Goal: Task Accomplishment & Management: Complete application form

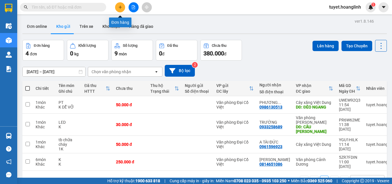
click at [120, 7] on icon "plus" at bounding box center [120, 7] width 4 height 4
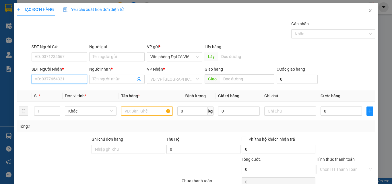
click at [54, 78] on input "SĐT Người Nhận *" at bounding box center [59, 79] width 55 height 9
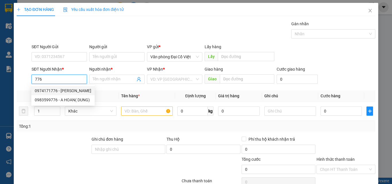
click at [32, 78] on input "776" at bounding box center [59, 79] width 55 height 9
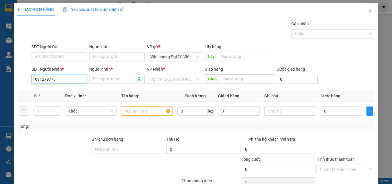
type input "0912792776"
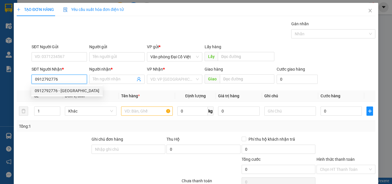
click at [59, 88] on div "0912792776 - [GEOGRAPHIC_DATA]" at bounding box center [67, 91] width 65 height 6
type input "HẢI LOAN"
type input "CHỢ CUỒI"
type input "200.000"
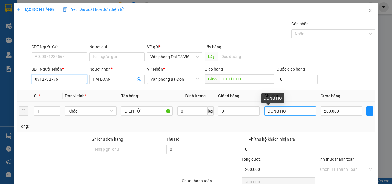
type input "0912792776"
drag, startPoint x: 284, startPoint y: 112, endPoint x: 261, endPoint y: 112, distance: 23.3
click at [262, 112] on td "ĐỒNG HỒ" at bounding box center [290, 111] width 56 height 19
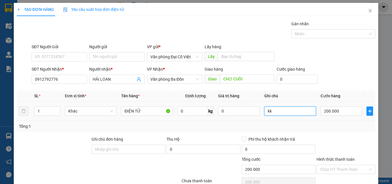
type input "k"
type input "kiện"
click at [334, 109] on input "200.000" at bounding box center [341, 111] width 41 height 9
type input "5"
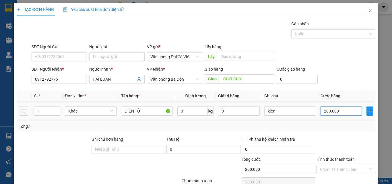
type input "5"
type input "50"
type input "50.000"
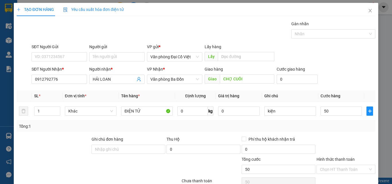
type input "50.000"
click at [335, 127] on div "Tổng: 1" at bounding box center [196, 126] width 354 height 6
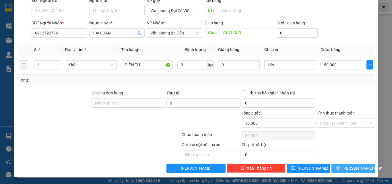
click at [348, 168] on span "[PERSON_NAME] và In" at bounding box center [362, 168] width 40 height 6
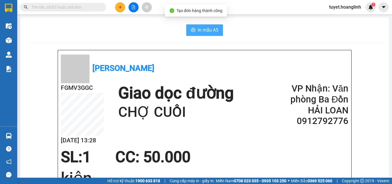
click at [194, 28] on button "In mẫu A5" at bounding box center [204, 29] width 37 height 11
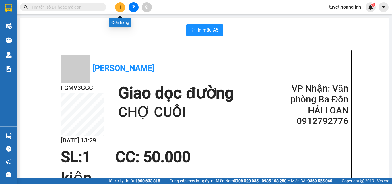
click at [117, 5] on button at bounding box center [120, 7] width 10 height 10
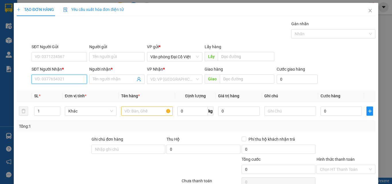
click at [62, 77] on input "SĐT Người Nhận *" at bounding box center [59, 79] width 55 height 9
type input "0966178336"
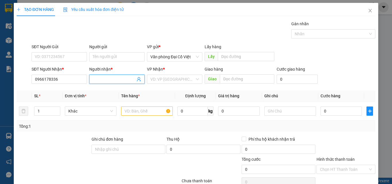
click at [103, 79] on input "Người nhận *" at bounding box center [114, 79] width 43 height 6
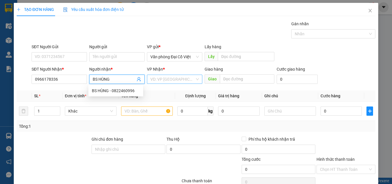
type input "BS HÙNG"
click at [172, 79] on input "search" at bounding box center [172, 79] width 44 height 9
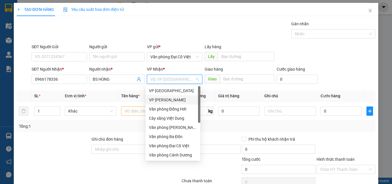
drag, startPoint x: 159, startPoint y: 100, endPoint x: 173, endPoint y: 92, distance: 15.9
click at [160, 99] on div "VP [PERSON_NAME]" at bounding box center [173, 100] width 48 height 6
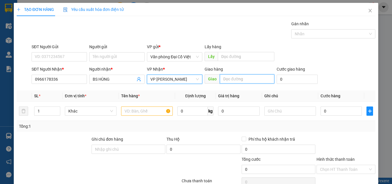
click at [228, 79] on input "text" at bounding box center [247, 78] width 55 height 9
type input "CHỢ CUỒI"
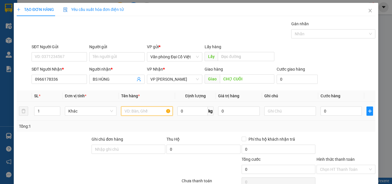
click at [137, 114] on input "text" at bounding box center [147, 111] width 52 height 9
type input "PT OTO"
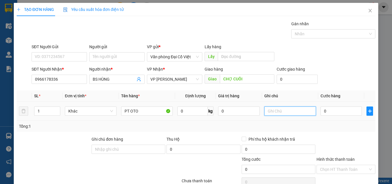
click at [274, 113] on input "text" at bounding box center [290, 111] width 52 height 9
type input "K NHỎ"
click at [329, 110] on input "0" at bounding box center [341, 111] width 41 height 9
type input "5"
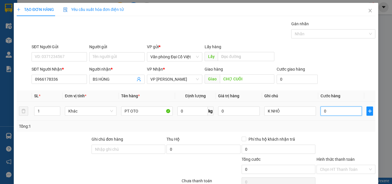
type input "5"
type input "50"
type input "50.000"
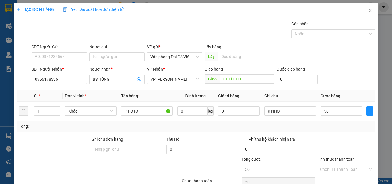
type input "50.000"
click at [324, 128] on div "Tổng: 1" at bounding box center [196, 126] width 354 height 6
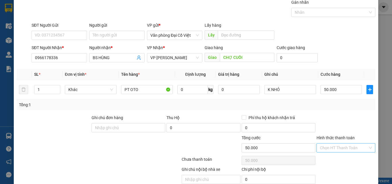
scroll to position [46, 0]
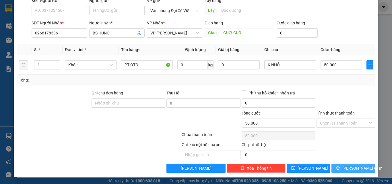
click at [345, 167] on span "[PERSON_NAME] và In" at bounding box center [362, 168] width 40 height 6
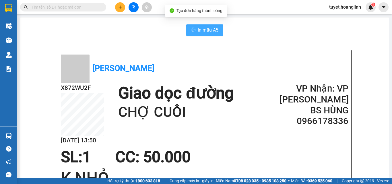
click at [204, 29] on span "In mẫu A5" at bounding box center [208, 29] width 21 height 7
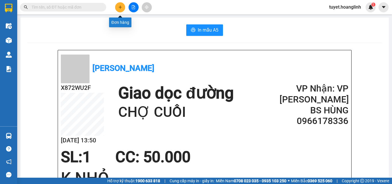
click at [120, 7] on icon "plus" at bounding box center [120, 7] width 4 height 4
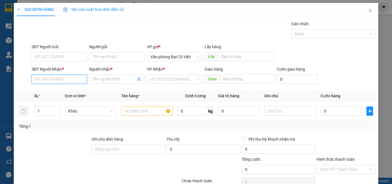
click at [57, 80] on input "SĐT Người Nhận *" at bounding box center [59, 79] width 55 height 9
click at [39, 89] on div "0914699544 - VĂN" at bounding box center [59, 91] width 48 height 6
type input "0914699544"
type input "VĂN"
type input "70.000"
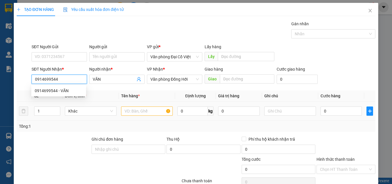
type input "70.000"
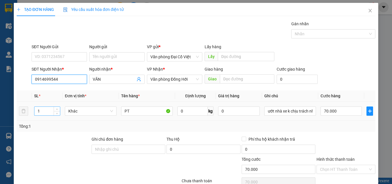
type input "0914699544"
drag, startPoint x: 40, startPoint y: 110, endPoint x: 35, endPoint y: 111, distance: 4.6
click at [35, 111] on input "1" at bounding box center [47, 111] width 26 height 9
type input "2"
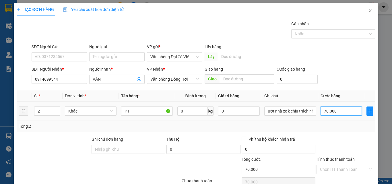
click at [340, 111] on input "70.000" at bounding box center [341, 111] width 41 height 9
type input "1"
type input "12"
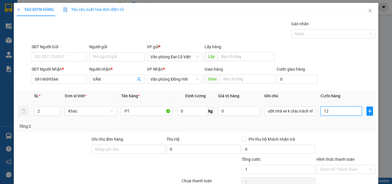
type input "12"
type input "120"
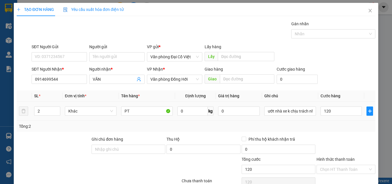
type input "120.000"
click at [337, 123] on div "Tổng: 2" at bounding box center [196, 126] width 354 height 6
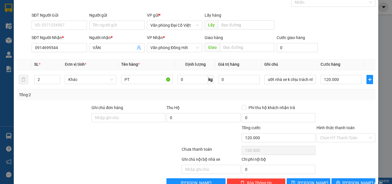
scroll to position [29, 0]
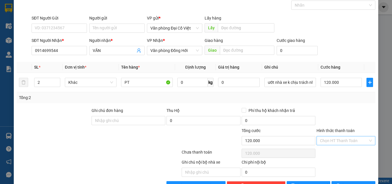
click at [334, 142] on input "Hình thức thanh toán" at bounding box center [344, 140] width 48 height 9
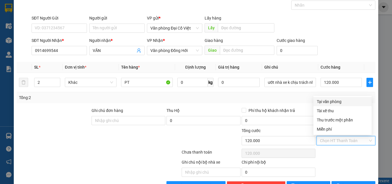
click at [334, 142] on input "Hình thức thanh toán" at bounding box center [344, 140] width 48 height 9
click at [335, 98] on div "Tại văn phòng" at bounding box center [342, 101] width 58 height 9
type input "0"
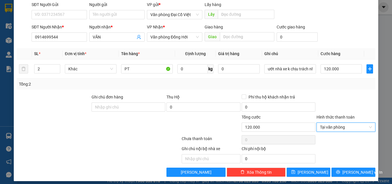
scroll to position [46, 0]
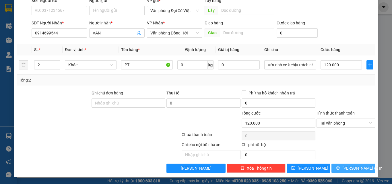
click at [337, 166] on button "[PERSON_NAME] và In" at bounding box center [354, 168] width 44 height 9
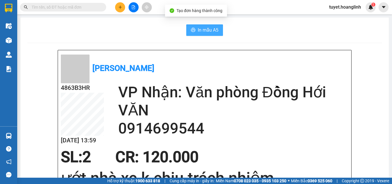
click at [201, 30] on span "In mẫu A5" at bounding box center [208, 29] width 21 height 7
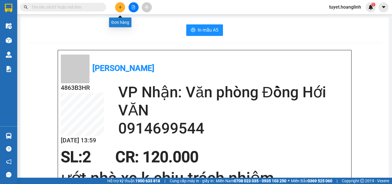
click at [117, 8] on button at bounding box center [120, 7] width 10 height 10
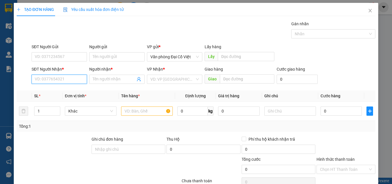
click at [34, 77] on input "SĐT Người Nhận *" at bounding box center [59, 79] width 55 height 9
click at [32, 78] on input "398555" at bounding box center [59, 79] width 55 height 9
type input "0931398555"
click at [47, 90] on div "0931398555 - TRUNG QUÂN" at bounding box center [60, 91] width 51 height 6
type input "TRUNG QUÂN"
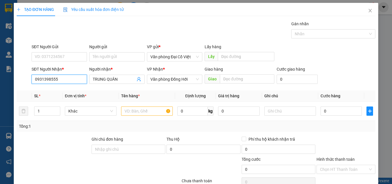
type input "1.500.000"
type input "0931398555"
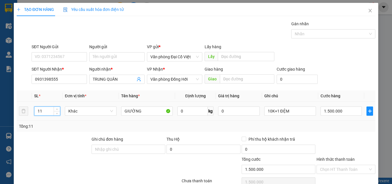
click at [26, 111] on tr "11 Khác GIƯỜNG 0 kg 0 10K+1 ĐỆM 1.500.000" at bounding box center [196, 111] width 359 height 19
click at [45, 111] on input "11" at bounding box center [47, 111] width 26 height 9
click at [343, 112] on input "1.500.000" at bounding box center [341, 111] width 41 height 9
type input "5"
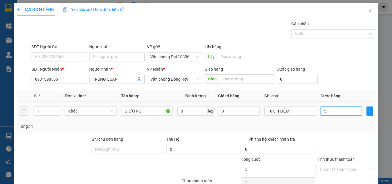
type input "50"
type input "500"
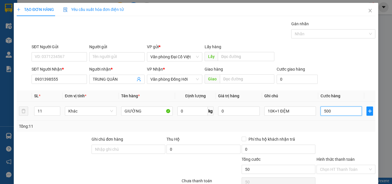
type input "500"
click at [323, 135] on div "Transit Pickup Surcharge Ids Transit Deliver Surcharge Ids Transit Deliver Surc…" at bounding box center [196, 120] width 359 height 198
type input "500.000"
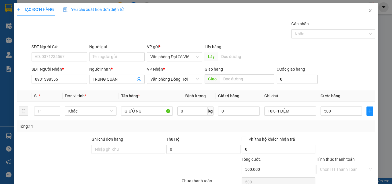
type input "500.000"
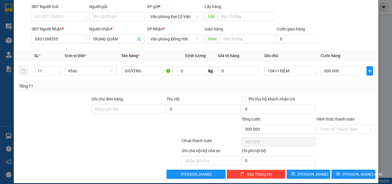
scroll to position [46, 0]
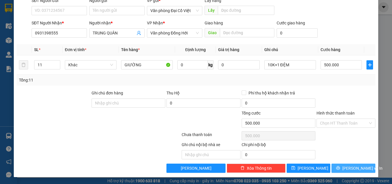
click at [344, 166] on button "[PERSON_NAME] và In" at bounding box center [354, 168] width 44 height 9
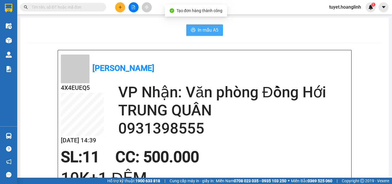
click at [201, 30] on span "In mẫu A5" at bounding box center [208, 29] width 21 height 7
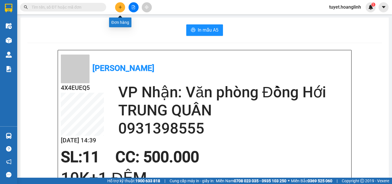
click at [120, 7] on icon "plus" at bounding box center [120, 7] width 4 height 4
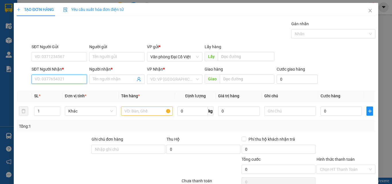
click at [45, 79] on input "SĐT Người Nhận *" at bounding box center [59, 79] width 55 height 9
type input "0942524678"
click at [40, 90] on div "0942524678 - NGUYỆT" at bounding box center [59, 91] width 48 height 6
type input "NGUYỆT"
type input "CXVD"
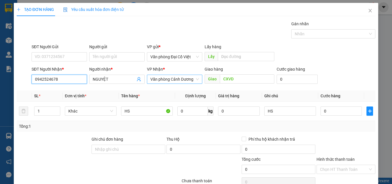
click at [181, 78] on span "Văn phòng Cảnh Dương" at bounding box center [174, 79] width 49 height 9
type input "0942524678"
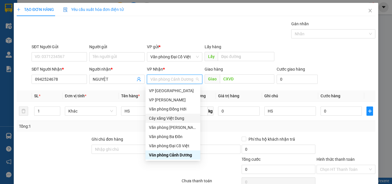
click at [169, 118] on div "Cây xăng Việt Dung" at bounding box center [173, 118] width 48 height 6
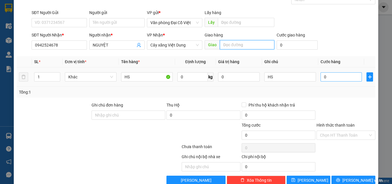
scroll to position [46, 0]
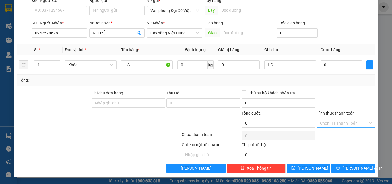
click at [329, 123] on input "Hình thức thanh toán" at bounding box center [344, 123] width 48 height 9
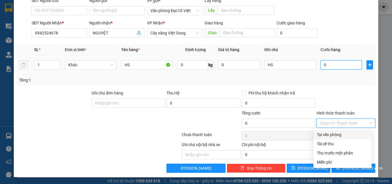
click at [336, 66] on input "0" at bounding box center [341, 64] width 41 height 9
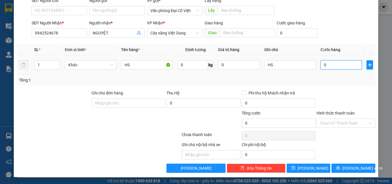
type input "5"
type input "50"
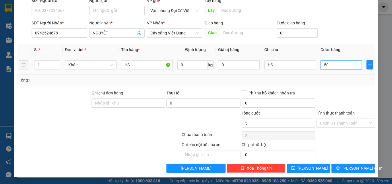
type input "50"
type input "50.000"
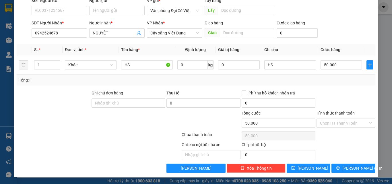
click at [327, 82] on div "Tổng: 1" at bounding box center [196, 80] width 354 height 6
click at [340, 168] on icon "printer" at bounding box center [338, 168] width 4 height 4
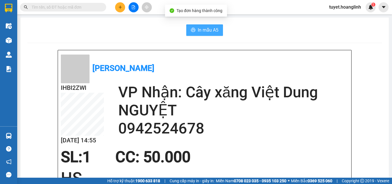
click at [198, 30] on span "In mẫu A5" at bounding box center [208, 29] width 21 height 7
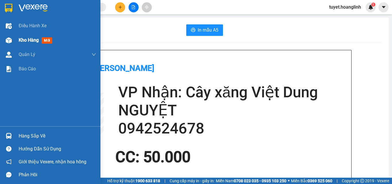
click at [6, 41] on img at bounding box center [9, 40] width 6 height 6
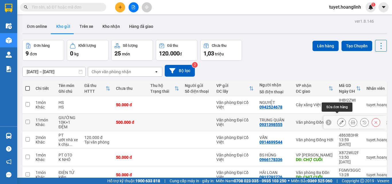
click at [340, 120] on icon at bounding box center [342, 122] width 4 height 4
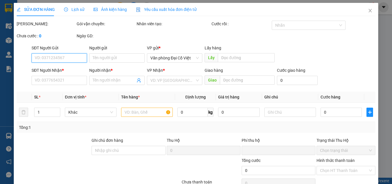
type input "0931398555"
type input "TRUNG QUÂN"
type input "0"
type input "500.000"
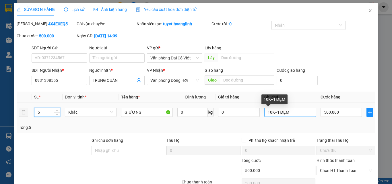
type input "5"
drag, startPoint x: 289, startPoint y: 112, endPoint x: 247, endPoint y: 113, distance: 42.5
click at [247, 113] on tr "5 Khác GIƯỜNG 0 kg 0 10K+1 ĐỆM 500.000" at bounding box center [196, 112] width 359 height 19
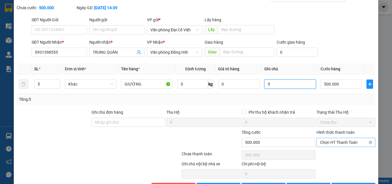
scroll to position [47, 0]
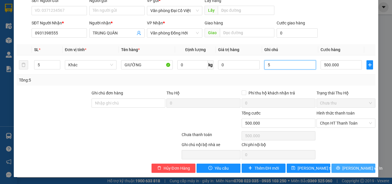
type input "5"
click at [344, 167] on button "[PERSON_NAME] và In" at bounding box center [354, 168] width 44 height 9
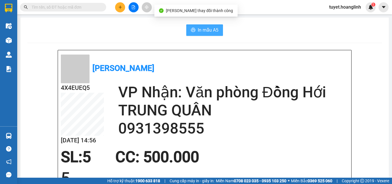
click at [198, 30] on span "In mẫu A5" at bounding box center [208, 29] width 21 height 7
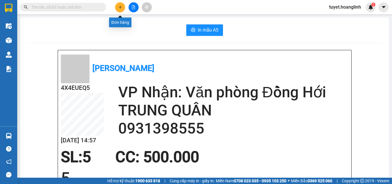
click at [118, 7] on icon "plus" at bounding box center [120, 7] width 4 height 4
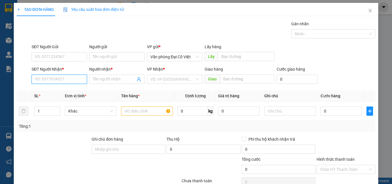
click at [40, 80] on input "SĐT Người Nhận *" at bounding box center [59, 79] width 55 height 9
click at [39, 91] on div "0386003589 - A QUẢ" at bounding box center [59, 91] width 48 height 6
type input "0386003589"
type input "A QUẢ"
type input "50.000"
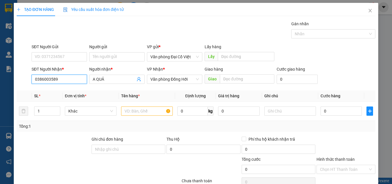
type input "50.000"
type input "0386003589"
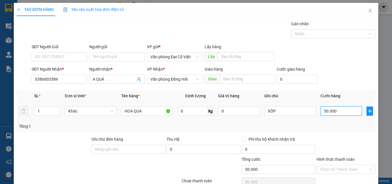
click at [345, 111] on input "50.000" at bounding box center [341, 111] width 41 height 9
type input "7"
type input "70"
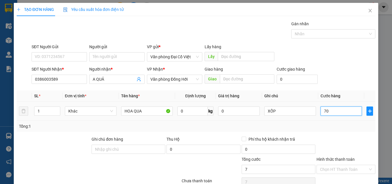
type input "70"
type input "70.000"
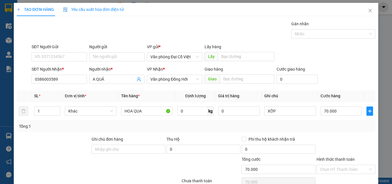
click at [325, 133] on div "Transit Pickup Surcharge Ids Transit Deliver Surcharge Ids Transit Deliver Surc…" at bounding box center [196, 120] width 359 height 198
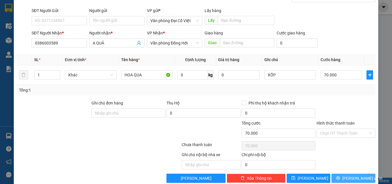
scroll to position [46, 0]
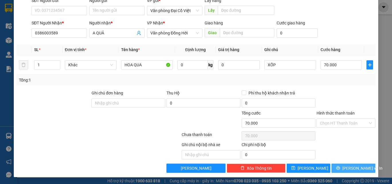
click at [346, 167] on span "[PERSON_NAME] và In" at bounding box center [362, 168] width 40 height 6
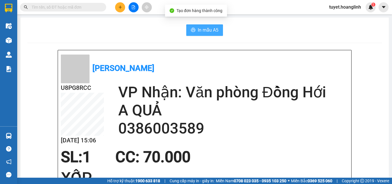
click at [204, 30] on span "In mẫu A5" at bounding box center [208, 29] width 21 height 7
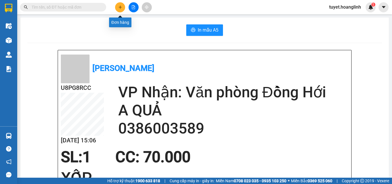
click at [122, 7] on icon "plus" at bounding box center [120, 7] width 4 height 4
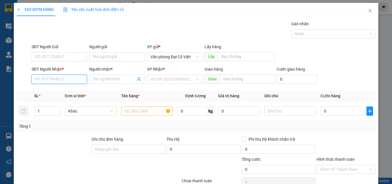
click at [49, 78] on input "SĐT Người Nhận *" at bounding box center [59, 79] width 55 height 9
click at [43, 92] on div "0386003589 - A QUẢ" at bounding box center [59, 91] width 48 height 6
type input "0386003589"
type input "A QUẢ"
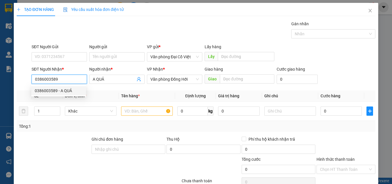
type input "70.000"
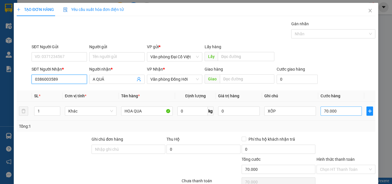
type input "0386003589"
click at [339, 111] on input "70.000" at bounding box center [341, 111] width 41 height 9
type input "6"
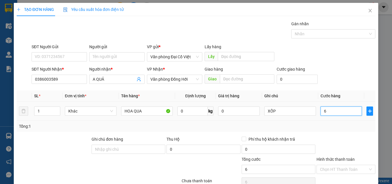
type input "60"
type input "60.000"
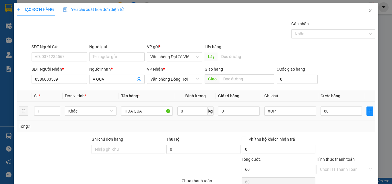
type input "60.000"
click at [324, 121] on div "SL * Đơn vị tính * Tên hàng * Định lượng Giá trị hàng Ghi chú Cước hàng 1 Khác …" at bounding box center [196, 110] width 359 height 41
click at [334, 111] on input "60.000" at bounding box center [341, 111] width 41 height 9
type input "5"
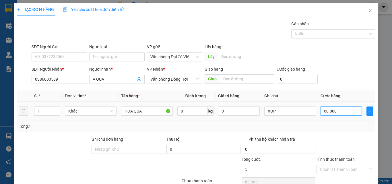
type input "5"
type input "50"
type input "50.000"
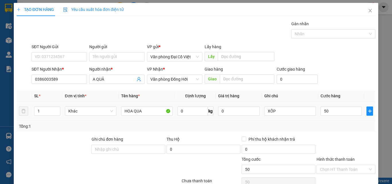
type input "50.000"
click at [326, 121] on div "Tổng: 1" at bounding box center [196, 126] width 359 height 11
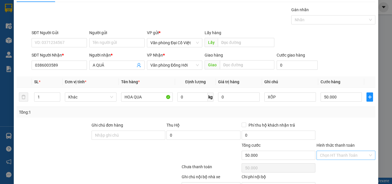
scroll to position [46, 0]
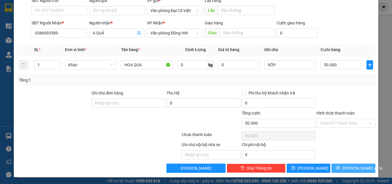
click at [337, 168] on button "[PERSON_NAME] và In" at bounding box center [354, 168] width 44 height 9
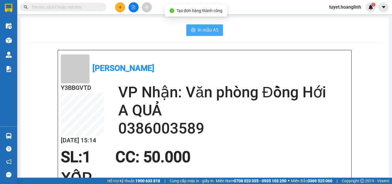
click at [198, 30] on span "In mẫu A5" at bounding box center [208, 29] width 21 height 7
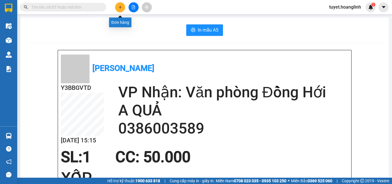
click at [120, 8] on icon "plus" at bounding box center [120, 7] width 4 height 4
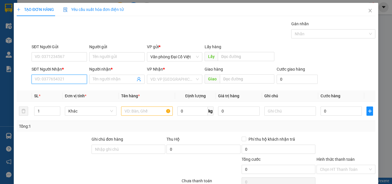
click at [44, 82] on input "SĐT Người Nhận *" at bounding box center [59, 79] width 55 height 9
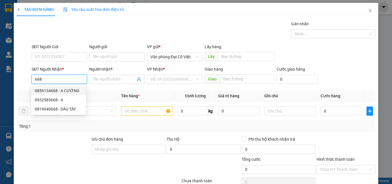
click at [44, 90] on div "0856134668 - A CƯỜNG" at bounding box center [59, 91] width 48 height 6
type input "0856134668"
type input "A CƯỜNG"
type input "ĐỒNG LÊ"
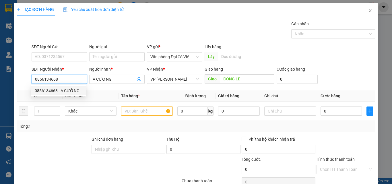
type input "30.000"
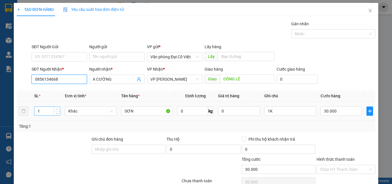
type input "0856134668"
drag, startPoint x: 44, startPoint y: 110, endPoint x: 36, endPoint y: 114, distance: 9.5
click at [36, 114] on input "1" at bounding box center [47, 111] width 26 height 9
type input "5"
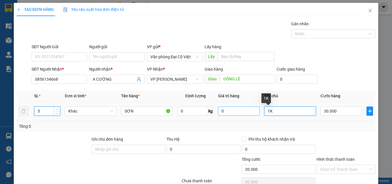
drag, startPoint x: 272, startPoint y: 113, endPoint x: 251, endPoint y: 113, distance: 21.0
click at [251, 113] on tr "5 Khác SƠN 0 kg 0 1K 30.000" at bounding box center [196, 111] width 359 height 19
type input "4t+1l"
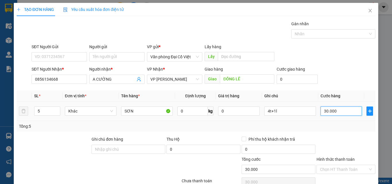
click at [340, 112] on input "30.000" at bounding box center [341, 111] width 41 height 9
type input "1"
type input "14"
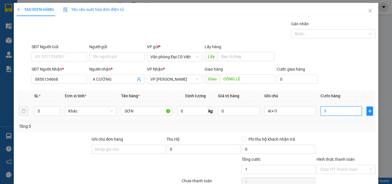
type input "14"
type input "140"
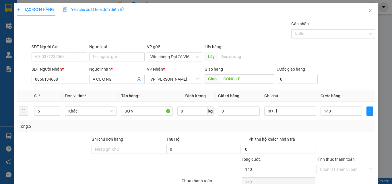
type input "140.000"
click at [325, 130] on div "Tổng: 5" at bounding box center [196, 126] width 359 height 11
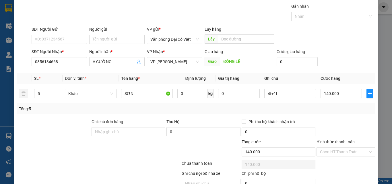
scroll to position [46, 0]
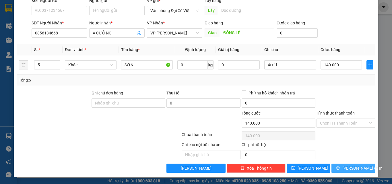
click at [340, 167] on icon "printer" at bounding box center [338, 168] width 4 height 4
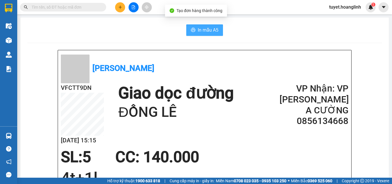
click at [198, 30] on span "In mẫu A5" at bounding box center [208, 29] width 21 height 7
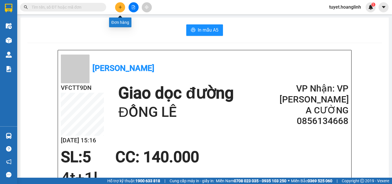
click at [117, 7] on button at bounding box center [120, 7] width 10 height 10
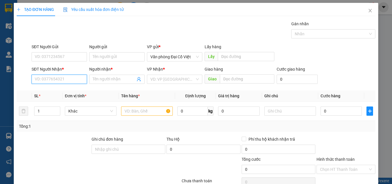
click at [61, 80] on input "SĐT Người Nhận *" at bounding box center [59, 79] width 55 height 9
type input "0"
click at [49, 91] on div "0984897190 - MAI ANH" at bounding box center [59, 91] width 48 height 6
type input "0984897190"
type input "MAI ANH"
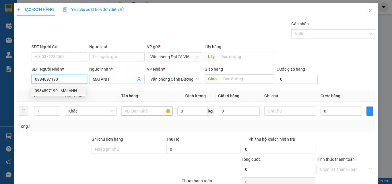
type input "50.000"
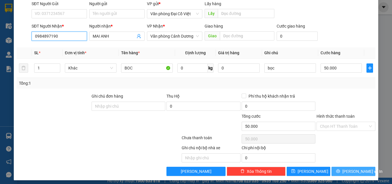
scroll to position [46, 0]
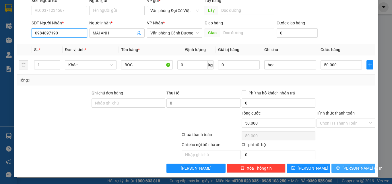
type input "0984897190"
click at [338, 168] on button "[PERSON_NAME] và In" at bounding box center [354, 168] width 44 height 9
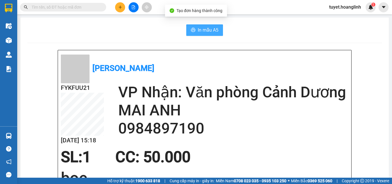
click at [200, 29] on span "In mẫu A5" at bounding box center [208, 29] width 21 height 7
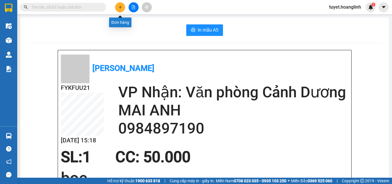
click at [119, 6] on icon "plus" at bounding box center [120, 7] width 4 height 4
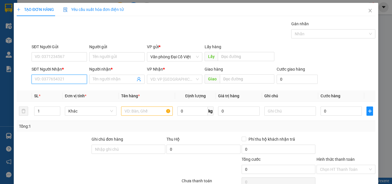
click at [52, 78] on input "SĐT Người Nhận *" at bounding box center [59, 79] width 55 height 9
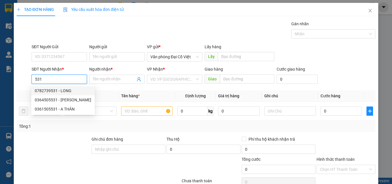
drag, startPoint x: 43, startPoint y: 80, endPoint x: 24, endPoint y: 80, distance: 18.4
click at [24, 80] on div "SĐT Người Nhận * 531 Người nhận * Tên người nhận VP Nhận * VD: VP Sài Gòn Giao …" at bounding box center [196, 76] width 360 height 20
click at [47, 90] on div "0986130513 - PHƯƠNG OANH" at bounding box center [63, 91] width 57 height 6
type input "0986130513"
type input "PHƯƠNG OANH"
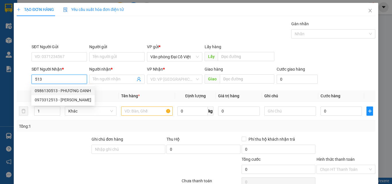
type input "ĐÈO NGANG"
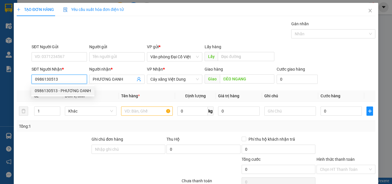
type input "50.000"
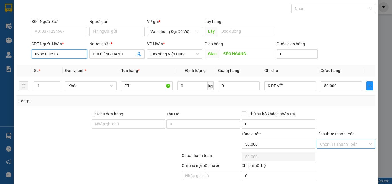
scroll to position [46, 0]
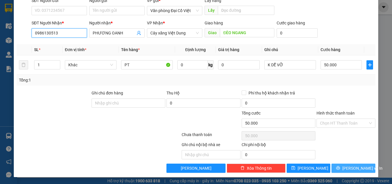
type input "0986130513"
click at [335, 166] on button "[PERSON_NAME] và In" at bounding box center [354, 168] width 44 height 9
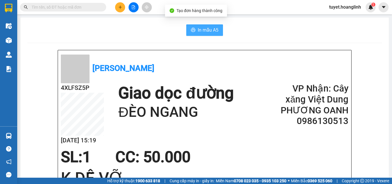
click at [206, 28] on span "In mẫu A5" at bounding box center [208, 29] width 21 height 7
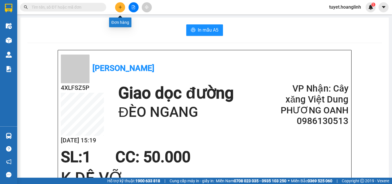
click at [120, 11] on button at bounding box center [120, 7] width 10 height 10
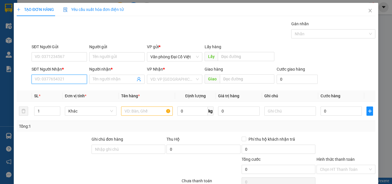
click at [43, 79] on input "SĐT Người Nhận *" at bounding box center [59, 79] width 55 height 9
type input "0"
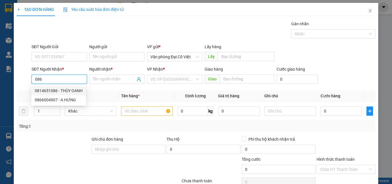
click at [51, 93] on div "0814651086 - THÙY OANH" at bounding box center [59, 91] width 48 height 6
type input "0814651086"
type input "[PERSON_NAME]"
type input "250.000"
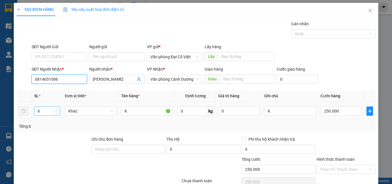
type input "0814651086"
click at [42, 113] on input "6" at bounding box center [47, 111] width 26 height 9
click at [8, 39] on div "TẠO ĐƠN HÀNG Yêu cầu xuất hóa đơn điện tử Transit Pickup Surcharge Ids Transit …" at bounding box center [196, 92] width 392 height 184
click at [369, 9] on icon "close" at bounding box center [370, 10] width 3 height 3
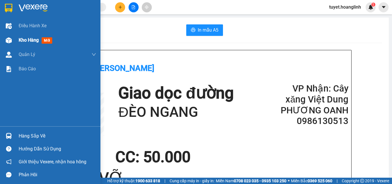
click at [9, 38] on img at bounding box center [9, 40] width 6 height 6
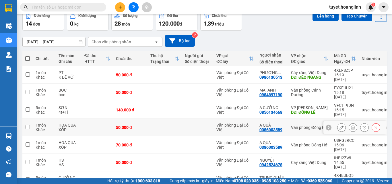
scroll to position [78, 0]
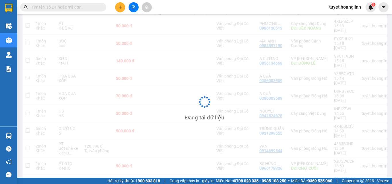
scroll to position [26, 0]
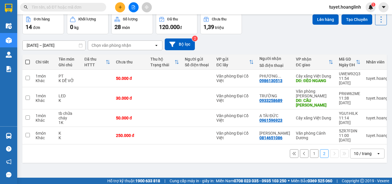
click at [310, 149] on button "1" at bounding box center [314, 153] width 9 height 9
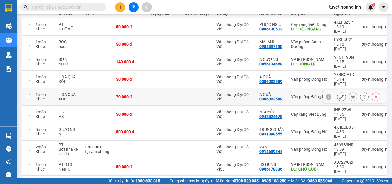
scroll to position [49, 0]
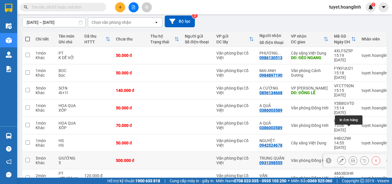
click at [351, 158] on icon at bounding box center [353, 160] width 4 height 4
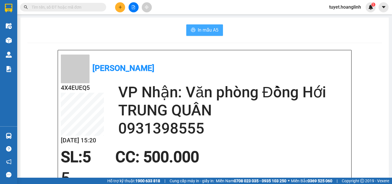
click at [214, 30] on span "In mẫu A5" at bounding box center [208, 29] width 21 height 7
click at [204, 32] on span "In mẫu A5" at bounding box center [208, 29] width 21 height 7
click at [121, 6] on icon "plus" at bounding box center [120, 7] width 4 height 4
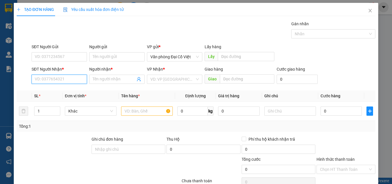
click at [55, 78] on input "SĐT Người Nhận *" at bounding box center [59, 79] width 55 height 9
type input "0943115333"
click at [74, 93] on div "0943115333 - A BẮC" at bounding box center [59, 91] width 48 height 6
type input "A BẮC"
type input "TROOC"
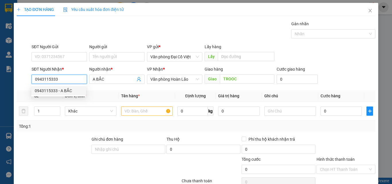
type input "50.000"
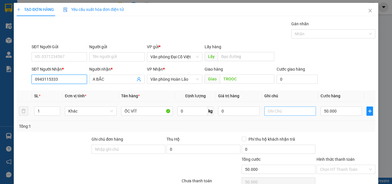
type input "0943115333"
drag, startPoint x: 276, startPoint y: 112, endPoint x: 276, endPoint y: 108, distance: 3.8
click at [277, 110] on input "text" at bounding box center [290, 111] width 52 height 9
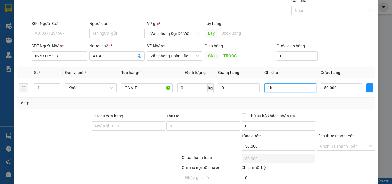
scroll to position [46, 0]
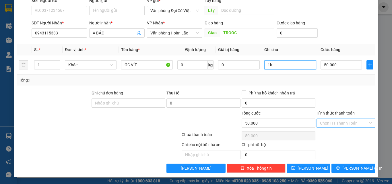
type input "1k"
click at [336, 122] on input "Hình thức thanh toán" at bounding box center [344, 123] width 48 height 9
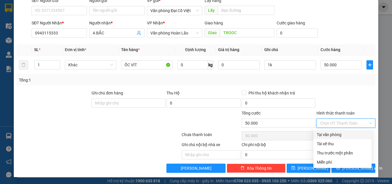
click at [336, 137] on div "Tại văn phòng" at bounding box center [342, 134] width 51 height 6
type input "0"
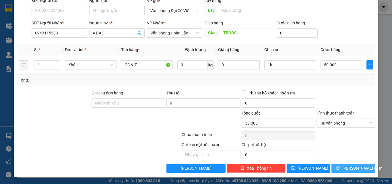
click at [351, 169] on span "[PERSON_NAME] và In" at bounding box center [362, 168] width 40 height 6
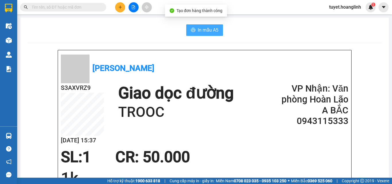
click at [213, 29] on span "In mẫu A5" at bounding box center [208, 29] width 21 height 7
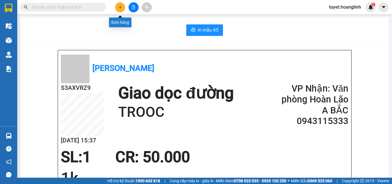
click at [122, 9] on button at bounding box center [120, 7] width 10 height 10
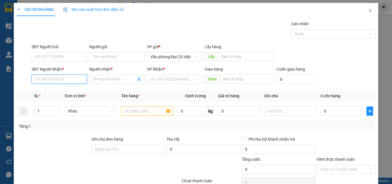
click at [52, 81] on input "SĐT Người Nhận *" at bounding box center [59, 79] width 55 height 9
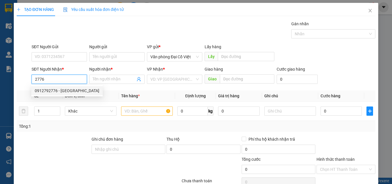
click at [47, 92] on div "0912792776 - [GEOGRAPHIC_DATA]" at bounding box center [67, 91] width 65 height 6
type input "0912792776"
type input "HẢI LOAN"
type input "CHỢ CUỒI"
type input "50.000"
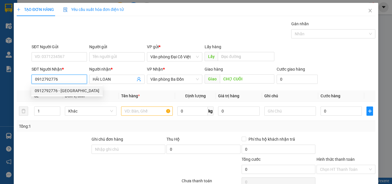
type input "50.000"
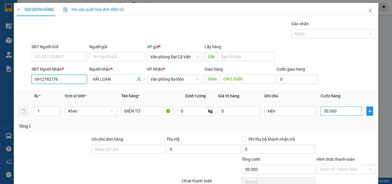
type input "0912792776"
click at [341, 113] on input "50.000" at bounding box center [341, 111] width 41 height 9
type input "7"
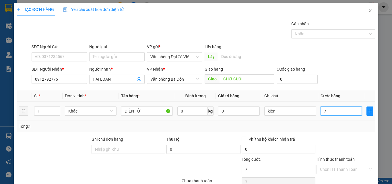
type input "70"
type input "70.000"
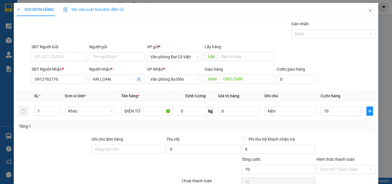
type input "70.000"
click at [329, 131] on div "Tổng: 1" at bounding box center [196, 126] width 359 height 11
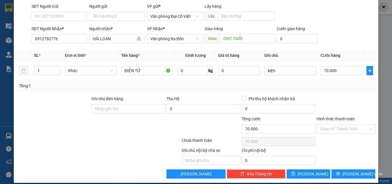
scroll to position [46, 0]
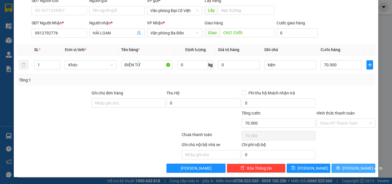
click at [340, 167] on icon "printer" at bounding box center [338, 168] width 4 height 4
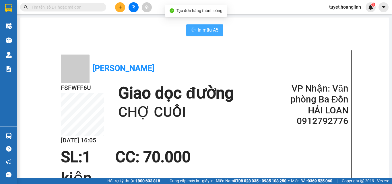
click at [195, 31] on button "In mẫu A5" at bounding box center [204, 29] width 37 height 11
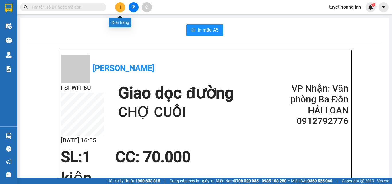
click at [120, 5] on icon "plus" at bounding box center [120, 7] width 4 height 4
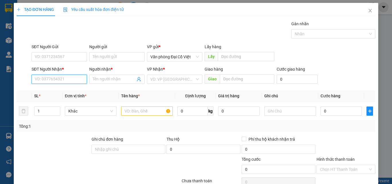
click at [44, 80] on input "SĐT Người Nhận *" at bounding box center [59, 79] width 55 height 9
click at [41, 91] on div "0915561837 - DUYÊN" at bounding box center [59, 91] width 48 height 6
type input "0915561837"
type input "DUYÊN"
type input "60.000"
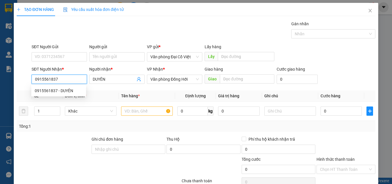
type input "60.000"
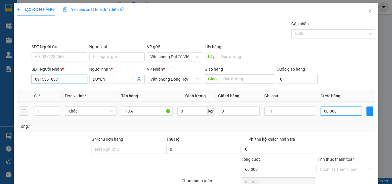
type input "0915561837"
click at [337, 107] on input "60.000" at bounding box center [341, 111] width 41 height 9
type input "5"
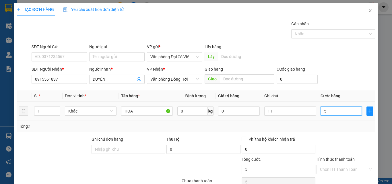
type input "50"
type input "50.000"
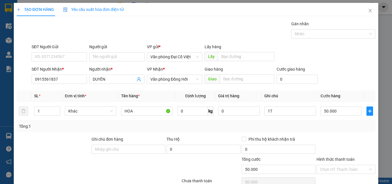
click at [321, 128] on div "Tổng: 1" at bounding box center [196, 126] width 354 height 6
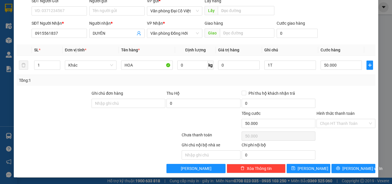
scroll to position [46, 0]
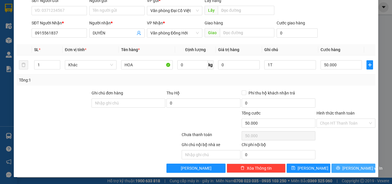
click at [337, 169] on button "[PERSON_NAME] và In" at bounding box center [354, 168] width 44 height 9
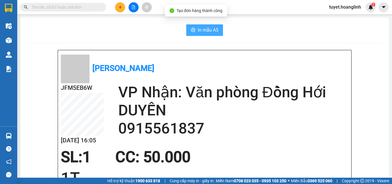
drag, startPoint x: 207, startPoint y: 31, endPoint x: 235, endPoint y: 41, distance: 29.3
click at [207, 31] on span "In mẫu A5" at bounding box center [208, 29] width 21 height 7
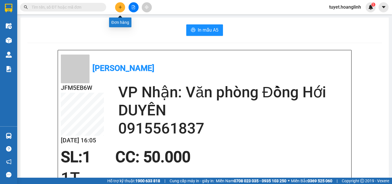
click at [121, 8] on icon "plus" at bounding box center [120, 7] width 4 height 4
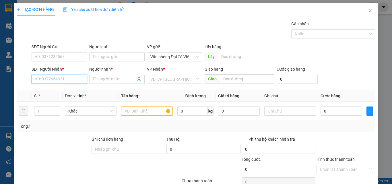
drag, startPoint x: 49, startPoint y: 76, endPoint x: 53, endPoint y: 71, distance: 5.7
click at [53, 72] on div "SĐT Người Nhận * VD: 0377654321" at bounding box center [59, 76] width 55 height 20
click at [47, 91] on div "0914699544 - VĂN" at bounding box center [59, 91] width 48 height 6
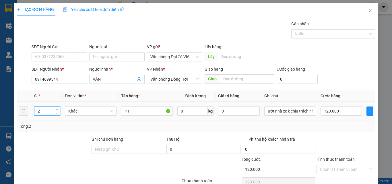
drag, startPoint x: 43, startPoint y: 111, endPoint x: 38, endPoint y: 115, distance: 5.6
click at [38, 115] on input "2" at bounding box center [47, 111] width 26 height 9
click at [338, 110] on input "120.000" at bounding box center [341, 111] width 41 height 9
click at [316, 139] on div at bounding box center [346, 146] width 60 height 20
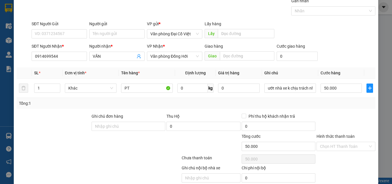
scroll to position [46, 0]
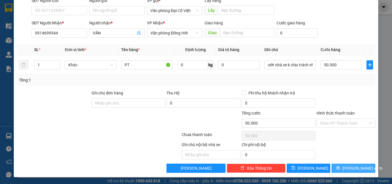
click at [340, 169] on icon "printer" at bounding box center [338, 168] width 4 height 4
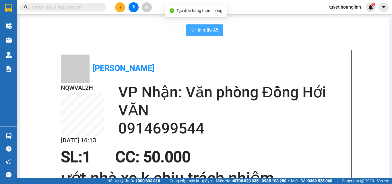
click at [201, 31] on span "In mẫu A5" at bounding box center [208, 29] width 21 height 7
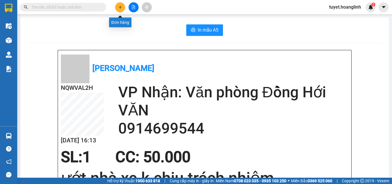
click at [119, 11] on button at bounding box center [120, 7] width 10 height 10
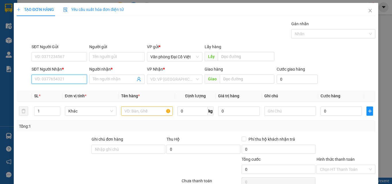
click at [37, 79] on input "SĐT Người Nhận *" at bounding box center [59, 79] width 55 height 9
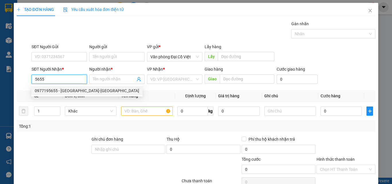
click at [42, 92] on div "0977195655 - [GEOGRAPHIC_DATA]-[GEOGRAPHIC_DATA]" at bounding box center [87, 91] width 104 height 6
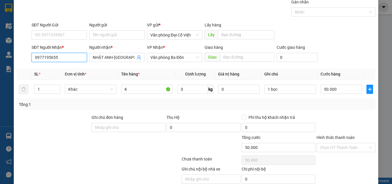
scroll to position [46, 0]
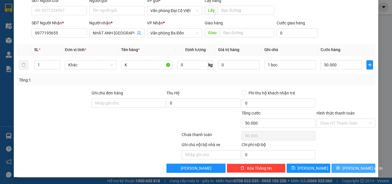
click at [348, 168] on span "[PERSON_NAME] và In" at bounding box center [362, 168] width 40 height 6
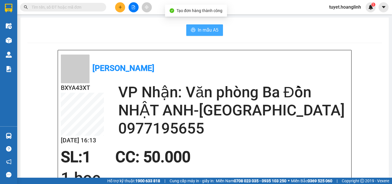
click at [199, 26] on span "In mẫu A5" at bounding box center [208, 29] width 21 height 7
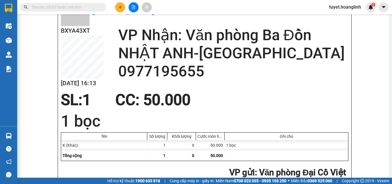
scroll to position [57, 0]
click at [118, 6] on icon "plus" at bounding box center [120, 7] width 4 height 4
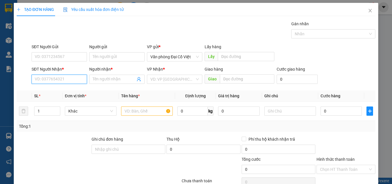
click at [65, 81] on input "SĐT Người Nhận *" at bounding box center [59, 79] width 55 height 9
click at [48, 92] on div "0912944858 - A PHƯƠNG" at bounding box center [59, 91] width 48 height 6
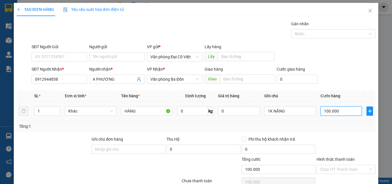
click at [336, 111] on input "100.000" at bounding box center [341, 111] width 41 height 9
drag, startPoint x: 329, startPoint y: 111, endPoint x: 321, endPoint y: 112, distance: 8.1
click at [321, 112] on input "200" at bounding box center [341, 111] width 41 height 9
drag, startPoint x: 278, startPoint y: 112, endPoint x: 285, endPoint y: 111, distance: 6.7
click at [283, 111] on input "1K NẶNG" at bounding box center [290, 111] width 52 height 9
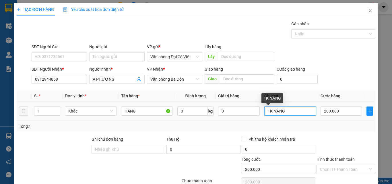
click at [286, 111] on input "1K NẶNG" at bounding box center [290, 111] width 52 height 9
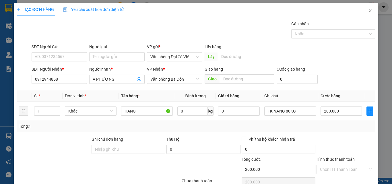
click at [305, 126] on div "Tổng: 1" at bounding box center [196, 126] width 354 height 6
click at [338, 111] on input "200.000" at bounding box center [341, 111] width 41 height 9
click at [332, 138] on div at bounding box center [346, 146] width 60 height 20
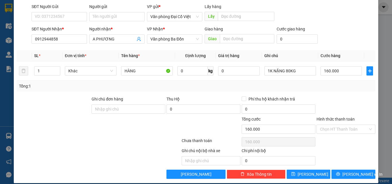
scroll to position [46, 0]
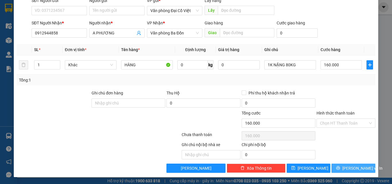
click at [339, 167] on icon "printer" at bounding box center [338, 168] width 4 height 4
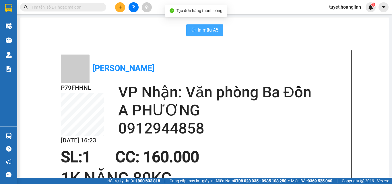
click at [198, 31] on span "In mẫu A5" at bounding box center [208, 29] width 21 height 7
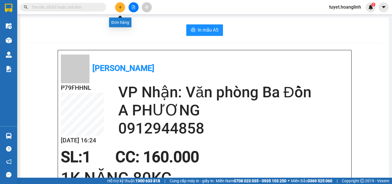
click at [120, 5] on icon "plus" at bounding box center [120, 7] width 4 height 4
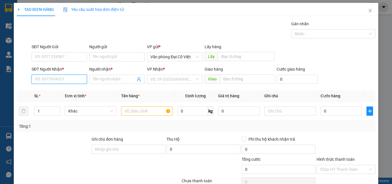
click at [63, 79] on input "SĐT Người Nhận *" at bounding box center [59, 79] width 55 height 9
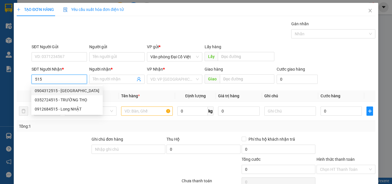
click at [42, 90] on div "0904312515 - [GEOGRAPHIC_DATA]" at bounding box center [67, 91] width 65 height 6
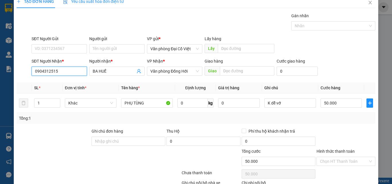
scroll to position [46, 0]
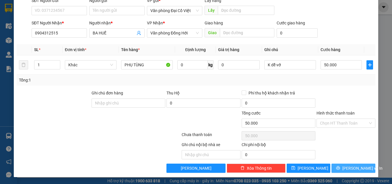
click at [340, 166] on icon "printer" at bounding box center [338, 168] width 4 height 4
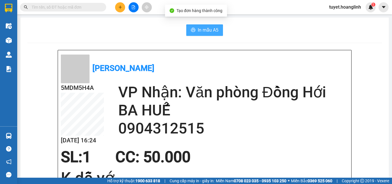
click at [208, 32] on span "In mẫu A5" at bounding box center [208, 29] width 21 height 7
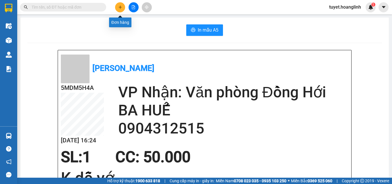
click at [118, 7] on icon "plus" at bounding box center [120, 7] width 4 height 4
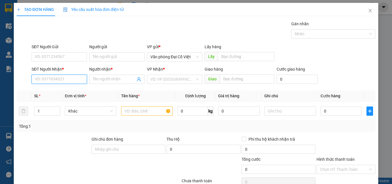
click at [49, 80] on input "SĐT Người Nhận *" at bounding box center [59, 79] width 55 height 9
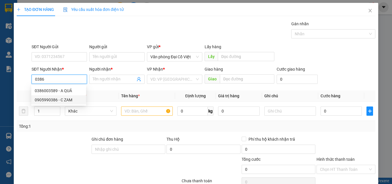
click at [44, 101] on div "0905990386 - C ZAM" at bounding box center [59, 100] width 48 height 6
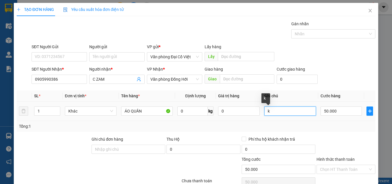
drag, startPoint x: 269, startPoint y: 112, endPoint x: 261, endPoint y: 112, distance: 8.1
click at [262, 112] on td "k" at bounding box center [290, 111] width 56 height 19
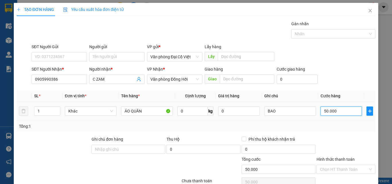
click at [333, 113] on input "50.000" at bounding box center [341, 111] width 41 height 9
click at [336, 126] on div "Tổng: 1" at bounding box center [196, 126] width 354 height 6
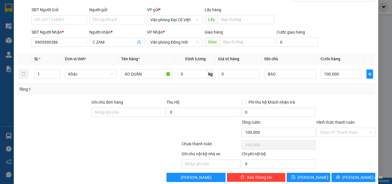
scroll to position [46, 0]
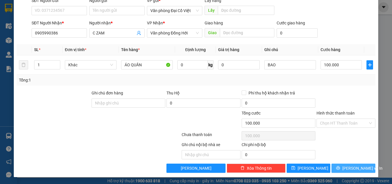
click at [350, 168] on span "[PERSON_NAME] và In" at bounding box center [362, 168] width 40 height 6
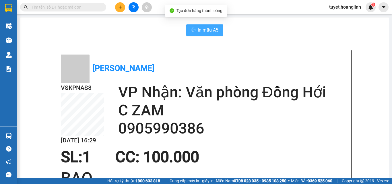
click at [202, 27] on span "In mẫu A5" at bounding box center [208, 29] width 21 height 7
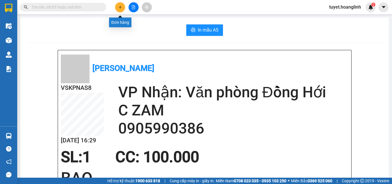
click at [120, 9] on button at bounding box center [120, 7] width 10 height 10
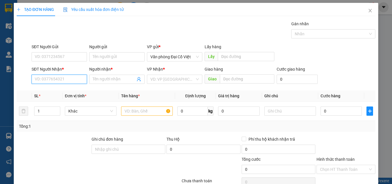
click at [50, 80] on input "SĐT Người Nhận *" at bounding box center [59, 79] width 55 height 9
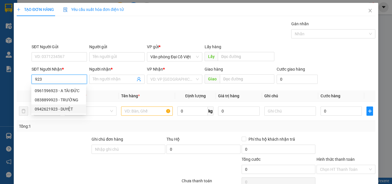
click at [42, 109] on div "0942621923 - DUYỆT" at bounding box center [59, 109] width 48 height 6
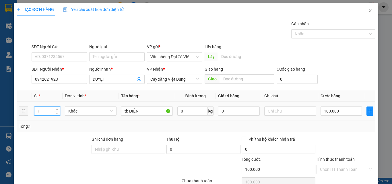
click at [30, 117] on tr "1 Khác tb ĐIỆN 0 kg 0 100.000" at bounding box center [196, 111] width 359 height 19
click at [280, 112] on input "text" at bounding box center [290, 111] width 52 height 9
click at [340, 111] on input "100.000" at bounding box center [341, 111] width 41 height 9
click at [329, 135] on div "Transit Pickup Surcharge Ids Transit Deliver Surcharge Ids Transit Deliver Surc…" at bounding box center [196, 120] width 359 height 198
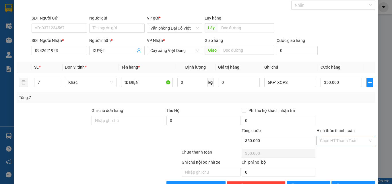
scroll to position [46, 0]
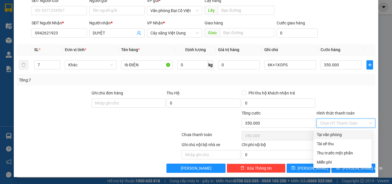
click at [332, 124] on input "Hình thức thanh toán" at bounding box center [344, 123] width 48 height 9
click at [327, 133] on div "Tại văn phòng" at bounding box center [342, 134] width 51 height 6
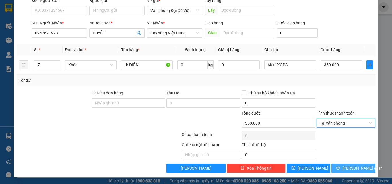
click at [339, 166] on button "[PERSON_NAME] và In" at bounding box center [354, 168] width 44 height 9
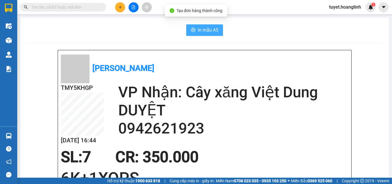
click at [201, 32] on span "In mẫu A5" at bounding box center [208, 29] width 21 height 7
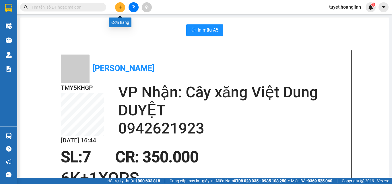
click at [117, 6] on button at bounding box center [120, 7] width 10 height 10
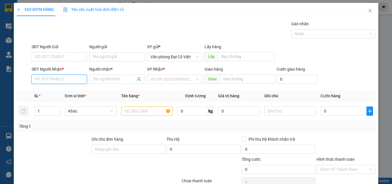
click at [46, 80] on input "SĐT Người Nhận *" at bounding box center [59, 79] width 55 height 9
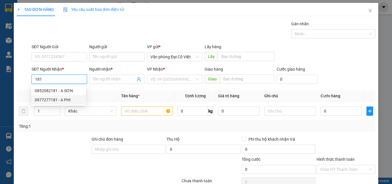
click at [41, 100] on div "0977277181 - A PHI" at bounding box center [59, 100] width 48 height 6
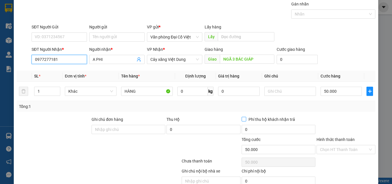
scroll to position [29, 0]
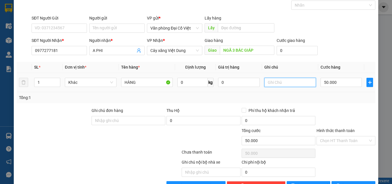
click at [280, 82] on input "text" at bounding box center [290, 82] width 52 height 9
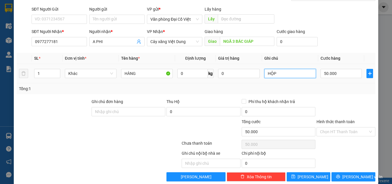
scroll to position [46, 0]
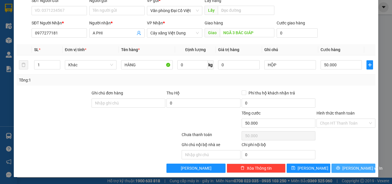
click at [347, 167] on span "[PERSON_NAME] và In" at bounding box center [362, 168] width 40 height 6
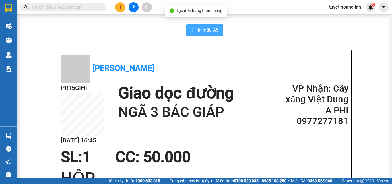
click at [198, 28] on span "In mẫu A5" at bounding box center [208, 29] width 21 height 7
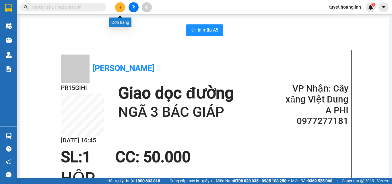
click at [120, 6] on icon "plus" at bounding box center [120, 6] width 0 height 3
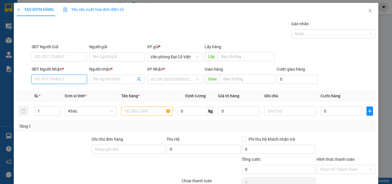
click at [50, 78] on input "SĐT Người Nhận *" at bounding box center [59, 79] width 55 height 9
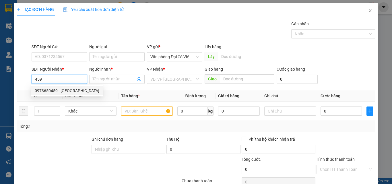
click at [49, 92] on div "0973650459 - [GEOGRAPHIC_DATA]" at bounding box center [67, 91] width 65 height 6
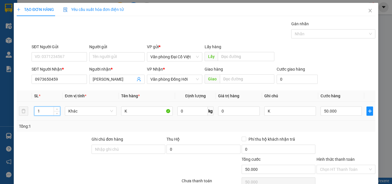
drag, startPoint x: 42, startPoint y: 113, endPoint x: 36, endPoint y: 113, distance: 6.0
click at [36, 113] on input "1" at bounding box center [47, 111] width 26 height 9
click at [337, 111] on input "50.000" at bounding box center [341, 111] width 41 height 9
click at [342, 134] on div "Transit Pickup Surcharge Ids Transit Deliver Surcharge Ids Transit Deliver Surc…" at bounding box center [196, 120] width 359 height 198
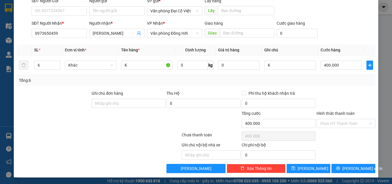
scroll to position [46, 0]
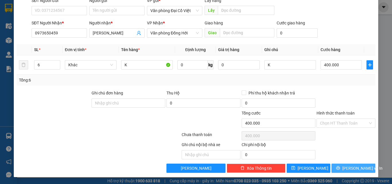
click at [339, 166] on icon "printer" at bounding box center [338, 168] width 4 height 4
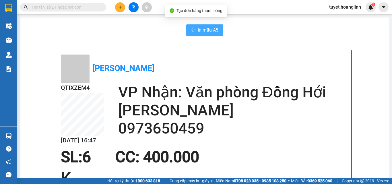
click at [198, 29] on span "In mẫu A5" at bounding box center [208, 29] width 21 height 7
click at [195, 28] on button "In mẫu A5" at bounding box center [204, 29] width 37 height 11
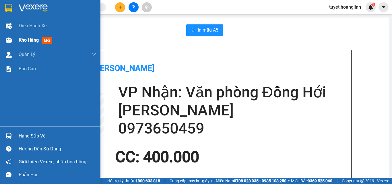
click at [8, 41] on img at bounding box center [9, 40] width 6 height 6
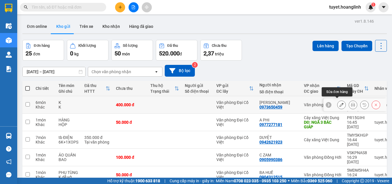
click at [340, 103] on icon at bounding box center [342, 105] width 4 height 4
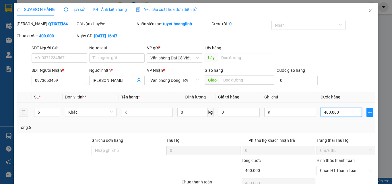
click at [335, 113] on input "400.000" at bounding box center [341, 112] width 41 height 9
click at [332, 122] on div "Tổng: 6" at bounding box center [196, 127] width 359 height 11
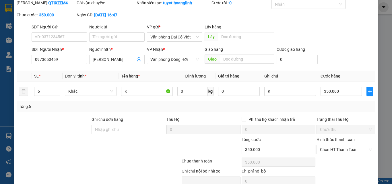
scroll to position [47, 0]
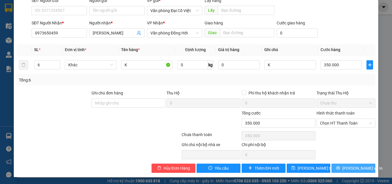
click at [345, 169] on button "[PERSON_NAME] và In" at bounding box center [354, 168] width 44 height 9
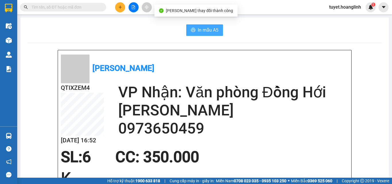
click at [207, 28] on span "In mẫu A5" at bounding box center [208, 29] width 21 height 7
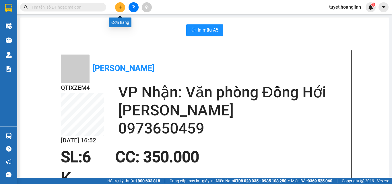
click at [121, 8] on icon "plus" at bounding box center [120, 7] width 4 height 4
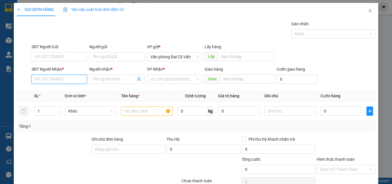
click at [48, 80] on input "SĐT Người Nhận *" at bounding box center [59, 79] width 55 height 9
click at [54, 82] on input "SĐT Người Nhận *" at bounding box center [59, 79] width 55 height 9
click at [47, 90] on div "0328282888 - A" at bounding box center [59, 91] width 48 height 6
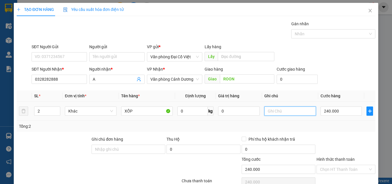
click at [270, 113] on input "text" at bounding box center [290, 111] width 52 height 9
click at [344, 111] on input "240.000" at bounding box center [341, 111] width 41 height 9
click at [332, 125] on div "Tổng: 2" at bounding box center [196, 126] width 354 height 6
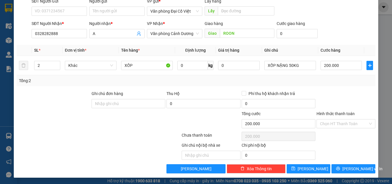
scroll to position [46, 0]
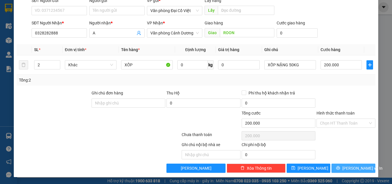
click at [337, 167] on button "[PERSON_NAME] và In" at bounding box center [354, 168] width 44 height 9
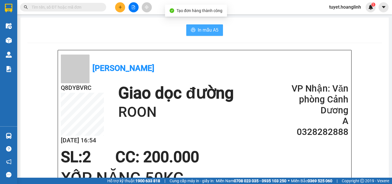
click at [210, 31] on span "In mẫu A5" at bounding box center [208, 29] width 21 height 7
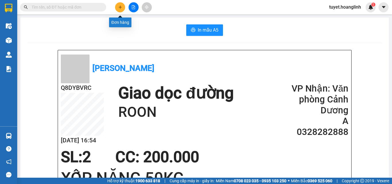
click at [119, 7] on icon "plus" at bounding box center [120, 7] width 4 height 4
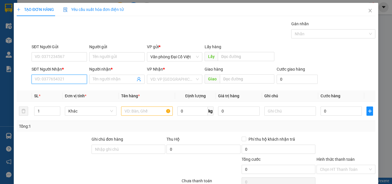
click at [39, 78] on input "SĐT Người Nhận *" at bounding box center [59, 79] width 55 height 9
click at [41, 89] on div "0914699544 - VĂN" at bounding box center [59, 91] width 48 height 6
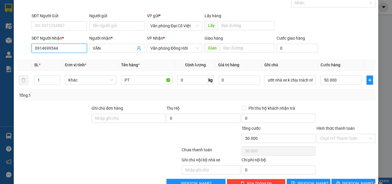
scroll to position [46, 0]
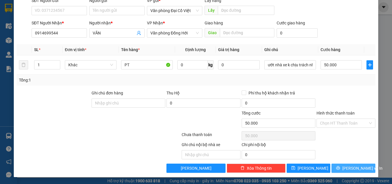
click at [344, 168] on button "[PERSON_NAME] và In" at bounding box center [354, 168] width 44 height 9
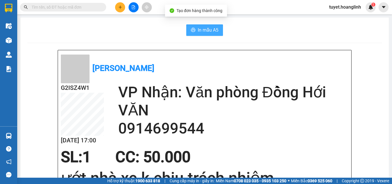
click at [199, 28] on span "In mẫu A5" at bounding box center [208, 29] width 21 height 7
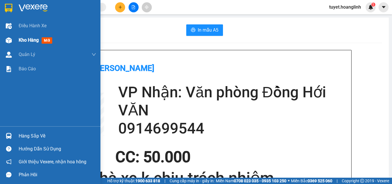
click at [9, 42] on img at bounding box center [9, 40] width 6 height 6
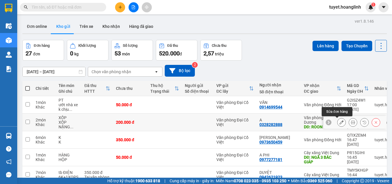
click at [340, 123] on icon at bounding box center [342, 122] width 4 height 4
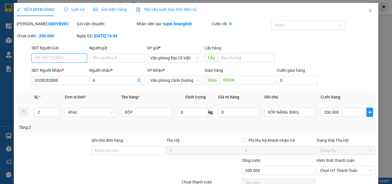
scroll to position [47, 0]
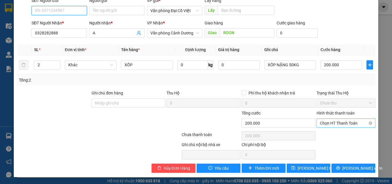
click at [327, 124] on span "Chọn HT Thanh Toán" at bounding box center [346, 123] width 52 height 9
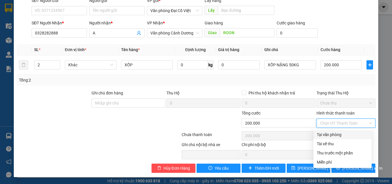
click at [324, 135] on div "Tại văn phòng" at bounding box center [342, 134] width 51 height 6
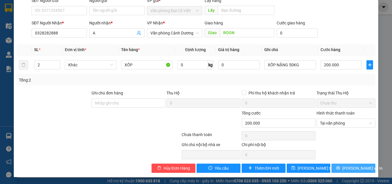
click at [336, 168] on button "[PERSON_NAME] và In" at bounding box center [354, 168] width 44 height 9
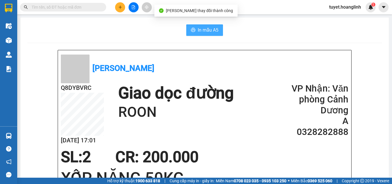
click at [212, 30] on span "In mẫu A5" at bounding box center [208, 29] width 21 height 7
click at [198, 29] on span "In mẫu A5" at bounding box center [208, 29] width 21 height 7
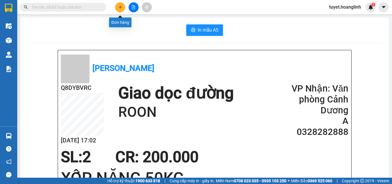
click at [119, 7] on icon "plus" at bounding box center [120, 7] width 4 height 4
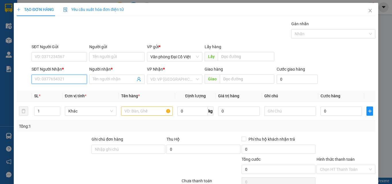
click at [65, 81] on input "SĐT Người Nhận *" at bounding box center [59, 79] width 55 height 9
click at [45, 90] on div "0964500008 - [PERSON_NAME]" at bounding box center [63, 91] width 57 height 6
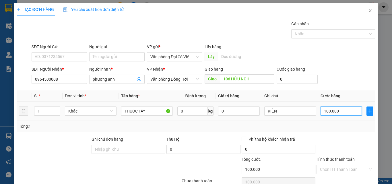
click at [346, 113] on input "100.000" at bounding box center [341, 111] width 41 height 9
click at [341, 126] on div "Tổng: 1" at bounding box center [196, 126] width 354 height 6
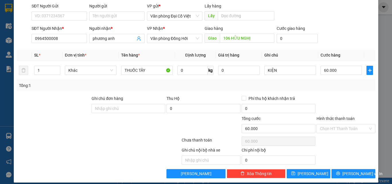
scroll to position [46, 0]
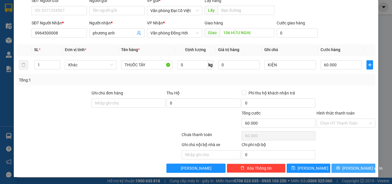
click at [340, 168] on icon "printer" at bounding box center [338, 168] width 4 height 4
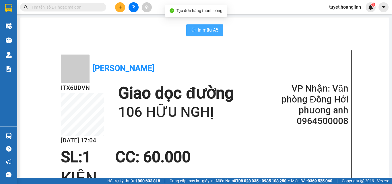
click at [201, 30] on span "In mẫu A5" at bounding box center [208, 29] width 21 height 7
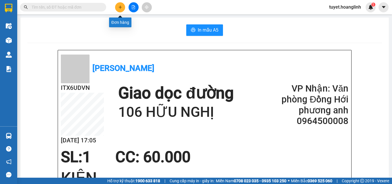
click at [121, 6] on icon "plus" at bounding box center [120, 7] width 4 height 4
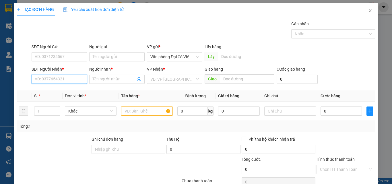
click at [62, 80] on input "SĐT Người Nhận *" at bounding box center [59, 79] width 55 height 9
click at [34, 78] on input "777" at bounding box center [59, 79] width 55 height 9
click at [48, 90] on div "0818081777 - THÀNH" at bounding box center [59, 91] width 48 height 6
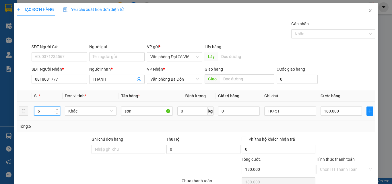
drag, startPoint x: 43, startPoint y: 110, endPoint x: 31, endPoint y: 111, distance: 12.1
click at [31, 111] on tr "6 Khác sơn 0 kg 0 1K+5T 180.000" at bounding box center [196, 111] width 359 height 19
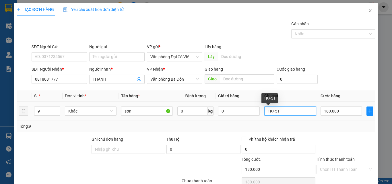
click at [273, 112] on input "1K+5T" at bounding box center [290, 111] width 52 height 9
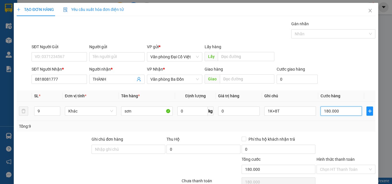
click at [342, 113] on input "180.000" at bounding box center [341, 111] width 41 height 9
click at [331, 128] on div "Tổng: 9" at bounding box center [196, 126] width 354 height 6
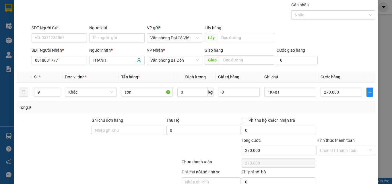
scroll to position [46, 0]
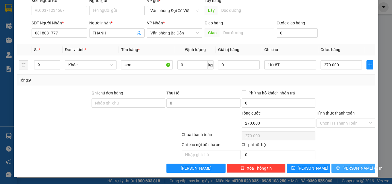
click at [340, 170] on span "printer" at bounding box center [338, 168] width 4 height 5
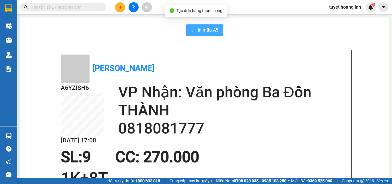
click at [201, 30] on span "In mẫu A5" at bounding box center [208, 29] width 21 height 7
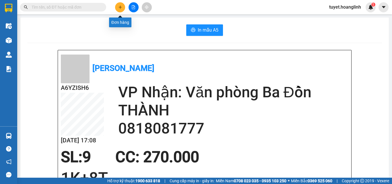
click at [119, 5] on icon "plus" at bounding box center [120, 7] width 4 height 4
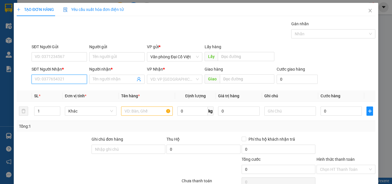
click at [67, 82] on input "SĐT Người Nhận *" at bounding box center [59, 79] width 55 height 9
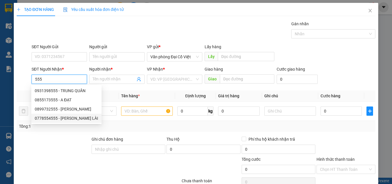
click at [43, 119] on div "0778554555 - [PERSON_NAME] LÀI" at bounding box center [66, 118] width 63 height 6
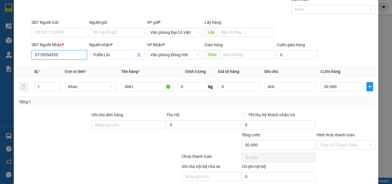
scroll to position [29, 0]
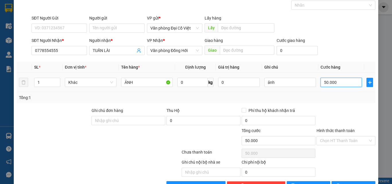
click at [337, 83] on input "50.000" at bounding box center [341, 82] width 41 height 9
click at [334, 101] on div "Tổng: 1" at bounding box center [196, 97] width 359 height 11
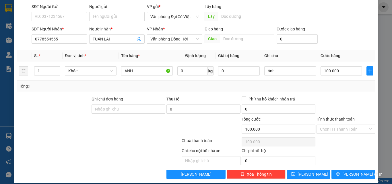
scroll to position [46, 0]
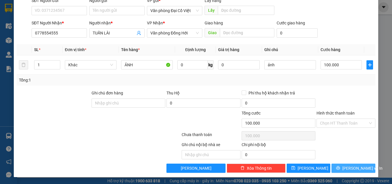
click at [336, 167] on button "[PERSON_NAME] và In" at bounding box center [354, 168] width 44 height 9
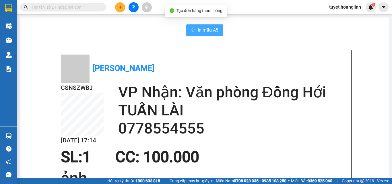
click at [203, 30] on span "In mẫu A5" at bounding box center [208, 29] width 21 height 7
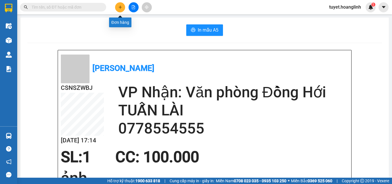
click at [121, 6] on icon "plus" at bounding box center [120, 7] width 4 height 4
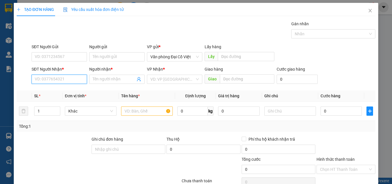
drag, startPoint x: 44, startPoint y: 78, endPoint x: 46, endPoint y: 76, distance: 3.3
click at [44, 78] on input "SĐT Người Nhận *" at bounding box center [59, 79] width 55 height 9
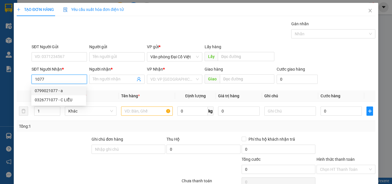
drag, startPoint x: 47, startPoint y: 91, endPoint x: 43, endPoint y: 90, distance: 3.5
click at [47, 91] on div "0799021077 - a" at bounding box center [59, 91] width 48 height 6
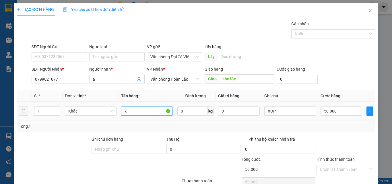
click at [140, 111] on input "k" at bounding box center [147, 111] width 52 height 9
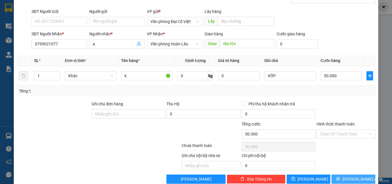
scroll to position [46, 0]
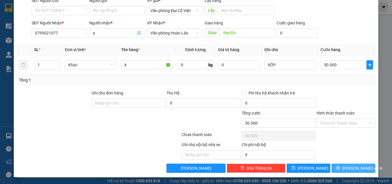
click at [339, 168] on icon "printer" at bounding box center [338, 168] width 4 height 4
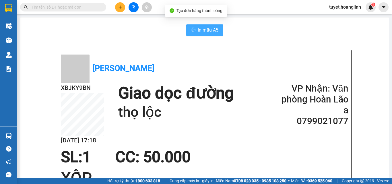
click at [198, 32] on span "In mẫu A5" at bounding box center [208, 29] width 21 height 7
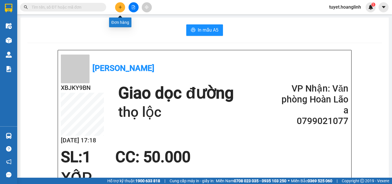
click at [120, 9] on icon "plus" at bounding box center [120, 7] width 4 height 4
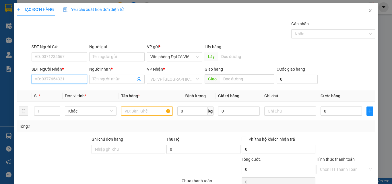
click at [50, 78] on input "SĐT Người Nhận *" at bounding box center [59, 79] width 55 height 9
click at [47, 91] on div "0944643802 - HIỀN" at bounding box center [59, 91] width 48 height 6
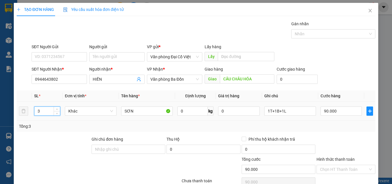
drag, startPoint x: 42, startPoint y: 112, endPoint x: 28, endPoint y: 111, distance: 13.9
click at [28, 111] on tr "3 Khác SƠN 0 kg 0 1T+1B+1L 90.000" at bounding box center [196, 111] width 359 height 19
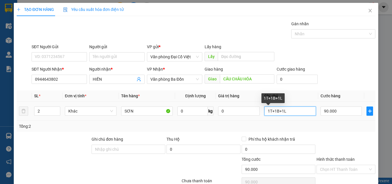
drag, startPoint x: 265, startPoint y: 110, endPoint x: 209, endPoint y: 108, distance: 56.0
click at [209, 108] on tr "2 Khác SƠN 0 kg 0 1T+1B+1L 90.000" at bounding box center [196, 111] width 359 height 19
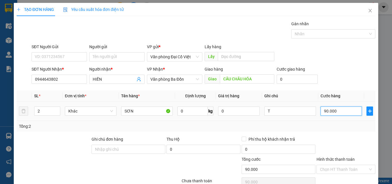
click at [338, 109] on input "90.000" at bounding box center [341, 111] width 41 height 9
click at [334, 125] on div "Tổng: 2" at bounding box center [196, 126] width 354 height 6
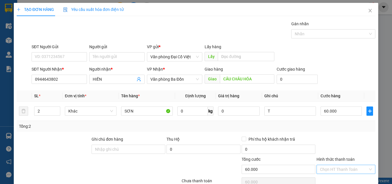
click at [326, 165] on div "Chọn HT Thanh Toán" at bounding box center [346, 169] width 59 height 9
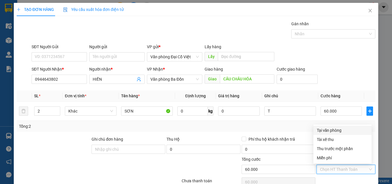
click at [334, 127] on div "Tại văn phòng" at bounding box center [342, 130] width 51 height 6
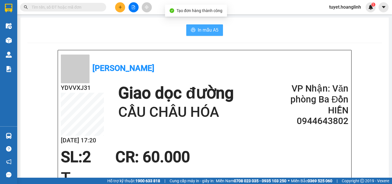
click at [208, 29] on span "In mẫu A5" at bounding box center [208, 29] width 21 height 7
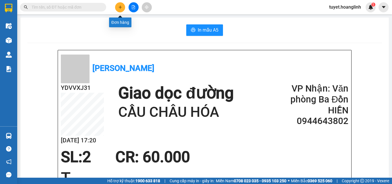
click at [119, 4] on button at bounding box center [120, 7] width 10 height 10
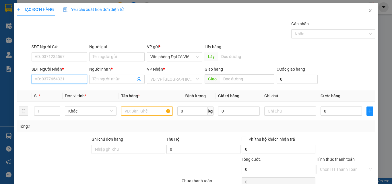
click at [51, 80] on input "SĐT Người Nhận *" at bounding box center [59, 79] width 55 height 9
click at [49, 89] on div "0961596923 - A TÀI ĐỨC" at bounding box center [59, 91] width 48 height 6
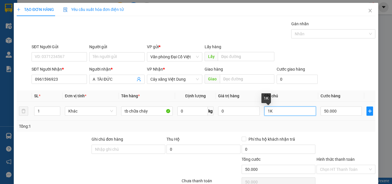
drag, startPoint x: 270, startPoint y: 111, endPoint x: 264, endPoint y: 111, distance: 6.6
click at [264, 111] on input "1K" at bounding box center [290, 111] width 52 height 9
click at [330, 131] on div "Tổng: 1" at bounding box center [196, 126] width 359 height 11
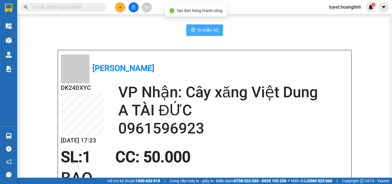
click at [206, 30] on span "In mẫu A5" at bounding box center [208, 29] width 21 height 7
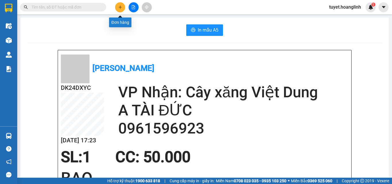
click at [122, 9] on button at bounding box center [120, 7] width 10 height 10
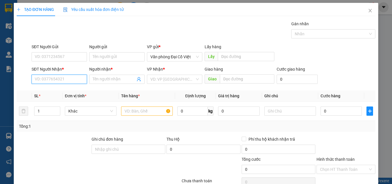
click at [44, 81] on input "SĐT Người Nhận *" at bounding box center [59, 79] width 55 height 9
click at [44, 92] on div "0852082181 - A SƠN" at bounding box center [59, 91] width 48 height 6
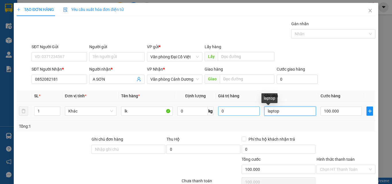
drag, startPoint x: 278, startPoint y: 110, endPoint x: 251, endPoint y: 110, distance: 27.3
click at [251, 110] on tr "1 Khác lk 0 kg 0 laptop 100.000" at bounding box center [196, 111] width 359 height 19
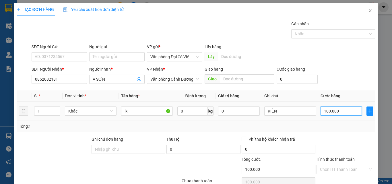
click at [335, 113] on input "100.000" at bounding box center [341, 111] width 41 height 9
click at [333, 124] on div "Tổng: 1" at bounding box center [196, 126] width 354 height 6
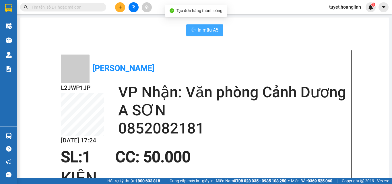
click at [198, 32] on span "In mẫu A5" at bounding box center [208, 29] width 21 height 7
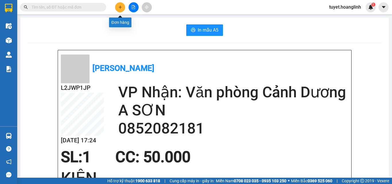
click at [121, 7] on icon "plus" at bounding box center [120, 7] width 4 height 4
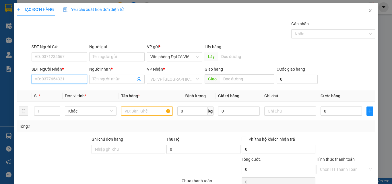
click at [47, 80] on input "SĐT Người Nhận *" at bounding box center [59, 79] width 55 height 9
click at [54, 81] on input "SĐT Người Nhận *" at bounding box center [59, 79] width 55 height 9
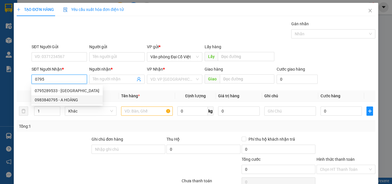
click at [43, 100] on div "0983840795 - A HOÀNG" at bounding box center [67, 100] width 65 height 6
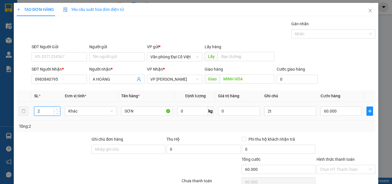
click at [27, 112] on tr "2 Khác SƠN 0 kg 0 2t 60.000" at bounding box center [196, 111] width 359 height 19
click at [264, 111] on input "2t" at bounding box center [290, 111] width 52 height 9
click at [278, 111] on input "12t" at bounding box center [290, 111] width 52 height 9
click at [335, 110] on input "60.000" at bounding box center [341, 111] width 41 height 9
click at [327, 129] on div "Tổng: 14" at bounding box center [196, 126] width 354 height 6
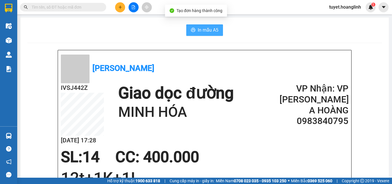
click at [207, 32] on span "In mẫu A5" at bounding box center [208, 29] width 21 height 7
click at [121, 9] on button at bounding box center [120, 7] width 10 height 10
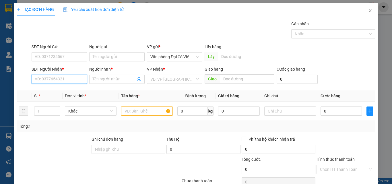
click at [54, 78] on input "SĐT Người Nhận *" at bounding box center [59, 79] width 55 height 9
click at [65, 94] on div "0915203223 - MÍT SU" at bounding box center [59, 91] width 48 height 6
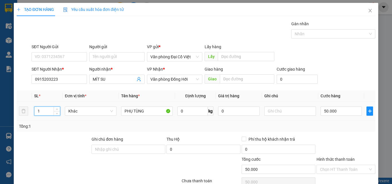
drag, startPoint x: 26, startPoint y: 114, endPoint x: 18, endPoint y: 116, distance: 7.7
click at [18, 116] on tr "1 Khác PHỤ TÙNG 0 kg 0 50.000" at bounding box center [196, 111] width 359 height 19
click at [281, 109] on input "text" at bounding box center [290, 111] width 52 height 9
click at [339, 111] on input "50.000" at bounding box center [341, 111] width 41 height 9
click at [332, 125] on div "Tổng: 2" at bounding box center [196, 126] width 354 height 6
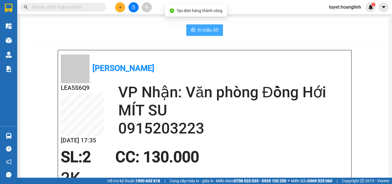
click at [208, 30] on span "In mẫu A5" at bounding box center [208, 29] width 21 height 7
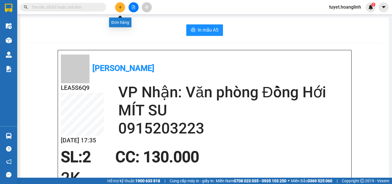
click at [119, 7] on icon "plus" at bounding box center [120, 7] width 4 height 4
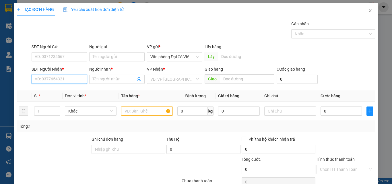
click at [66, 81] on input "SĐT Người Nhận *" at bounding box center [59, 79] width 55 height 9
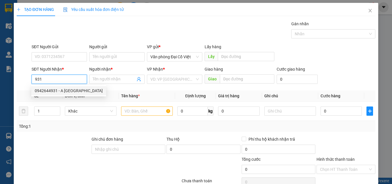
click at [65, 89] on div "0942644931 - A [GEOGRAPHIC_DATA]" at bounding box center [69, 91] width 68 height 6
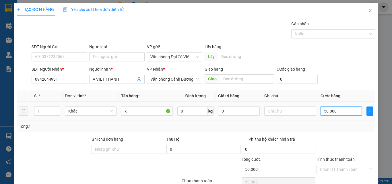
click at [333, 114] on input "50.000" at bounding box center [341, 111] width 41 height 9
click at [325, 136] on div "Transit Pickup Surcharge Ids Transit Deliver Surcharge Ids Transit Deliver Surc…" at bounding box center [196, 120] width 359 height 198
click at [326, 109] on input "30.000" at bounding box center [341, 111] width 41 height 9
click at [324, 109] on input "30.000" at bounding box center [341, 111] width 41 height 9
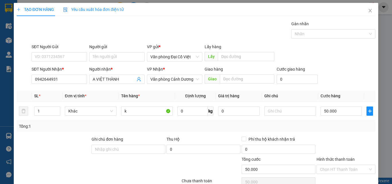
click at [328, 127] on div "Tổng: 1" at bounding box center [196, 126] width 354 height 6
click at [350, 174] on div "TẠO ĐƠN HÀNG Yêu cầu xuất hóa đơn điện tử Transit Pickup Surcharge Ids Transit …" at bounding box center [196, 113] width 365 height 220
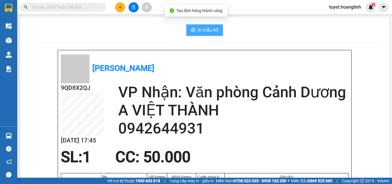
click at [209, 29] on span "In mẫu A5" at bounding box center [208, 29] width 21 height 7
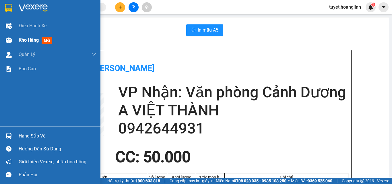
click at [1, 40] on div "Kho hàng mới" at bounding box center [50, 40] width 100 height 14
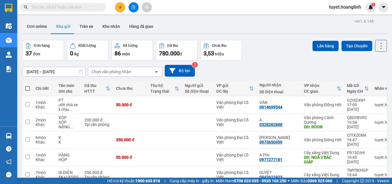
click at [123, 7] on button at bounding box center [120, 7] width 10 height 10
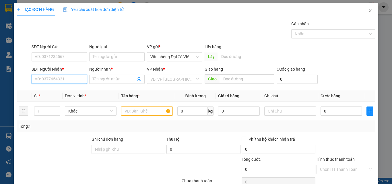
click at [75, 79] on input "SĐT Người Nhận *" at bounding box center [59, 79] width 55 height 9
click at [70, 90] on div "0387013616 - THẮNG" at bounding box center [59, 91] width 48 height 6
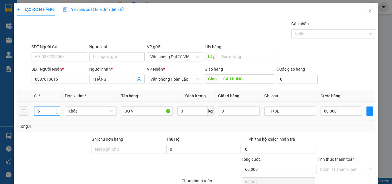
click at [54, 109] on span "Increase Value" at bounding box center [57, 109] width 6 height 5
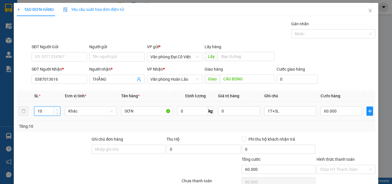
click at [54, 109] on span "Increase Value" at bounding box center [57, 109] width 6 height 5
click at [285, 113] on input "1T+3L" at bounding box center [290, 111] width 52 height 9
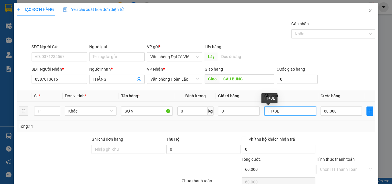
click at [285, 113] on input "1T+3L" at bounding box center [290, 111] width 52 height 9
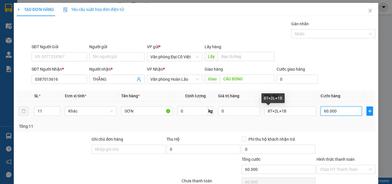
click at [341, 112] on input "60.000" at bounding box center [341, 111] width 41 height 9
click at [343, 112] on input "60.000" at bounding box center [341, 111] width 41 height 9
drag, startPoint x: 343, startPoint y: 121, endPoint x: 341, endPoint y: 123, distance: 3.9
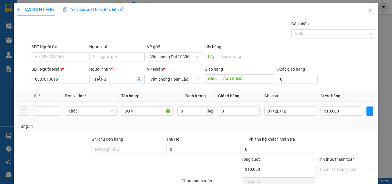
click at [343, 121] on div "SL * Đơn vị tính * Tên hàng * Định lượng Giá trị hàng Ghi chú Cước hàng 11 Khác…" at bounding box center [196, 110] width 359 height 41
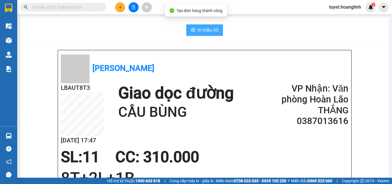
click at [202, 28] on span "In mẫu A5" at bounding box center [208, 29] width 21 height 7
drag, startPoint x: 218, startPoint y: 194, endPoint x: 2, endPoint y: 4, distance: 287.2
click at [6, 89] on section "Kết quả tìm kiếm ( 0 ) Bộ lọc No Data tuyet.hoanglinh 1 Điều hành xe Kho hàng m…" at bounding box center [196, 92] width 392 height 184
click at [123, 12] on div "Kết quả tìm kiếm ( 0 ) Bộ lọc No Data tuyet.hoanglinh 1" at bounding box center [196, 7] width 392 height 14
click at [124, 11] on button at bounding box center [120, 7] width 10 height 10
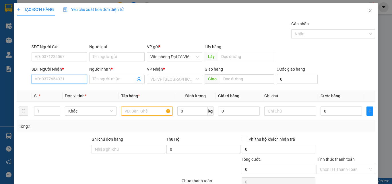
click at [63, 78] on input "SĐT Người Nhận *" at bounding box center [59, 79] width 55 height 9
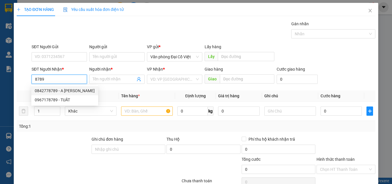
click at [51, 92] on div "0842778789 - A [PERSON_NAME]" at bounding box center [65, 91] width 60 height 6
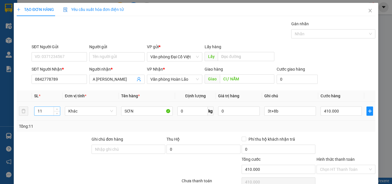
click at [49, 111] on input "11" at bounding box center [47, 111] width 26 height 9
click at [291, 109] on input "3t+8b" at bounding box center [290, 111] width 52 height 9
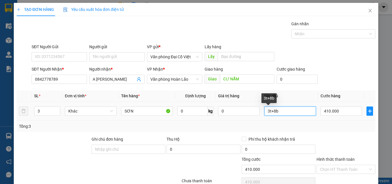
click at [291, 109] on input "3t+8b" at bounding box center [290, 111] width 52 height 9
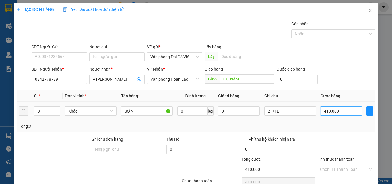
click at [340, 112] on input "410.000" at bounding box center [341, 111] width 41 height 9
click at [342, 119] on td "80.000" at bounding box center [341, 111] width 46 height 19
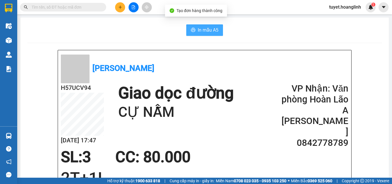
click at [205, 28] on span "In mẫu A5" at bounding box center [208, 29] width 21 height 7
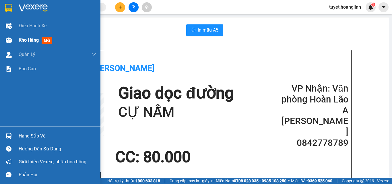
click at [16, 42] on div "Kho hàng mới" at bounding box center [50, 40] width 100 height 14
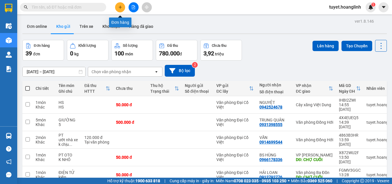
click at [117, 9] on button at bounding box center [120, 7] width 10 height 10
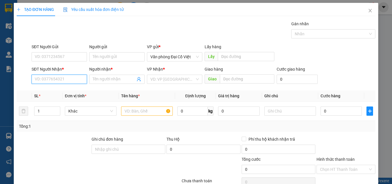
click at [69, 83] on input "SĐT Người Nhận *" at bounding box center [59, 79] width 55 height 9
click at [62, 90] on div "0386003589 - A QUẢ" at bounding box center [59, 91] width 48 height 6
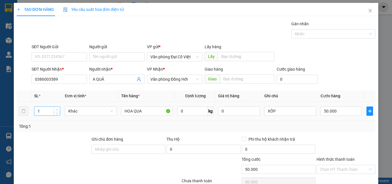
click at [56, 109] on icon "up" at bounding box center [57, 110] width 2 height 2
click at [348, 111] on input "50.000" at bounding box center [341, 111] width 41 height 9
click at [346, 130] on div "Tổng: 2" at bounding box center [196, 126] width 359 height 11
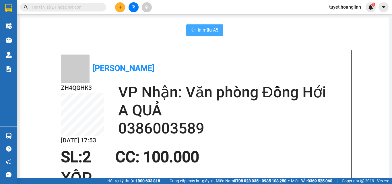
click at [211, 33] on span "In mẫu A5" at bounding box center [208, 29] width 21 height 7
click at [123, 8] on button at bounding box center [120, 7] width 10 height 10
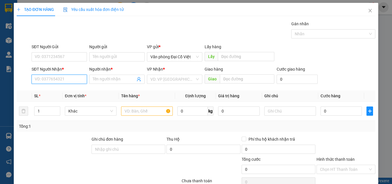
click at [76, 81] on input "SĐT Người Nhận *" at bounding box center [59, 79] width 55 height 9
click at [56, 88] on div "0988815707 - HẢI" at bounding box center [59, 91] width 48 height 6
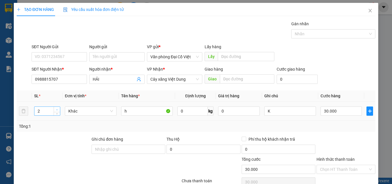
click at [56, 109] on icon "up" at bounding box center [57, 110] width 2 height 2
click at [325, 109] on input "30.000" at bounding box center [341, 111] width 41 height 9
click at [332, 122] on div "Tổng: 2" at bounding box center [196, 126] width 359 height 11
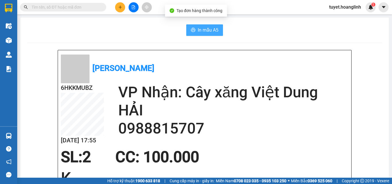
click at [199, 25] on button "In mẫu A5" at bounding box center [204, 29] width 37 height 11
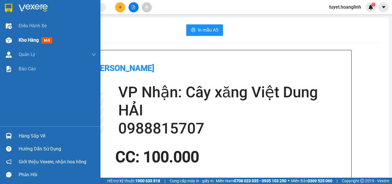
click at [9, 38] on img at bounding box center [9, 40] width 6 height 6
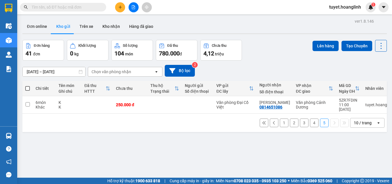
click at [310, 119] on button "4" at bounding box center [314, 123] width 9 height 9
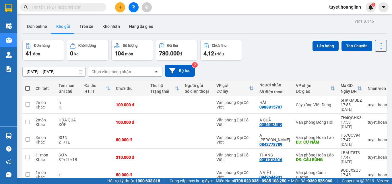
click at [118, 5] on icon "plus" at bounding box center [120, 7] width 4 height 4
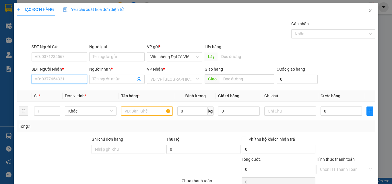
click at [62, 79] on input "SĐT Người Nhận *" at bounding box center [59, 79] width 55 height 9
click at [59, 91] on div "0984509769 - BẰNG CAM" at bounding box center [59, 91] width 48 height 6
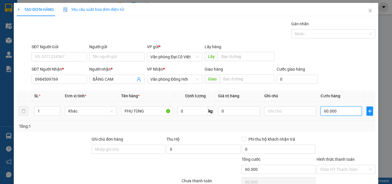
click at [336, 113] on input "60.000" at bounding box center [341, 111] width 41 height 9
click at [336, 131] on div "Tổng: 1" at bounding box center [196, 126] width 359 height 11
drag, startPoint x: 340, startPoint y: 164, endPoint x: 344, endPoint y: 171, distance: 7.5
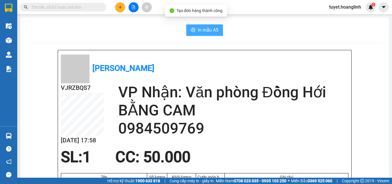
click at [203, 34] on button "In mẫu A5" at bounding box center [204, 29] width 37 height 11
click at [122, 7] on button at bounding box center [120, 7] width 10 height 10
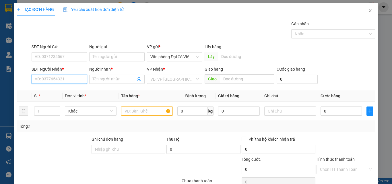
click at [43, 82] on input "SĐT Người Nhận *" at bounding box center [59, 79] width 55 height 9
click at [72, 82] on input "SĐT Người Nhận *" at bounding box center [59, 79] width 55 height 9
click at [76, 95] on div "0352635860 - LINH" at bounding box center [58, 90] width 55 height 9
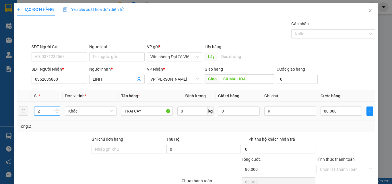
click at [55, 111] on span "down" at bounding box center [56, 112] width 3 height 3
click at [57, 109] on icon "up" at bounding box center [57, 110] width 2 height 2
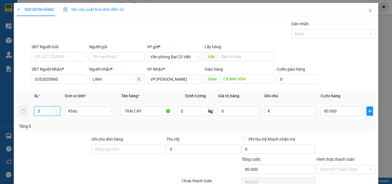
click at [58, 109] on span "up" at bounding box center [56, 109] width 3 height 3
click at [338, 109] on input "80.000" at bounding box center [341, 111] width 41 height 9
click at [331, 131] on div "Tổng: 6" at bounding box center [196, 126] width 359 height 11
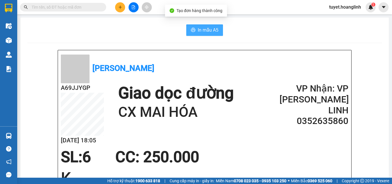
click at [213, 30] on span "In mẫu A5" at bounding box center [208, 29] width 21 height 7
click at [118, 13] on div "Kết quả tìm kiếm ( 0 ) Bộ lọc No Data tuyet.hoanglinh 1" at bounding box center [196, 7] width 392 height 14
click at [122, 10] on button at bounding box center [120, 7] width 10 height 10
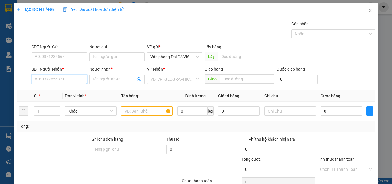
drag, startPoint x: 65, startPoint y: 81, endPoint x: 62, endPoint y: 84, distance: 3.9
click at [64, 81] on input "SĐT Người Nhận *" at bounding box center [59, 79] width 55 height 9
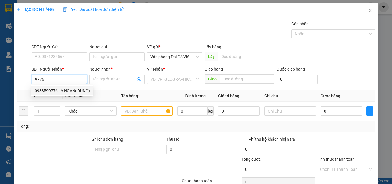
click at [65, 88] on div "0983599776 - A HOAN( DUNG)" at bounding box center [62, 91] width 55 height 6
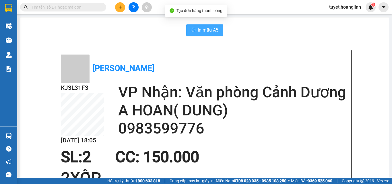
click at [208, 30] on span "In mẫu A5" at bounding box center [208, 29] width 21 height 7
click at [121, 8] on icon "plus" at bounding box center [120, 7] width 4 height 4
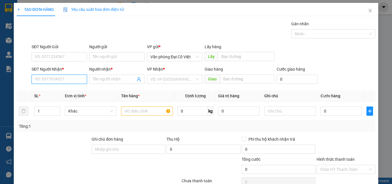
click at [79, 79] on input "SĐT Người Nhận *" at bounding box center [59, 79] width 55 height 9
click at [60, 91] on div "0988815707 - HẢI" at bounding box center [59, 91] width 48 height 6
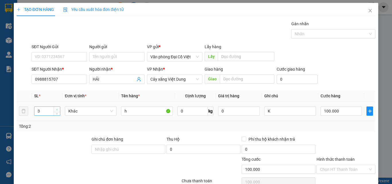
click at [56, 111] on span "up" at bounding box center [56, 109] width 3 height 3
click at [57, 114] on icon "down" at bounding box center [57, 113] width 2 height 2
click at [326, 107] on input "100.000" at bounding box center [341, 111] width 41 height 9
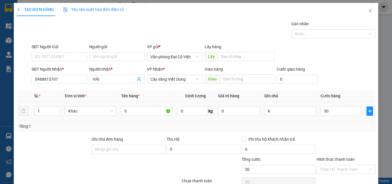
click at [331, 134] on div "Transit Pickup Surcharge Ids Transit Deliver Surcharge Ids Transit Deliver Surc…" at bounding box center [196, 120] width 359 height 198
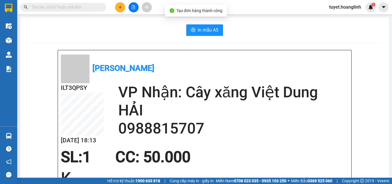
click at [208, 32] on span "In mẫu A5" at bounding box center [208, 29] width 21 height 7
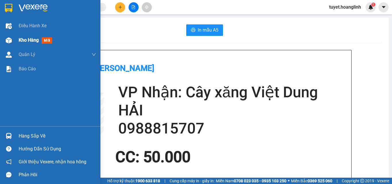
click at [6, 45] on div at bounding box center [9, 40] width 10 height 10
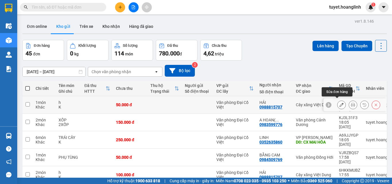
click at [340, 104] on icon at bounding box center [342, 105] width 4 height 4
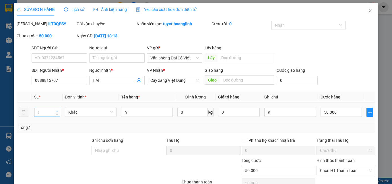
click at [54, 110] on span "Increase Value" at bounding box center [57, 110] width 6 height 5
click at [329, 113] on input "50.000" at bounding box center [341, 112] width 41 height 9
click at [336, 123] on div "Tổng: 2" at bounding box center [196, 127] width 359 height 11
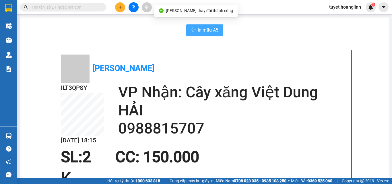
click at [196, 26] on button "In mẫu A5" at bounding box center [204, 29] width 37 height 11
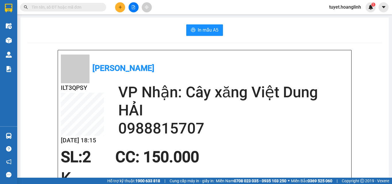
click at [120, 7] on icon "plus" at bounding box center [120, 7] width 3 height 0
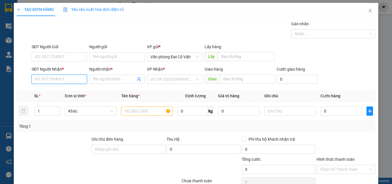
click at [75, 78] on input "SĐT Người Nhận *" at bounding box center [59, 79] width 55 height 9
click at [67, 91] on div "0989172174 - TUẤN" at bounding box center [59, 91] width 48 height 6
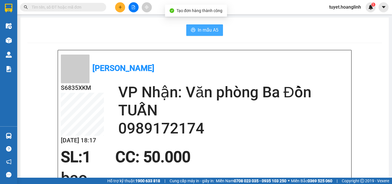
click at [194, 28] on button "In mẫu A5" at bounding box center [204, 29] width 37 height 11
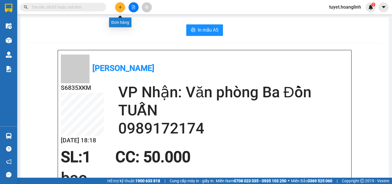
click at [121, 9] on icon "plus" at bounding box center [120, 7] width 4 height 4
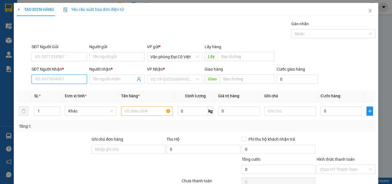
click at [79, 78] on input "SĐT Người Nhận *" at bounding box center [59, 79] width 55 height 9
click at [75, 93] on div "0944565678 - A DŨNG" at bounding box center [59, 91] width 48 height 6
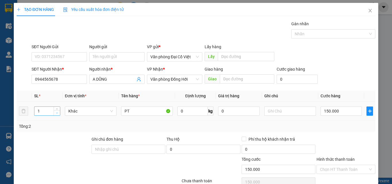
click at [56, 112] on icon "down" at bounding box center [57, 113] width 2 height 2
click at [333, 110] on input "150.000" at bounding box center [341, 111] width 41 height 9
click at [329, 140] on div at bounding box center [346, 146] width 60 height 20
click at [349, 173] on div "TẠO ĐƠN HÀNG Yêu cầu xuất hóa đơn điện tử Transit Pickup Surcharge Ids Transit …" at bounding box center [196, 113] width 365 height 220
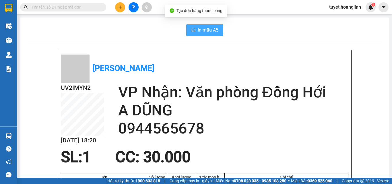
click at [210, 29] on span "In mẫu A5" at bounding box center [208, 29] width 21 height 7
click at [120, 6] on icon "plus" at bounding box center [120, 7] width 4 height 4
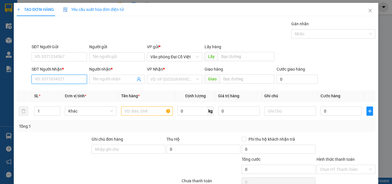
click at [74, 78] on input "SĐT Người Nhận *" at bounding box center [59, 79] width 55 height 9
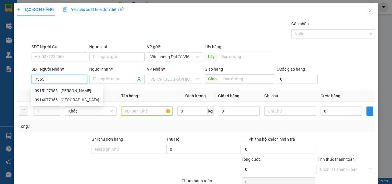
click at [70, 90] on div "0915127355 - [PERSON_NAME]" at bounding box center [67, 91] width 65 height 6
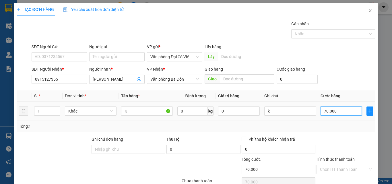
click at [322, 111] on input "70.000" at bounding box center [341, 111] width 41 height 9
click at [330, 134] on div "Transit Pickup Surcharge Ids Transit Deliver Surcharge Ids Transit Deliver Surc…" at bounding box center [196, 120] width 359 height 198
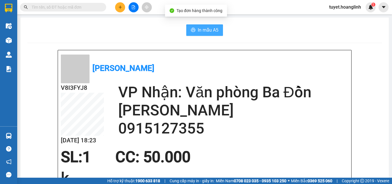
click at [198, 30] on span "In mẫu A5" at bounding box center [208, 29] width 21 height 7
click at [123, 7] on button at bounding box center [120, 7] width 10 height 10
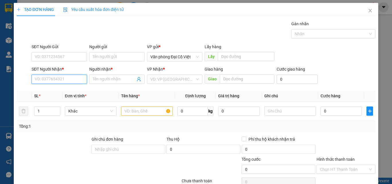
click at [71, 80] on input "SĐT Người Nhận *" at bounding box center [59, 79] width 55 height 9
click at [70, 78] on input "64" at bounding box center [59, 79] width 55 height 9
click at [64, 94] on div "0983430464 - LONG" at bounding box center [58, 90] width 55 height 9
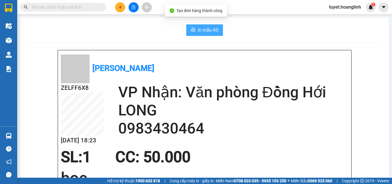
click at [200, 28] on span "In mẫu A5" at bounding box center [208, 29] width 21 height 7
click at [122, 7] on button at bounding box center [120, 7] width 10 height 10
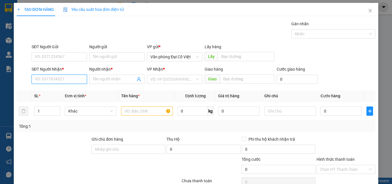
click at [62, 81] on input "SĐT Người Nhận *" at bounding box center [59, 79] width 55 height 9
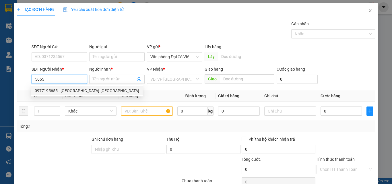
click at [59, 88] on div "0977195655 - [GEOGRAPHIC_DATA]-[GEOGRAPHIC_DATA]" at bounding box center [87, 91] width 104 height 6
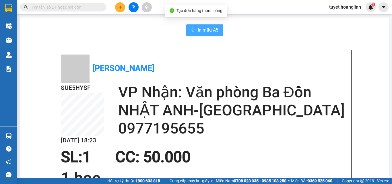
click at [189, 27] on button "In mẫu A5" at bounding box center [204, 29] width 37 height 11
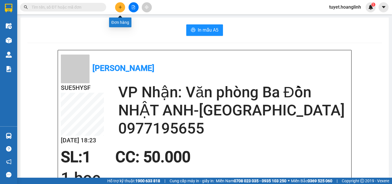
click at [122, 8] on icon "plus" at bounding box center [120, 7] width 4 height 4
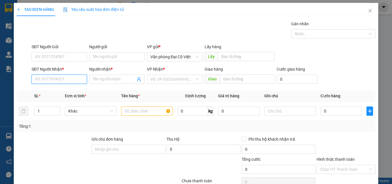
click at [70, 77] on input "SĐT Người Nhận *" at bounding box center [59, 79] width 55 height 9
click at [57, 90] on div "0989497876 - Mệ" at bounding box center [59, 91] width 48 height 6
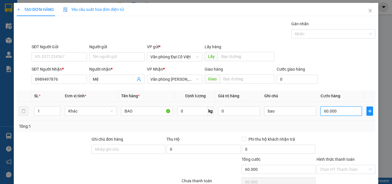
click at [346, 112] on input "60.000" at bounding box center [341, 111] width 41 height 9
click at [336, 129] on div "Tổng: 1" at bounding box center [196, 126] width 354 height 6
click at [341, 174] on div "TẠO ĐƠN HÀNG Yêu cầu xuất hóa đơn điện tử Transit Pickup Surcharge Ids Transit …" at bounding box center [196, 113] width 365 height 220
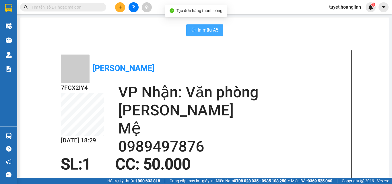
click at [200, 29] on span "In mẫu A5" at bounding box center [208, 29] width 21 height 7
click at [204, 28] on span "In mẫu A5" at bounding box center [208, 29] width 21 height 7
click at [121, 5] on button at bounding box center [120, 7] width 10 height 10
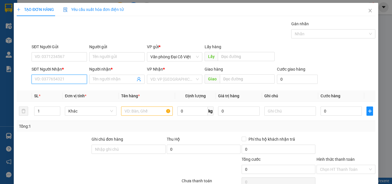
click at [60, 75] on input "SĐT Người Nhận *" at bounding box center [59, 79] width 55 height 9
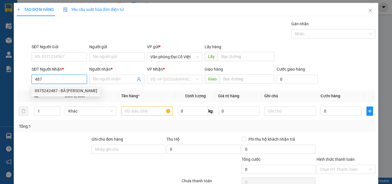
click at [65, 88] on div "0975242487 - BÀ [PERSON_NAME]" at bounding box center [66, 91] width 63 height 6
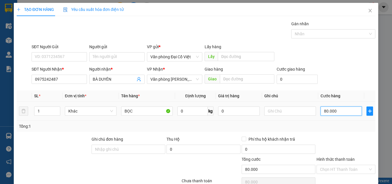
click at [322, 108] on input "80.000" at bounding box center [341, 111] width 41 height 9
click at [332, 128] on div "Tổng: 1" at bounding box center [196, 126] width 354 height 6
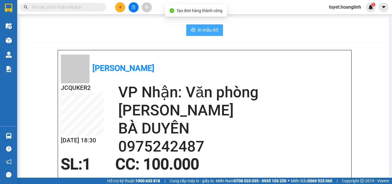
click at [210, 34] on button "In mẫu A5" at bounding box center [204, 29] width 37 height 11
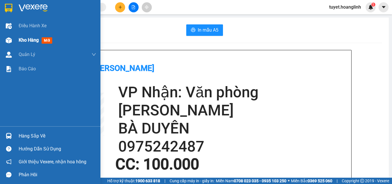
click at [14, 41] on div "Kho hàng mới" at bounding box center [50, 40] width 100 height 14
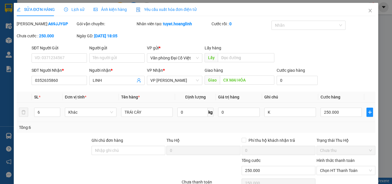
click at [342, 118] on td "250.000" at bounding box center [341, 112] width 46 height 19
click at [345, 113] on input "250.000" at bounding box center [341, 112] width 41 height 9
click at [58, 114] on span "down" at bounding box center [56, 114] width 3 height 3
click at [57, 115] on span "down" at bounding box center [56, 114] width 3 height 3
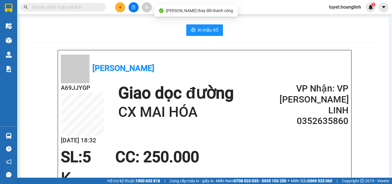
click at [191, 31] on icon "printer" at bounding box center [193, 30] width 4 height 4
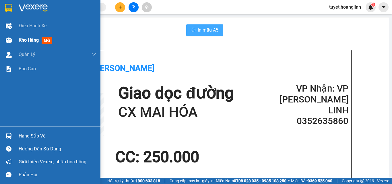
click at [2, 36] on div "Kho hàng mới" at bounding box center [50, 40] width 100 height 14
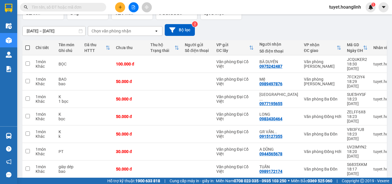
scroll to position [57, 0]
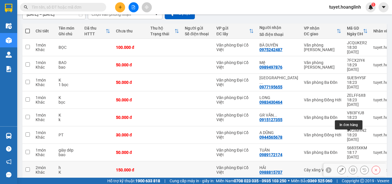
click at [351, 168] on icon at bounding box center [353, 170] width 4 height 4
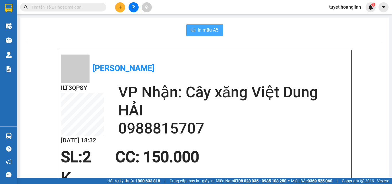
click at [212, 32] on span "In mẫu A5" at bounding box center [208, 29] width 21 height 7
click at [198, 28] on span "In mẫu A5" at bounding box center [208, 29] width 21 height 7
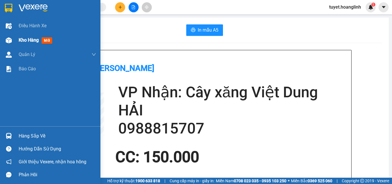
click at [8, 44] on div at bounding box center [9, 40] width 10 height 10
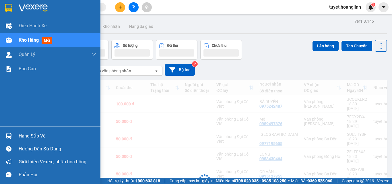
click at [70, 43] on div "Kho hàng mới" at bounding box center [58, 40] width 78 height 14
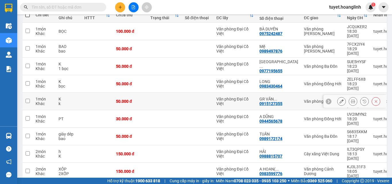
scroll to position [45, 0]
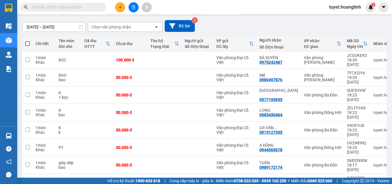
click at [136, 26] on div "Chọn văn phòng nhận" at bounding box center [121, 26] width 66 height 9
click at [122, 7] on button at bounding box center [120, 7] width 10 height 10
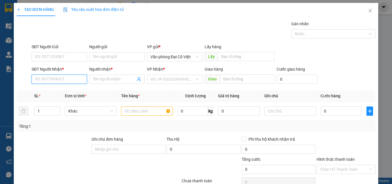
click at [64, 79] on input "SĐT Người Nhận *" at bounding box center [59, 79] width 55 height 9
click at [59, 91] on div "0386003589 - A QUẢ" at bounding box center [59, 91] width 48 height 6
type input "0386003589"
type input "A QUẢ"
type input "100.000"
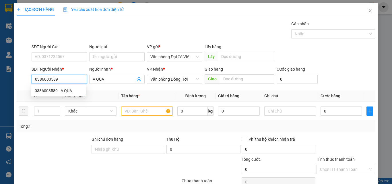
type input "100.000"
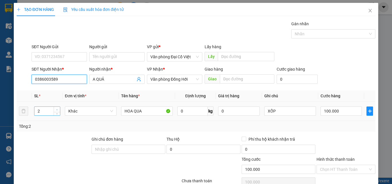
type input "0386003589"
click at [54, 107] on span "Increase Value" at bounding box center [57, 109] width 6 height 5
type input "4"
click at [54, 107] on span "Increase Value" at bounding box center [57, 109] width 6 height 5
click at [331, 109] on input "100.000" at bounding box center [341, 111] width 41 height 9
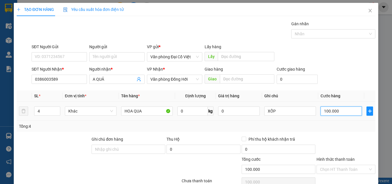
type input "1"
type input "15"
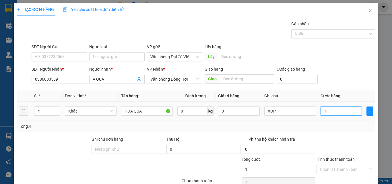
type input "15"
type input "150"
type input "150.000"
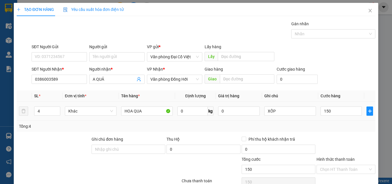
type input "150.000"
click at [336, 130] on div "Tổng: 4" at bounding box center [196, 126] width 359 height 11
click at [332, 114] on input "150.000" at bounding box center [341, 111] width 41 height 9
click at [333, 113] on input "150.000" at bounding box center [341, 111] width 41 height 9
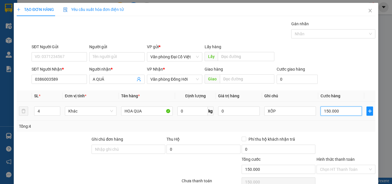
click at [333, 113] on input "150.000" at bounding box center [341, 111] width 41 height 9
type input "2"
click at [333, 113] on input "2" at bounding box center [341, 111] width 41 height 9
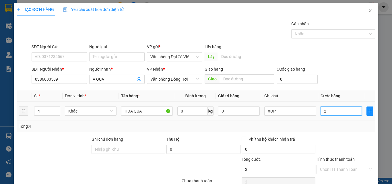
click at [333, 113] on input "2" at bounding box center [341, 111] width 41 height 9
type input "20"
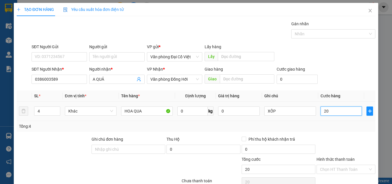
type input "200"
type input "200.000"
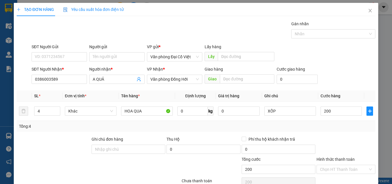
type input "200.000"
click at [335, 123] on div "Tổng: 4" at bounding box center [196, 126] width 359 height 11
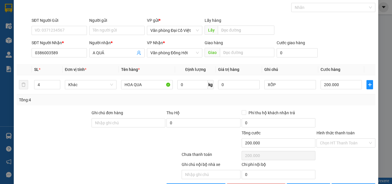
scroll to position [46, 0]
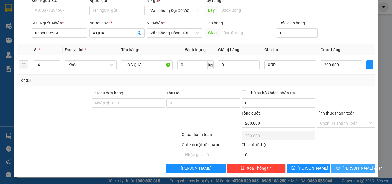
click at [347, 166] on span "[PERSON_NAME] và In" at bounding box center [362, 168] width 40 height 6
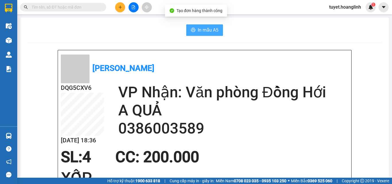
click at [206, 28] on span "In mẫu A5" at bounding box center [208, 29] width 21 height 7
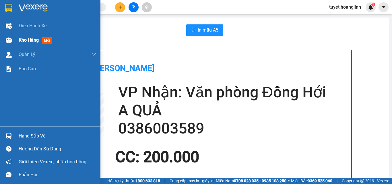
click at [15, 40] on div "Kho hàng mới" at bounding box center [50, 40] width 100 height 14
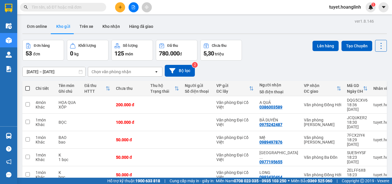
click at [148, 70] on div "Chọn văn phòng nhận" at bounding box center [121, 71] width 66 height 9
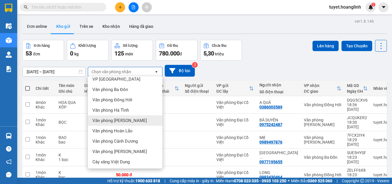
scroll to position [26, 0]
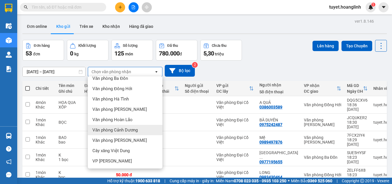
click at [132, 130] on span "Văn phòng Cảnh Dương" at bounding box center [114, 130] width 45 height 6
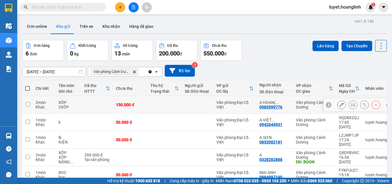
scroll to position [26, 0]
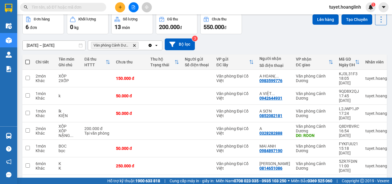
click at [116, 7] on button at bounding box center [120, 7] width 10 height 10
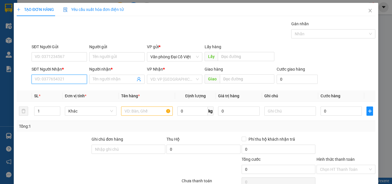
click at [71, 80] on input "SĐT Người Nhận *" at bounding box center [59, 79] width 55 height 9
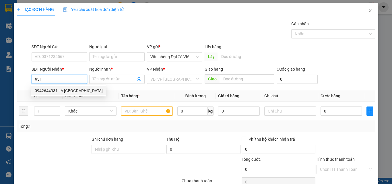
click at [71, 86] on div "0942644931 - A [GEOGRAPHIC_DATA]" at bounding box center [68, 90] width 75 height 9
type input "0942644931"
type input "A VIỆT THÀNH"
type input "50.000"
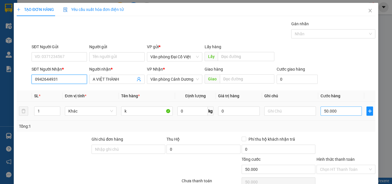
type input "0942644931"
click at [330, 110] on input "50.000" at bounding box center [341, 111] width 41 height 9
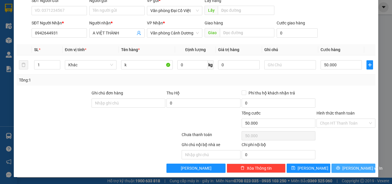
click at [336, 166] on button "[PERSON_NAME] và In" at bounding box center [354, 168] width 44 height 9
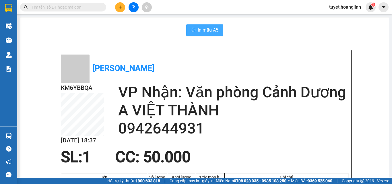
click at [216, 31] on span "In mẫu A5" at bounding box center [208, 29] width 21 height 7
click at [121, 9] on icon "plus" at bounding box center [120, 7] width 4 height 4
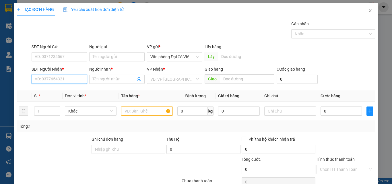
click at [58, 81] on input "SĐT Người Nhận *" at bounding box center [59, 79] width 55 height 9
type input "0912305345"
click at [109, 81] on input "Người nhận *" at bounding box center [114, 79] width 43 height 6
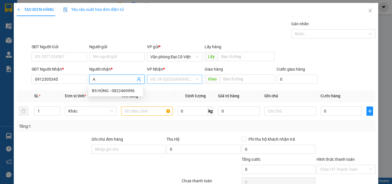
type input "A"
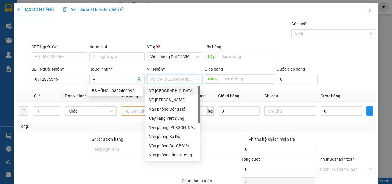
drag, startPoint x: 164, startPoint y: 78, endPoint x: 172, endPoint y: 103, distance: 25.9
click at [166, 85] on body "Kết quả tìm kiếm ( 0 ) Bộ lọc No Data tuyet.hoanglinh 1 Điều hành xe Kho hàng m…" at bounding box center [196, 92] width 392 height 184
click at [173, 109] on div "Văn phòng Đồng Hới" at bounding box center [173, 109] width 48 height 6
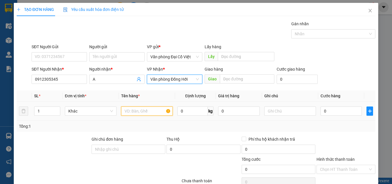
click at [143, 111] on input "text" at bounding box center [147, 111] width 52 height 9
type input "D"
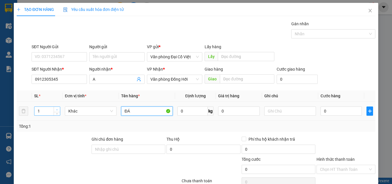
type input "ĐÁ"
click at [57, 108] on span "up" at bounding box center [56, 109] width 3 height 3
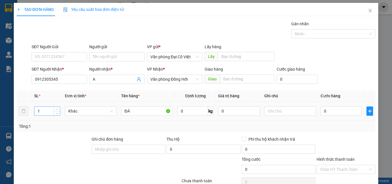
click at [40, 111] on input "1" at bounding box center [47, 111] width 26 height 9
click at [40, 111] on input "5" at bounding box center [47, 111] width 26 height 9
type input "7"
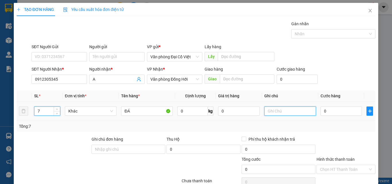
click at [280, 109] on input "text" at bounding box center [290, 111] width 52 height 9
type input "BAO"
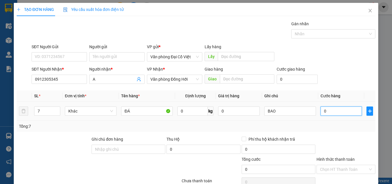
click at [341, 111] on input "0" at bounding box center [341, 111] width 41 height 9
type input "4"
type input "40"
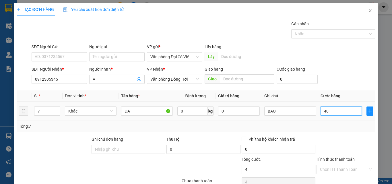
type input "40"
type input "400"
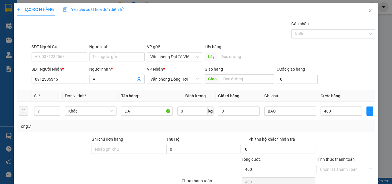
type input "400.000"
click at [340, 128] on div "Tổng: 7" at bounding box center [196, 126] width 354 height 6
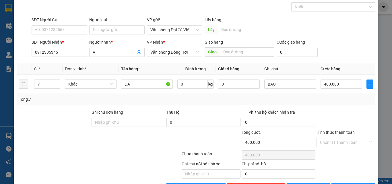
scroll to position [46, 0]
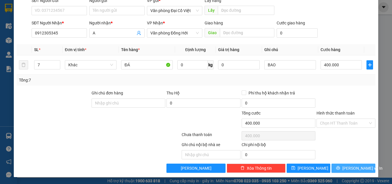
click at [354, 167] on span "[PERSON_NAME] và In" at bounding box center [362, 168] width 40 height 6
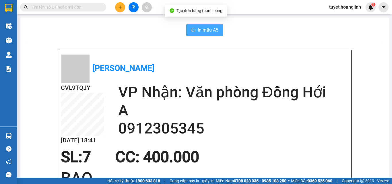
click at [205, 34] on button "In mẫu A5" at bounding box center [204, 29] width 37 height 11
click at [207, 32] on span "In mẫu A5" at bounding box center [208, 29] width 21 height 7
click at [129, 12] on div at bounding box center [133, 7] width 43 height 10
click at [121, 7] on icon "plus" at bounding box center [120, 7] width 4 height 4
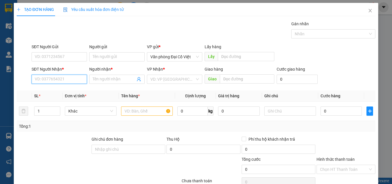
click at [66, 80] on input "SĐT Người Nhận *" at bounding box center [59, 79] width 55 height 9
click at [62, 91] on div "0905305091 - A TOÀN" at bounding box center [59, 91] width 48 height 6
type input "0905305091"
type input "A TOÀN"
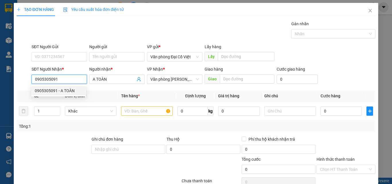
type input "50.000"
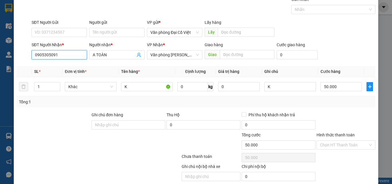
scroll to position [46, 0]
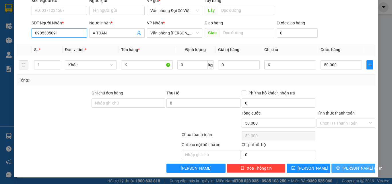
type input "0905305091"
click at [344, 163] on div "Transit Pickup Surcharge Ids Transit Deliver Surcharge Ids Transit Deliver Surc…" at bounding box center [196, 73] width 359 height 198
click at [346, 168] on span "[PERSON_NAME] và In" at bounding box center [362, 168] width 40 height 6
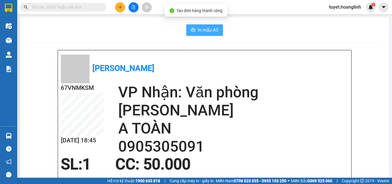
click at [211, 32] on span "In mẫu A5" at bounding box center [208, 29] width 21 height 7
click at [123, 3] on button at bounding box center [120, 7] width 10 height 10
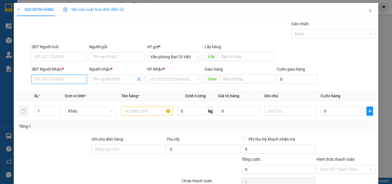
click at [58, 80] on input "SĐT Người Nhận *" at bounding box center [59, 79] width 55 height 9
click at [64, 86] on div "0962036462 - THƯƠNG CAO" at bounding box center [62, 90] width 63 height 9
type input "0962036462"
type input "THƯƠNG CAO"
type input "CHỢ CUỒI"
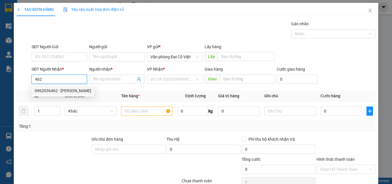
type input "phụ tung oto"
type input "50.000"
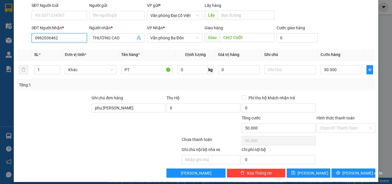
scroll to position [46, 0]
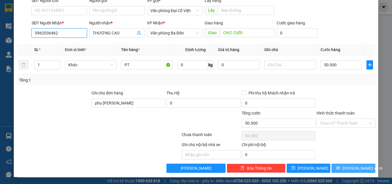
type input "0962036462"
click at [337, 168] on button "[PERSON_NAME] và In" at bounding box center [354, 168] width 44 height 9
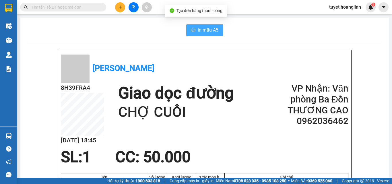
click at [195, 32] on button "In mẫu A5" at bounding box center [204, 29] width 37 height 11
click at [119, 6] on icon "plus" at bounding box center [120, 7] width 4 height 4
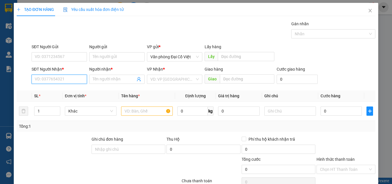
click at [65, 79] on input "SĐT Người Nhận *" at bounding box center [59, 79] width 55 height 9
click at [62, 91] on div "0983430464 - LONG" at bounding box center [59, 91] width 48 height 6
type input "0983430464"
type input "LONG"
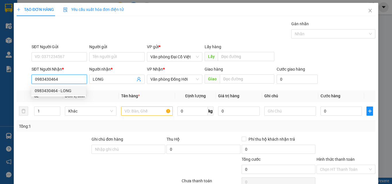
type input "50.000"
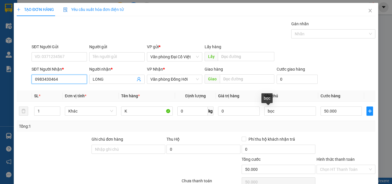
scroll to position [46, 0]
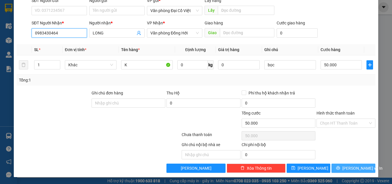
type input "0983430464"
click at [342, 165] on button "[PERSON_NAME] và In" at bounding box center [354, 168] width 44 height 9
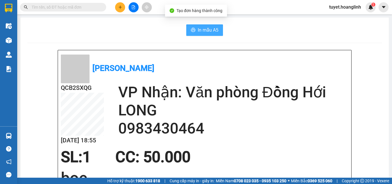
click at [206, 24] on button "In mẫu A5" at bounding box center [204, 29] width 37 height 11
click at [118, 6] on button at bounding box center [120, 7] width 10 height 10
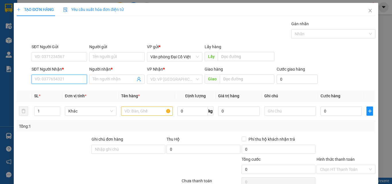
click at [63, 79] on input "SĐT Người Nhận *" at bounding box center [59, 79] width 55 height 9
click at [63, 79] on input "32" at bounding box center [59, 79] width 55 height 9
type input "223"
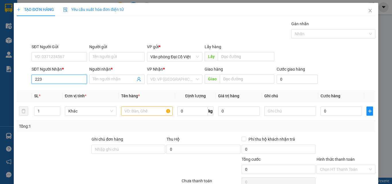
click at [66, 81] on input "223" at bounding box center [59, 79] width 55 height 9
click at [65, 92] on div "0915203223 - MÍT SU" at bounding box center [59, 91] width 48 height 6
type input "0915203223"
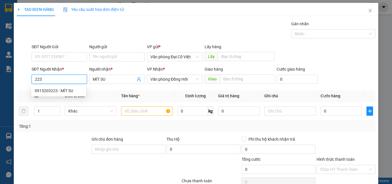
type input "MÍT SU"
type input "130.000"
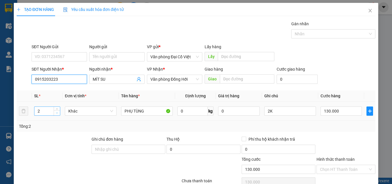
type input "0915203223"
type input "1"
click at [54, 113] on span "Decrease Value" at bounding box center [57, 112] width 6 height 5
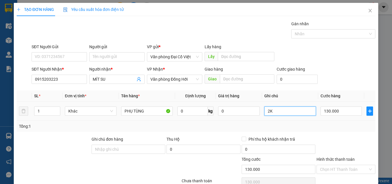
click at [300, 113] on input "2K" at bounding box center [290, 111] width 52 height 9
click at [352, 110] on input "130.000" at bounding box center [341, 111] width 41 height 9
type input "70"
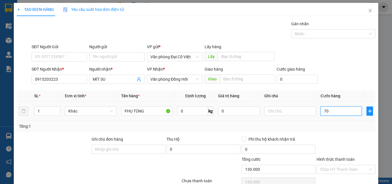
type input "70"
click at [344, 122] on div "Tổng: 1" at bounding box center [196, 126] width 359 height 11
type input "70.000"
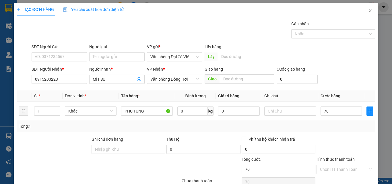
type input "70.000"
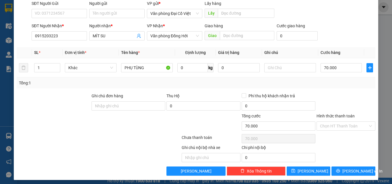
scroll to position [46, 0]
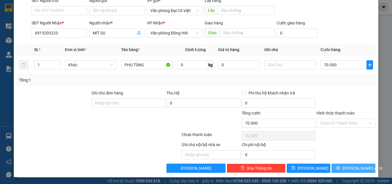
drag, startPoint x: 346, startPoint y: 160, endPoint x: 347, endPoint y: 165, distance: 5.8
click at [346, 160] on div "Transit Pickup Surcharge Ids Transit Deliver Surcharge Ids Transit Deliver Surc…" at bounding box center [196, 73] width 359 height 198
click at [347, 165] on span "[PERSON_NAME] và In" at bounding box center [362, 168] width 40 height 6
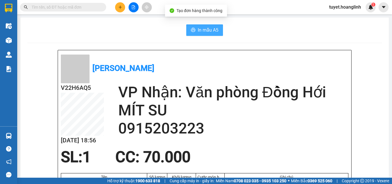
click at [191, 35] on button "In mẫu A5" at bounding box center [204, 29] width 37 height 11
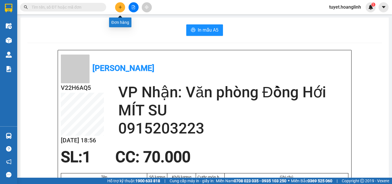
click at [120, 6] on icon "plus" at bounding box center [120, 7] width 4 height 4
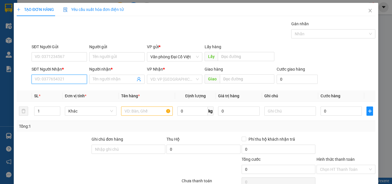
click at [73, 78] on input "SĐT Người Nhận *" at bounding box center [59, 79] width 55 height 9
click at [69, 93] on div "0975172402 - HOÀNG" at bounding box center [59, 91] width 48 height 6
type input "0975172402"
type input "HOÀNG"
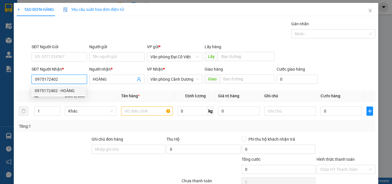
type input "50.000"
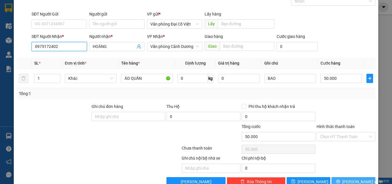
scroll to position [29, 0]
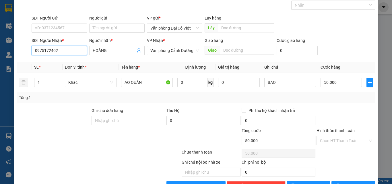
type input "0975172402"
click at [354, 179] on div "Transit Pickup Surcharge Ids Transit Deliver Surcharge Ids Transit Deliver Surc…" at bounding box center [196, 91] width 359 height 198
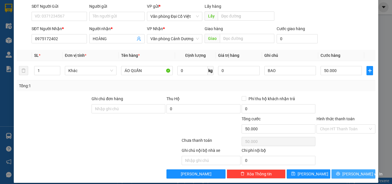
scroll to position [46, 0]
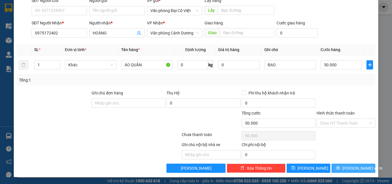
click at [359, 167] on span "[PERSON_NAME] và In" at bounding box center [362, 168] width 40 height 6
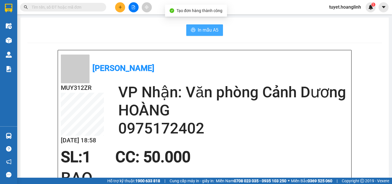
click at [199, 34] on button "In mẫu A5" at bounding box center [204, 29] width 37 height 11
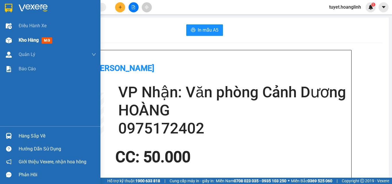
click at [12, 42] on div at bounding box center [9, 40] width 10 height 10
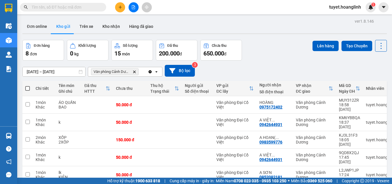
click at [133, 70] on icon "Delete" at bounding box center [134, 71] width 3 height 3
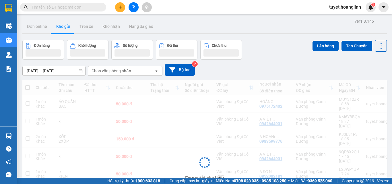
click at [131, 69] on div "Chọn văn phòng nhận" at bounding box center [121, 70] width 66 height 9
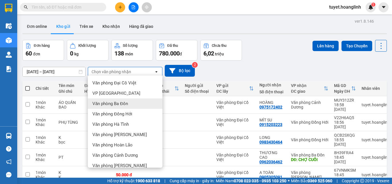
scroll to position [26, 0]
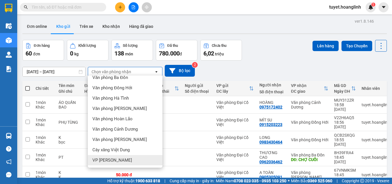
click at [129, 158] on div "VP [PERSON_NAME]" at bounding box center [125, 160] width 75 height 10
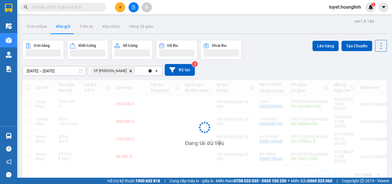
click at [133, 71] on div "VP Quy Đạt Delete" at bounding box center [118, 70] width 60 height 9
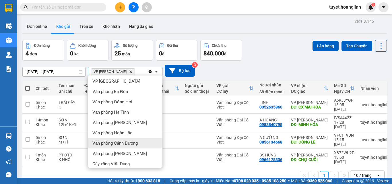
scroll to position [0, 0]
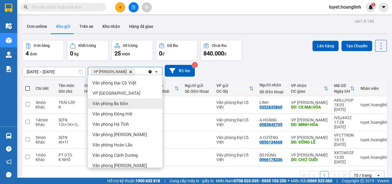
click at [129, 106] on div "Văn phòng Ba Đồn" at bounding box center [125, 103] width 75 height 10
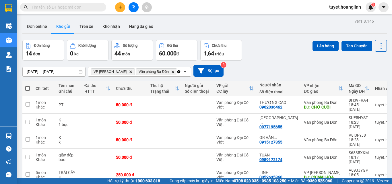
click at [183, 71] on icon "open" at bounding box center [185, 71] width 5 height 5
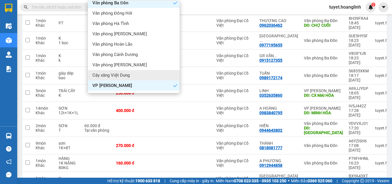
scroll to position [83, 0]
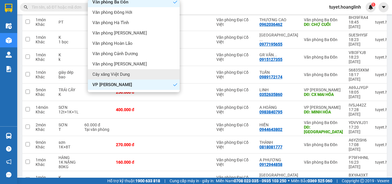
click at [136, 73] on div "Cây xăng Việt Dung" at bounding box center [134, 74] width 92 height 10
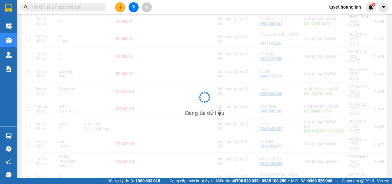
scroll to position [0, 0]
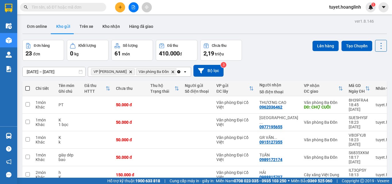
click at [184, 71] on icon "open" at bounding box center [185, 71] width 5 height 5
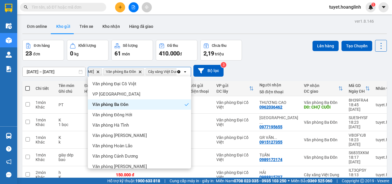
scroll to position [26, 0]
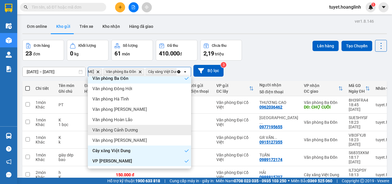
click at [144, 127] on div "Văn phòng Cảnh Dương" at bounding box center [139, 130] width 103 height 10
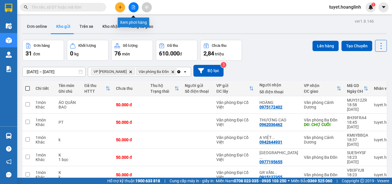
click at [132, 8] on icon "file-add" at bounding box center [133, 7] width 3 height 4
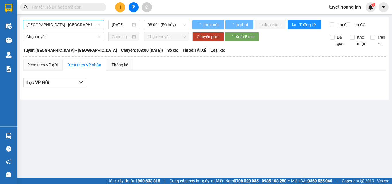
click at [59, 23] on span "Quảng Bình - Hà Nội" at bounding box center [63, 24] width 74 height 9
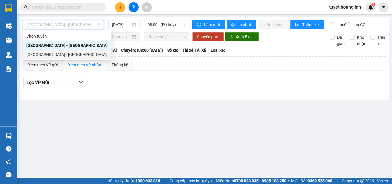
click at [60, 54] on div "Hà Nội - Quảng Bình" at bounding box center [66, 54] width 81 height 6
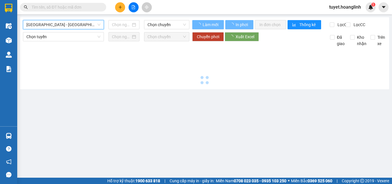
type input "13/10/2025"
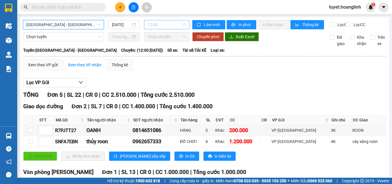
click at [157, 27] on span "12:00" at bounding box center [167, 24] width 38 height 9
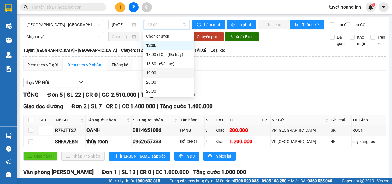
click at [155, 72] on div "19:00" at bounding box center [168, 73] width 45 height 6
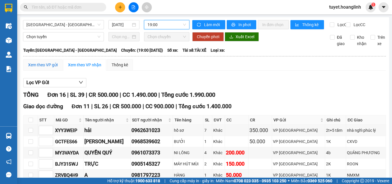
click at [49, 68] on div "Xem theo VP gửi" at bounding box center [43, 65] width 30 height 6
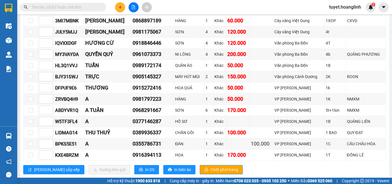
scroll to position [144, 0]
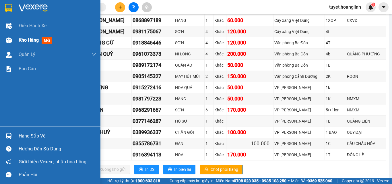
click at [15, 39] on div "Kho hàng mới" at bounding box center [50, 40] width 100 height 14
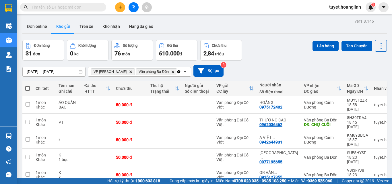
drag, startPoint x: 29, startPoint y: 89, endPoint x: 35, endPoint y: 86, distance: 6.7
click at [29, 88] on span at bounding box center [27, 88] width 5 height 5
click at [28, 86] on input "checkbox" at bounding box center [28, 86] width 0 height 0
checkbox input "true"
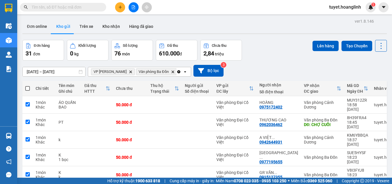
checkbox input "true"
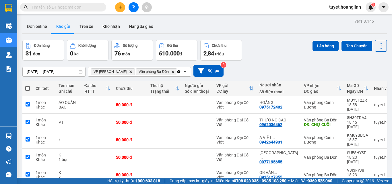
checkbox input "true"
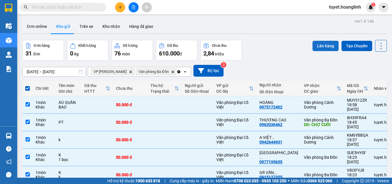
click at [313, 44] on button "Lên hàng" at bounding box center [326, 46] width 26 height 10
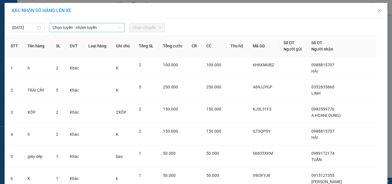
click at [97, 28] on span "Chọn tuyến - nhóm tuyến" at bounding box center [87, 27] width 69 height 9
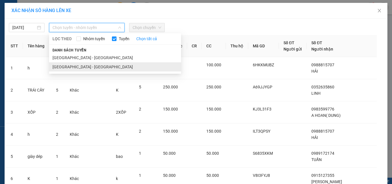
click at [88, 65] on li "Hà Nội - Quảng Bình" at bounding box center [115, 66] width 132 height 9
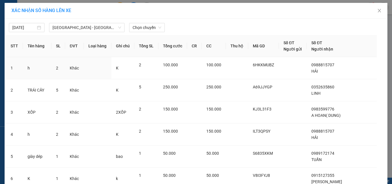
click at [136, 32] on div "13/10/2025 Hà Nội - Quảng Bình LỌC THEO Nhóm tuyến Tuyến Chọn tất cả Danh sách …" at bounding box center [196, 166] width 383 height 295
click at [140, 28] on span "Chọn chuyến" at bounding box center [147, 27] width 29 height 9
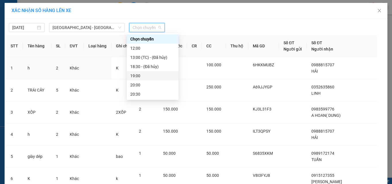
click at [147, 74] on div "19:00" at bounding box center [152, 76] width 45 height 6
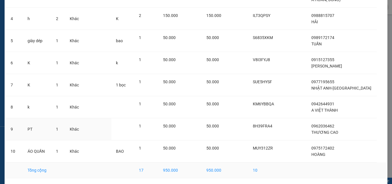
scroll to position [140, 0]
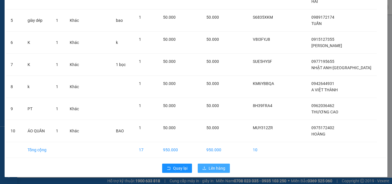
click at [216, 171] on span "Lên hàng" at bounding box center [217, 168] width 17 height 6
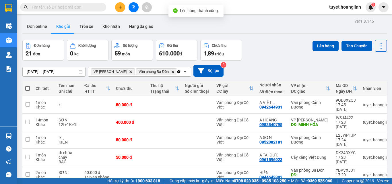
click at [24, 90] on th at bounding box center [27, 88] width 10 height 15
click at [27, 87] on span at bounding box center [27, 88] width 5 height 5
click at [28, 86] on input "checkbox" at bounding box center [28, 86] width 0 height 0
checkbox input "true"
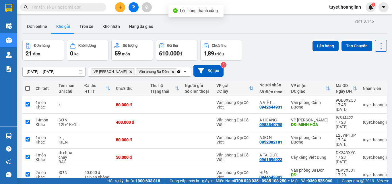
checkbox input "true"
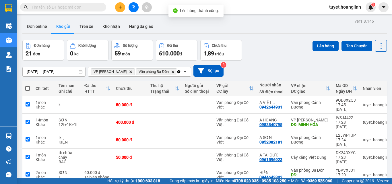
checkbox input "true"
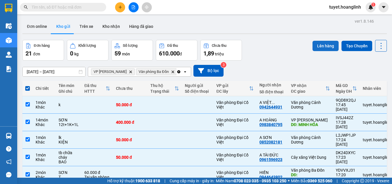
click at [313, 42] on button "Lên hàng" at bounding box center [326, 46] width 26 height 10
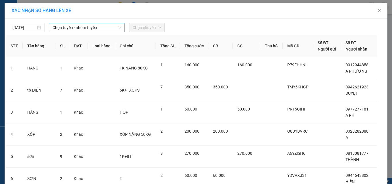
click at [107, 26] on span "Chọn tuyến - nhóm tuyến" at bounding box center [87, 27] width 69 height 9
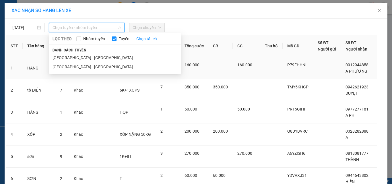
click at [80, 67] on li "Hà Nội - Quảng Bình" at bounding box center [115, 66] width 132 height 9
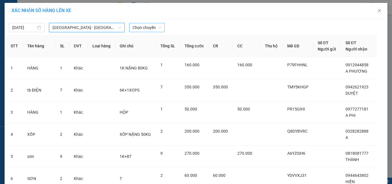
click at [141, 26] on span "Chọn chuyến" at bounding box center [147, 27] width 29 height 9
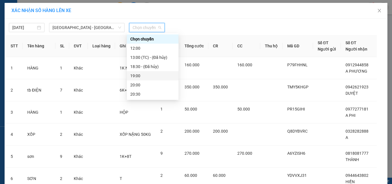
click at [141, 73] on div "19:00" at bounding box center [152, 76] width 45 height 6
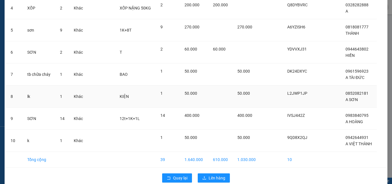
scroll to position [140, 0]
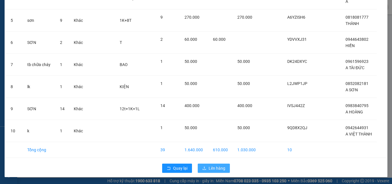
click at [213, 165] on button "Lên hàng" at bounding box center [214, 168] width 32 height 9
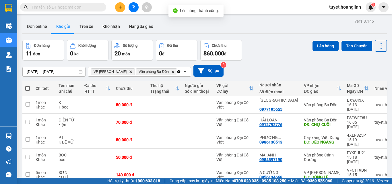
click at [28, 88] on span at bounding box center [27, 88] width 5 height 5
click at [28, 86] on input "checkbox" at bounding box center [28, 86] width 0 height 0
checkbox input "true"
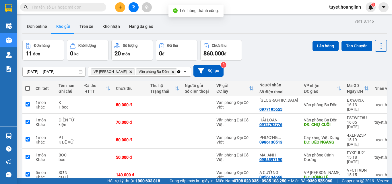
checkbox input "true"
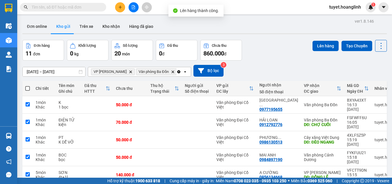
checkbox input "true"
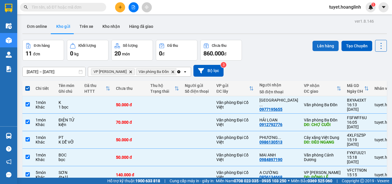
click at [320, 46] on button "Lên hàng" at bounding box center [326, 46] width 26 height 10
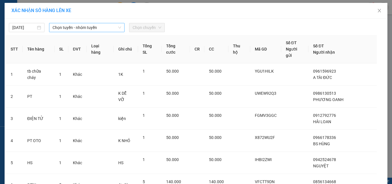
click at [97, 23] on span "Chọn tuyến - nhóm tuyến" at bounding box center [87, 27] width 69 height 9
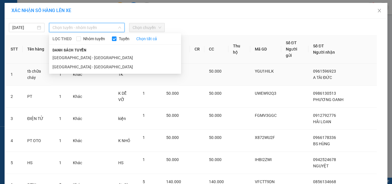
click at [81, 69] on li "Hà Nội - Quảng Bình" at bounding box center [115, 66] width 132 height 9
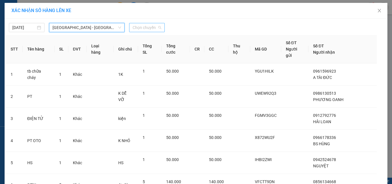
click at [136, 30] on span "Chọn chuyến" at bounding box center [147, 27] width 29 height 9
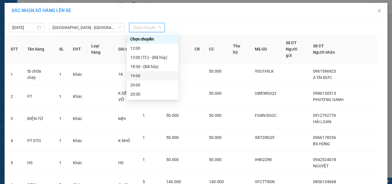
click at [142, 76] on div "19:00" at bounding box center [152, 76] width 45 height 6
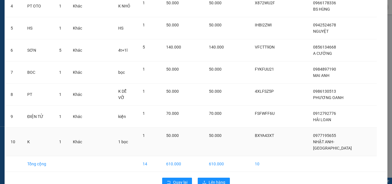
scroll to position [140, 0]
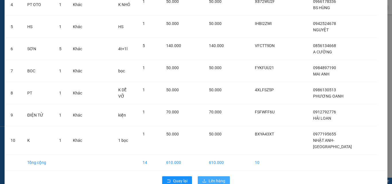
click at [219, 178] on span "Lên hàng" at bounding box center [217, 181] width 17 height 6
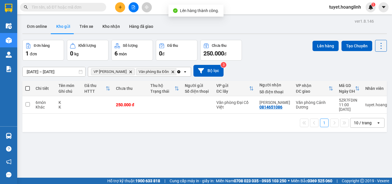
click at [29, 89] on span at bounding box center [27, 88] width 5 height 5
click at [28, 86] on input "checkbox" at bounding box center [28, 86] width 0 height 0
checkbox input "true"
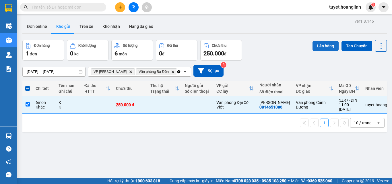
click at [325, 44] on button "Lên hàng" at bounding box center [326, 46] width 26 height 10
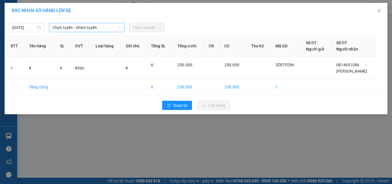
click at [118, 27] on icon "down" at bounding box center [119, 27] width 3 height 3
click at [94, 29] on span "Chọn tuyến - nhóm tuyến" at bounding box center [87, 27] width 69 height 9
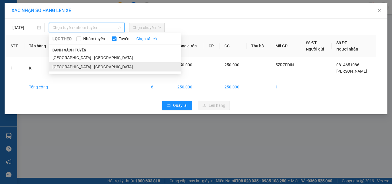
click at [90, 69] on li "Hà Nội - Quảng Bình" at bounding box center [115, 66] width 132 height 9
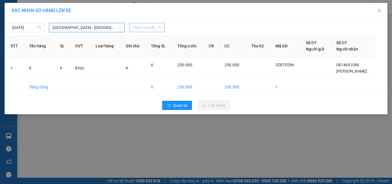
click at [147, 24] on span "Chọn chuyến" at bounding box center [147, 27] width 29 height 9
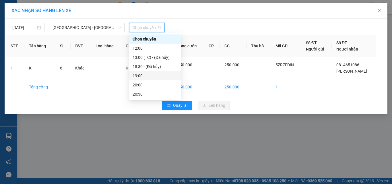
click at [147, 75] on div "19:00" at bounding box center [155, 76] width 45 height 6
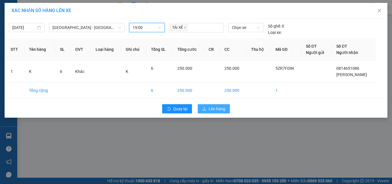
click at [213, 111] on span "Lên hàng" at bounding box center [217, 109] width 17 height 6
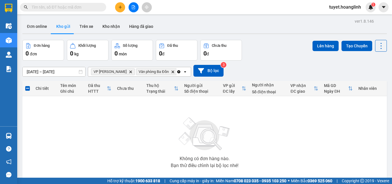
click at [178, 72] on icon "Clear all" at bounding box center [178, 71] width 3 height 3
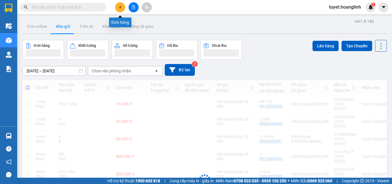
click at [122, 9] on button at bounding box center [120, 7] width 10 height 10
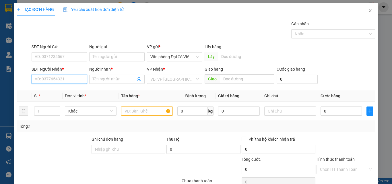
click at [61, 80] on input "SĐT Người Nhận *" at bounding box center [59, 79] width 55 height 9
click at [34, 81] on input "079" at bounding box center [59, 79] width 55 height 9
click at [58, 79] on input "4079" at bounding box center [59, 79] width 55 height 9
type input "4079"
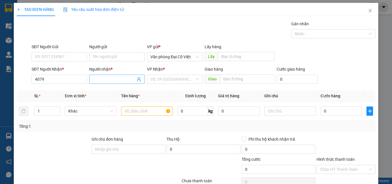
click at [99, 80] on input "Người nhận *" at bounding box center [114, 79] width 43 height 6
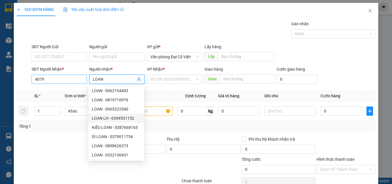
type input "LOAN"
click at [37, 80] on input "4079" at bounding box center [59, 79] width 55 height 9
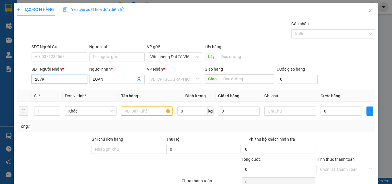
click at [52, 80] on input "2079" at bounding box center [59, 79] width 55 height 9
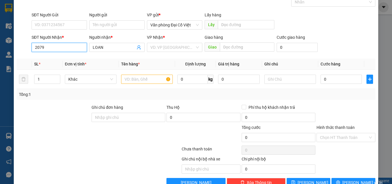
scroll to position [46, 0]
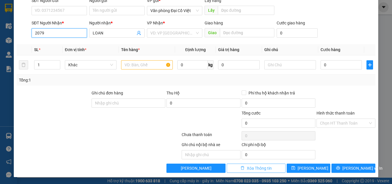
type input "2079"
click at [247, 164] on button "Xóa Thông tin" at bounding box center [256, 168] width 59 height 9
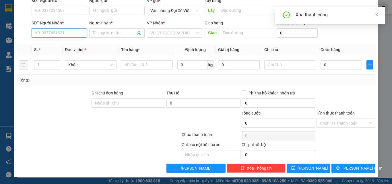
click at [52, 36] on input "SĐT Người Nhận *" at bounding box center [59, 32] width 55 height 9
type input "2"
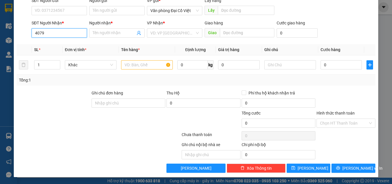
click at [52, 34] on input "4079" at bounding box center [59, 32] width 55 height 9
click at [52, 34] on input "5079" at bounding box center [59, 32] width 55 height 9
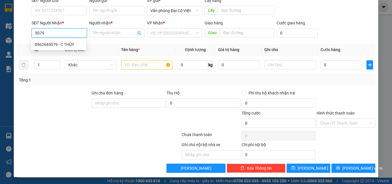
click at [52, 34] on input "5079" at bounding box center [59, 32] width 55 height 9
click at [52, 34] on input "3079" at bounding box center [59, 32] width 55 height 9
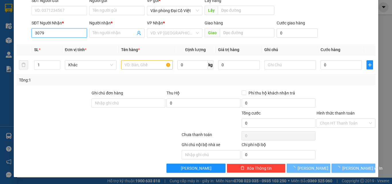
click at [52, 34] on input "3079" at bounding box center [59, 32] width 55 height 9
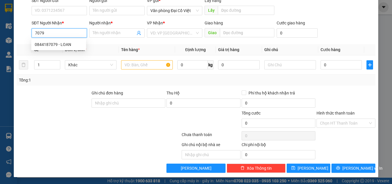
click at [52, 43] on div "0844187079 - LOAN" at bounding box center [59, 44] width 48 height 6
type input "0844187079"
type input "LOAN"
type input "CHỢ CUỒI"
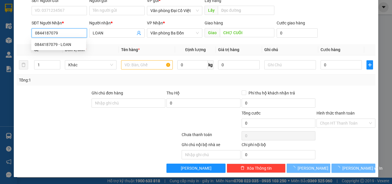
type input "50.000"
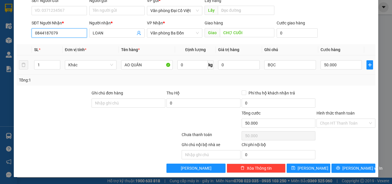
type input "0844187079"
click at [329, 58] on td "50.000" at bounding box center [341, 64] width 46 height 19
click at [330, 64] on input "50.000" at bounding box center [341, 64] width 41 height 9
type input "7"
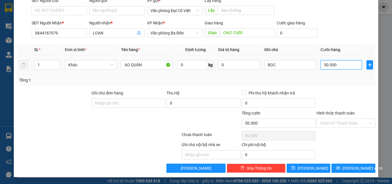
type input "7"
type input "70"
type input "70.000"
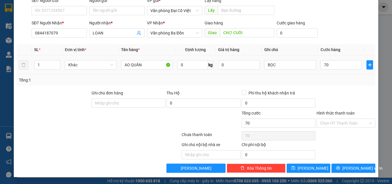
type input "70.000"
click at [330, 81] on div "Tổng: 1" at bounding box center [196, 80] width 354 height 6
click at [349, 168] on span "[PERSON_NAME] và In" at bounding box center [362, 168] width 40 height 6
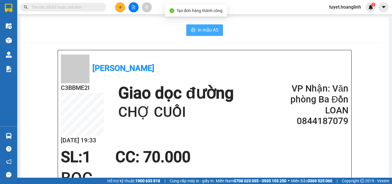
click at [188, 25] on button "In mẫu A5" at bounding box center [204, 29] width 37 height 11
click at [198, 29] on span "In mẫu A5" at bounding box center [208, 29] width 21 height 7
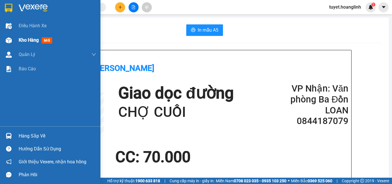
click at [22, 38] on span "Kho hàng" at bounding box center [29, 39] width 20 height 5
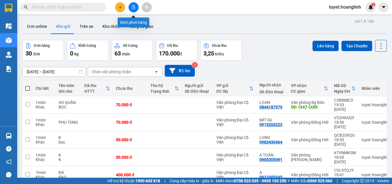
click at [134, 6] on icon "file-add" at bounding box center [133, 7] width 4 height 4
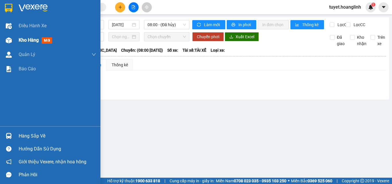
click at [13, 43] on div at bounding box center [9, 40] width 10 height 10
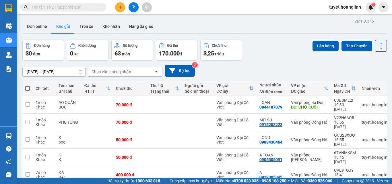
click at [107, 68] on div "Chọn văn phòng nhận" at bounding box center [121, 71] width 66 height 9
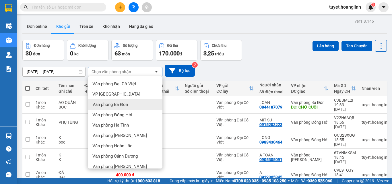
scroll to position [26, 0]
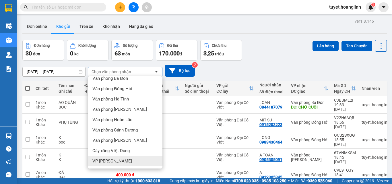
click at [113, 158] on span "VP [PERSON_NAME]" at bounding box center [112, 161] width 40 height 6
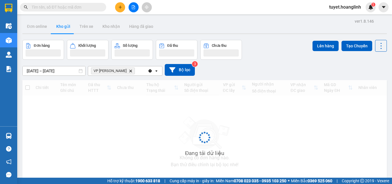
click at [140, 72] on div "VP Quy Đạt Delete" at bounding box center [118, 70] width 60 height 9
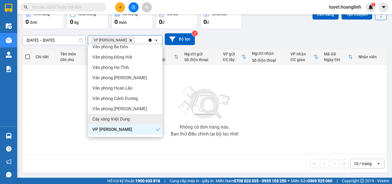
scroll to position [32, 0]
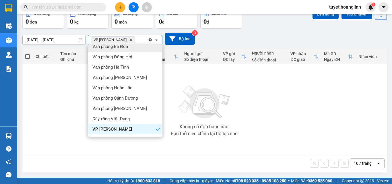
click at [133, 47] on div "Văn phòng Ba Đồn" at bounding box center [125, 46] width 75 height 10
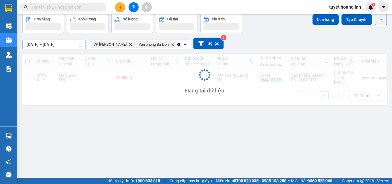
scroll to position [26, 0]
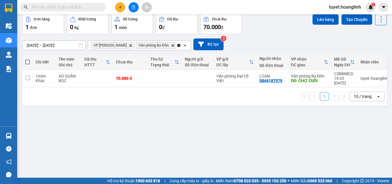
click at [27, 63] on span at bounding box center [27, 62] width 5 height 5
click at [28, 59] on input "checkbox" at bounding box center [28, 59] width 0 height 0
checkbox input "true"
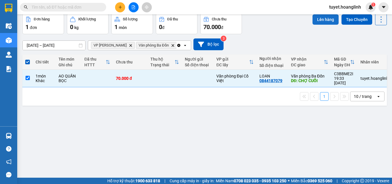
click at [316, 24] on button "Lên hàng" at bounding box center [326, 19] width 26 height 10
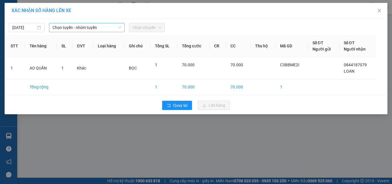
click at [67, 27] on span "Chọn tuyến - nhóm tuyến" at bounding box center [87, 27] width 69 height 9
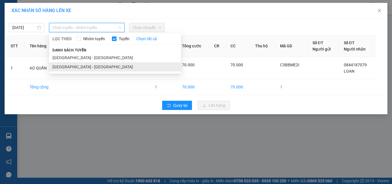
click at [67, 66] on li "Hà Nội - Quảng Bình" at bounding box center [115, 66] width 132 height 9
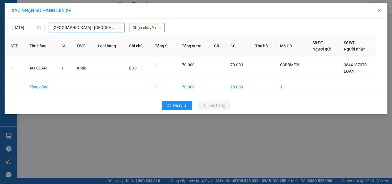
click at [140, 23] on div "Chọn chuyến" at bounding box center [147, 27] width 36 height 9
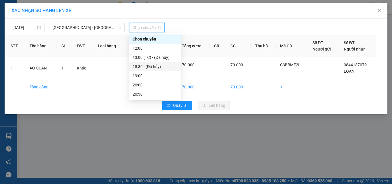
click at [142, 76] on div "19:00" at bounding box center [155, 76] width 45 height 6
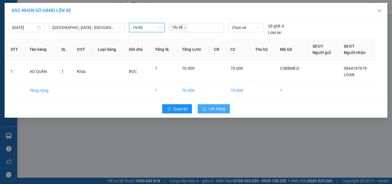
click at [201, 111] on button "Lên hàng" at bounding box center [214, 108] width 32 height 9
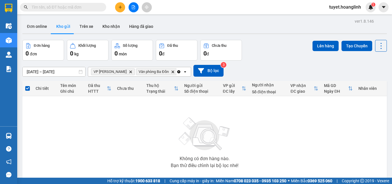
click at [177, 72] on icon "Clear all" at bounding box center [178, 71] width 3 height 3
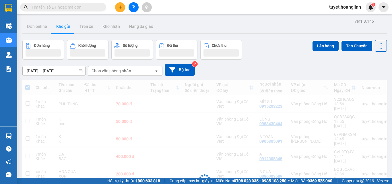
click at [134, 9] on button at bounding box center [134, 7] width 10 height 10
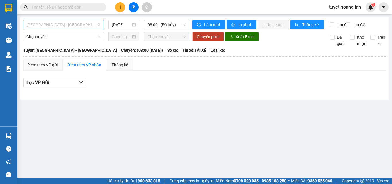
click at [65, 26] on span "Quảng Bình - Hà Nội" at bounding box center [63, 24] width 74 height 9
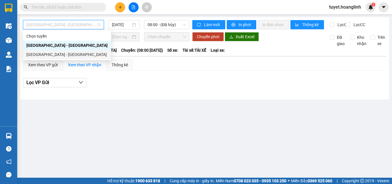
click at [59, 56] on div "Hà Nội - Quảng Bình" at bounding box center [66, 54] width 81 height 6
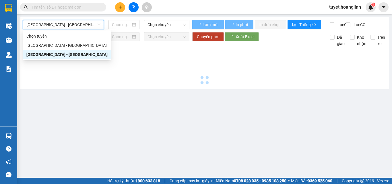
type input "13/10/2025"
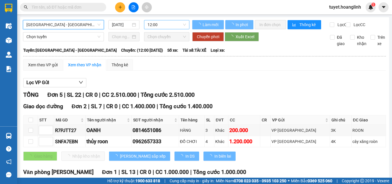
click at [166, 29] on span "12:00" at bounding box center [167, 24] width 38 height 9
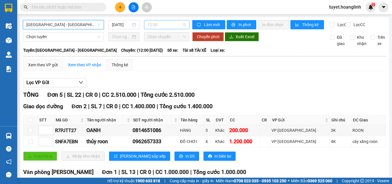
click at [169, 26] on span "12:00" at bounding box center [167, 24] width 38 height 9
click at [170, 26] on span "12:00" at bounding box center [167, 24] width 38 height 9
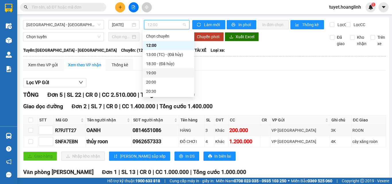
click at [163, 75] on div "19:00" at bounding box center [168, 73] width 45 height 6
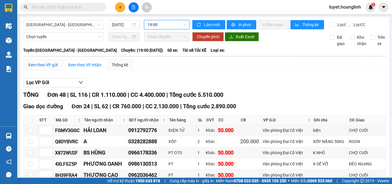
click at [45, 68] on div "Xem theo VP gửi" at bounding box center [43, 65] width 30 height 6
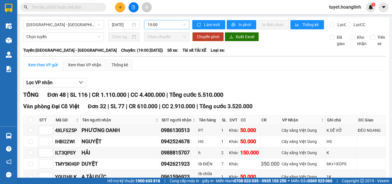
click at [178, 29] on span "19:00" at bounding box center [167, 24] width 38 height 9
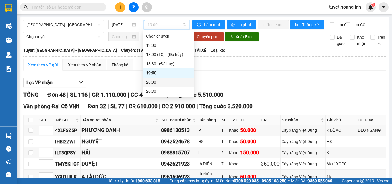
click at [166, 80] on div "20:00" at bounding box center [168, 82] width 45 height 6
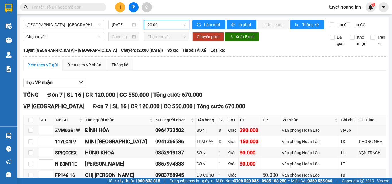
click at [176, 27] on span "20:00" at bounding box center [167, 24] width 38 height 9
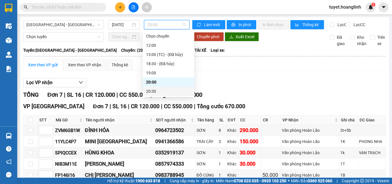
click at [158, 90] on div "20:30" at bounding box center [168, 91] width 45 height 6
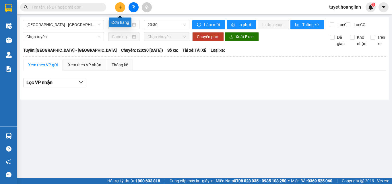
click at [120, 10] on button at bounding box center [120, 7] width 10 height 10
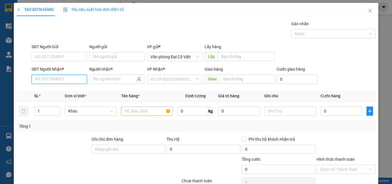
click at [59, 75] on input "SĐT Người Nhận *" at bounding box center [59, 79] width 55 height 9
type input "9"
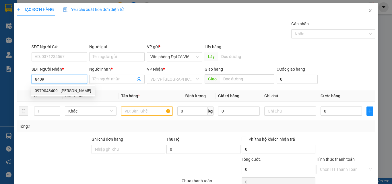
click at [65, 92] on div "0979048409 - LƯƠNG BÙI" at bounding box center [63, 91] width 57 height 6
type input "0979048409"
type input "LƯƠNG BÙI"
type input "50.000"
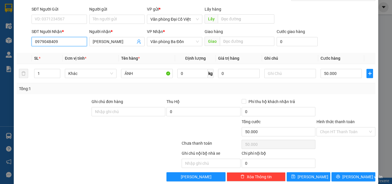
scroll to position [46, 0]
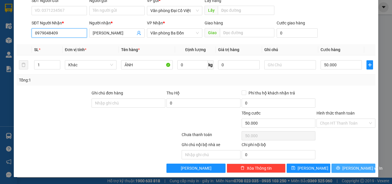
type input "0979048409"
click at [344, 169] on button "[PERSON_NAME] và In" at bounding box center [354, 168] width 44 height 9
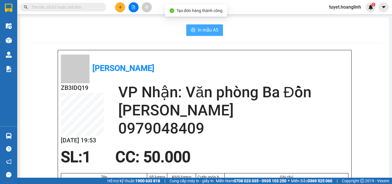
click at [188, 29] on button "In mẫu A5" at bounding box center [204, 29] width 37 height 11
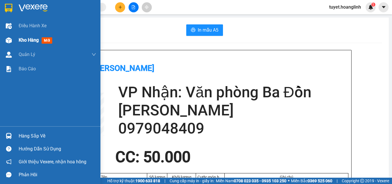
click at [37, 38] on span "Kho hàng" at bounding box center [29, 39] width 20 height 5
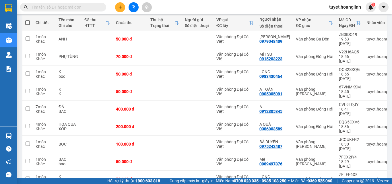
scroll to position [73, 0]
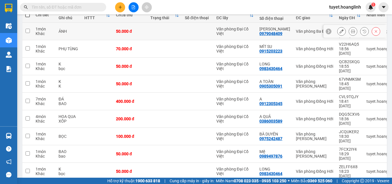
click at [26, 29] on input "checkbox" at bounding box center [28, 31] width 4 height 4
checkbox input "true"
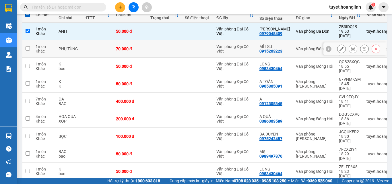
scroll to position [0, 0]
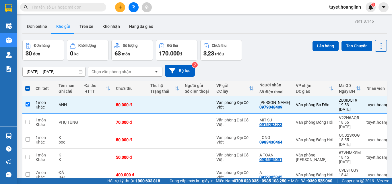
click at [305, 49] on div "Đơn hàng 30 đơn Khối lượng 0 kg Số lượng 63 món Đã thu 170.000 đ Chưa thu 3,23 …" at bounding box center [204, 50] width 365 height 21
click at [313, 45] on button "Lên hàng" at bounding box center [326, 46] width 26 height 10
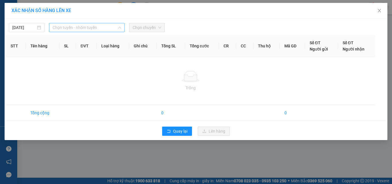
click at [89, 29] on span "Chọn tuyến - nhóm tuyến" at bounding box center [87, 27] width 69 height 9
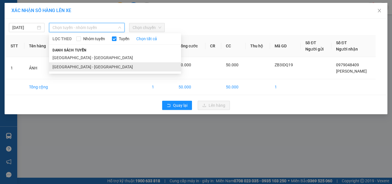
click at [86, 64] on li "Hà Nội - Quảng Bình" at bounding box center [115, 66] width 132 height 9
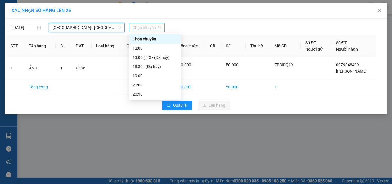
click at [150, 26] on span "Chọn chuyến" at bounding box center [147, 27] width 29 height 9
drag, startPoint x: 146, startPoint y: 68, endPoint x: 146, endPoint y: 73, distance: 4.3
click at [146, 73] on div "Chọn chuyến 12:00 13:00 (TC) - (Đã hủy) 18:30 - (Đã hủy) 19:00 20:00 20:30" at bounding box center [155, 66] width 52 height 64
click at [146, 73] on div "19:00" at bounding box center [155, 76] width 45 height 6
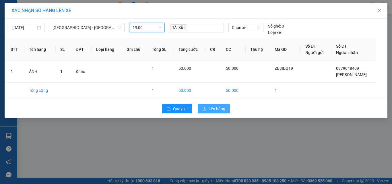
drag, startPoint x: 193, startPoint y: 99, endPoint x: 204, endPoint y: 104, distance: 11.4
click at [196, 101] on div "13/10/2025 Hà Nội - Quảng Bình LỌC THEO Nhóm tuyến Tuyến Chọn tất cả Danh sách …" at bounding box center [196, 68] width 383 height 99
click at [204, 105] on button "Lên hàng" at bounding box center [214, 108] width 32 height 9
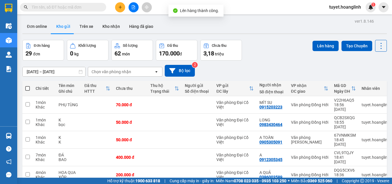
click at [129, 6] on button at bounding box center [134, 7] width 10 height 10
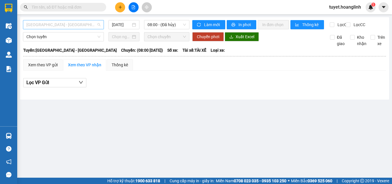
click at [69, 27] on span "Quảng Bình - Hà Nội" at bounding box center [63, 24] width 74 height 9
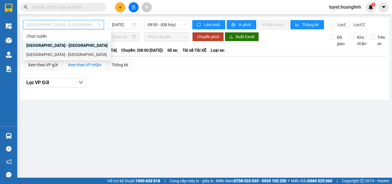
click at [65, 55] on div "Hà Nội - Quảng Bình" at bounding box center [66, 54] width 81 height 6
type input "13/10/2025"
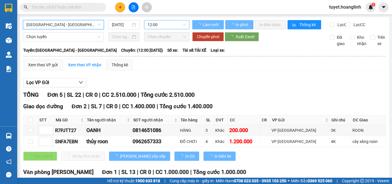
click at [158, 24] on span "12:00" at bounding box center [167, 24] width 38 height 9
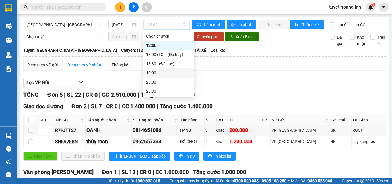
click at [153, 71] on div "19:00" at bounding box center [168, 73] width 45 height 6
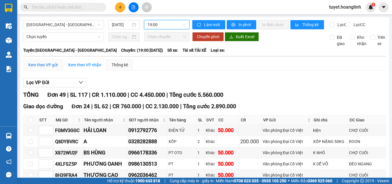
click at [51, 68] on div "Xem theo VP gửi" at bounding box center [43, 65] width 30 height 6
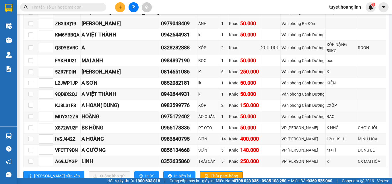
scroll to position [402, 0]
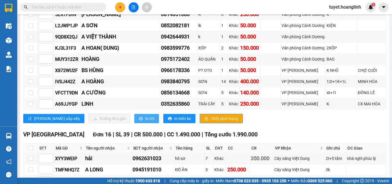
click at [145, 115] on span "In DS" at bounding box center [149, 118] width 9 height 6
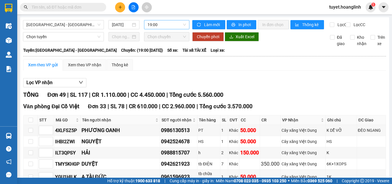
click at [156, 26] on span "19:00" at bounding box center [167, 24] width 38 height 9
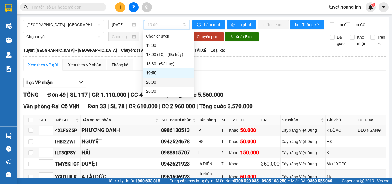
click at [158, 78] on div "20:00" at bounding box center [169, 82] width 52 height 9
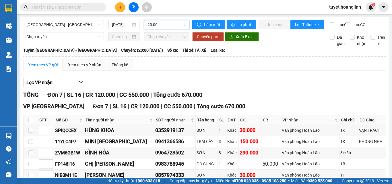
click at [163, 22] on span "20:00" at bounding box center [167, 24] width 38 height 9
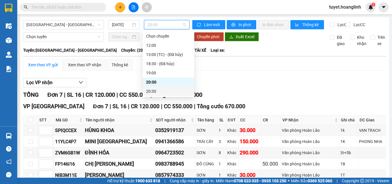
click at [165, 91] on div "20:30" at bounding box center [168, 91] width 45 height 6
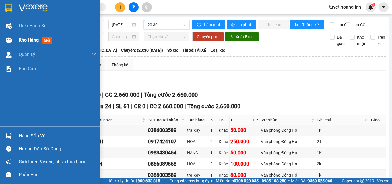
click at [6, 40] on img at bounding box center [9, 40] width 6 height 6
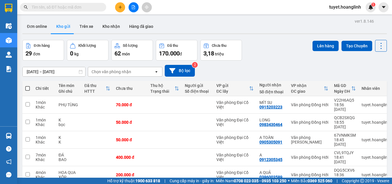
click at [134, 73] on div "Chọn văn phòng nhận" at bounding box center [121, 71] width 66 height 9
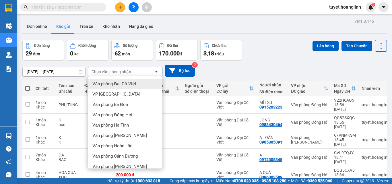
click at [237, 68] on div "11/10/2025 – 13/10/2025 Press the down arrow key to interact with the calendar …" at bounding box center [204, 71] width 365 height 12
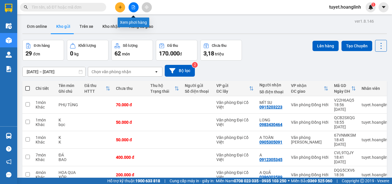
click at [133, 8] on icon "file-add" at bounding box center [133, 7] width 4 height 4
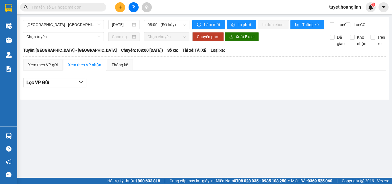
click at [63, 20] on div "Quảng Bình - Hà Nội 13/10/2025 08:00 - (Đã hủy) Làm mới In phơi In đơn chọn Thố…" at bounding box center [204, 58] width 369 height 82
click at [63, 26] on span "Quảng Bình - Hà Nội" at bounding box center [63, 24] width 74 height 9
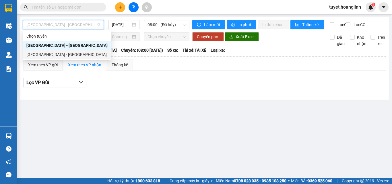
click at [59, 54] on div "Hà Nội - Quảng Bình" at bounding box center [66, 54] width 81 height 6
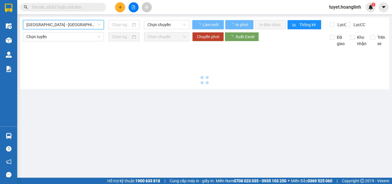
type input "13/10/2025"
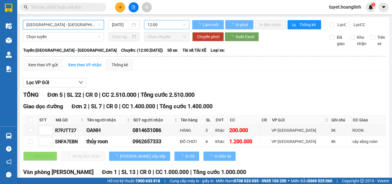
click at [169, 22] on span "12:00" at bounding box center [167, 24] width 38 height 9
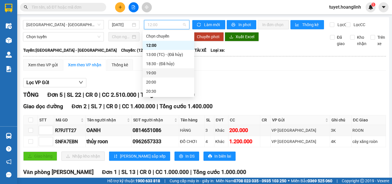
click at [150, 72] on div "19:00" at bounding box center [168, 73] width 45 height 6
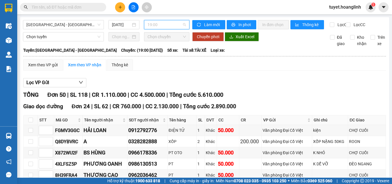
click at [167, 24] on span "19:00" at bounding box center [167, 24] width 38 height 9
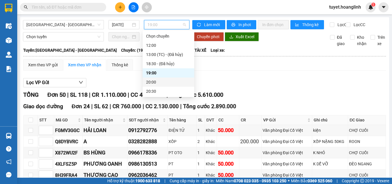
click at [154, 81] on div "20:00" at bounding box center [168, 82] width 45 height 6
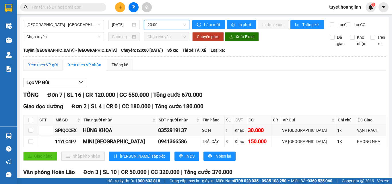
click at [43, 68] on div "Xem theo VP gửi" at bounding box center [43, 65] width 30 height 6
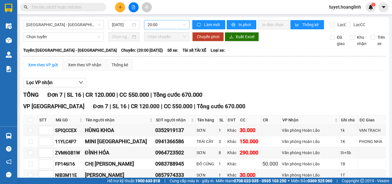
click at [162, 23] on span "20:00" at bounding box center [167, 24] width 38 height 9
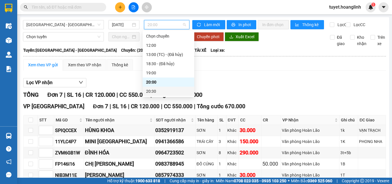
click at [155, 91] on div "20:30" at bounding box center [168, 91] width 45 height 6
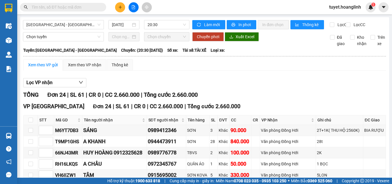
click at [156, 88] on div "Lọc VP nhận" at bounding box center [204, 82] width 363 height 9
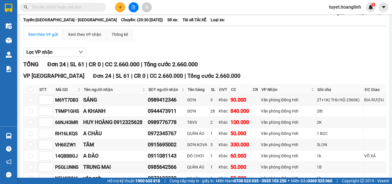
scroll to position [57, 0]
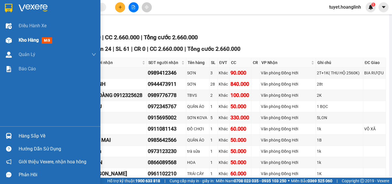
click at [12, 38] on div at bounding box center [9, 40] width 10 height 10
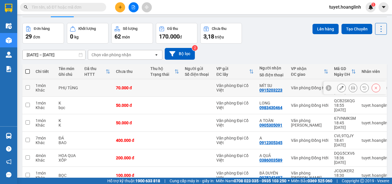
scroll to position [16, 0]
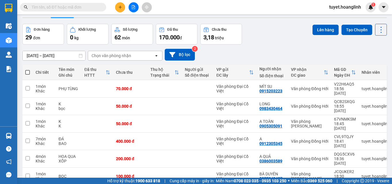
click at [137, 53] on div "Chọn văn phòng nhận" at bounding box center [121, 55] width 66 height 9
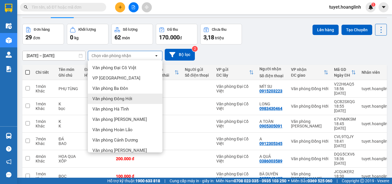
click at [131, 98] on span "Văn phòng Đồng Hới" at bounding box center [112, 99] width 40 height 6
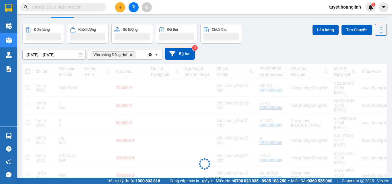
click at [142, 52] on div "Văn phòng Đồng Hới Delete" at bounding box center [118, 54] width 60 height 9
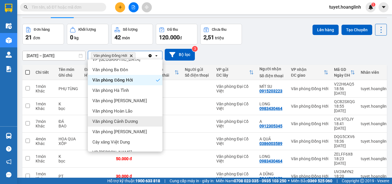
scroll to position [26, 0]
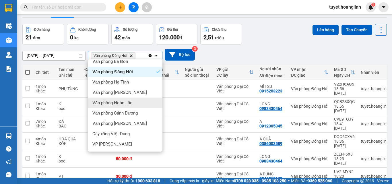
click at [132, 102] on span "Văn phòng Hoàn Lão" at bounding box center [112, 103] width 40 height 6
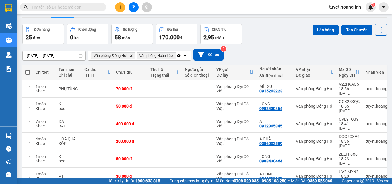
click at [187, 53] on icon "open" at bounding box center [185, 55] width 5 height 5
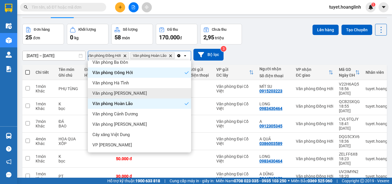
click at [137, 90] on div "Văn phòng [PERSON_NAME]" at bounding box center [139, 93] width 103 height 10
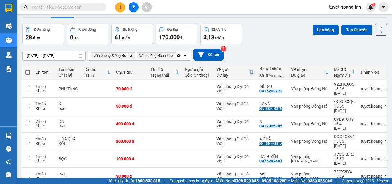
click at [28, 72] on span at bounding box center [27, 72] width 5 height 5
click at [28, 69] on input "checkbox" at bounding box center [28, 69] width 0 height 0
checkbox input "true"
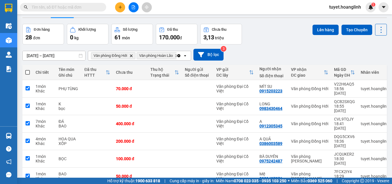
checkbox input "true"
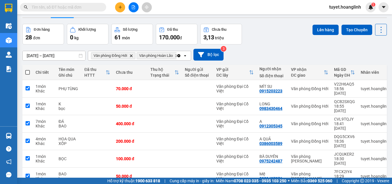
checkbox input "true"
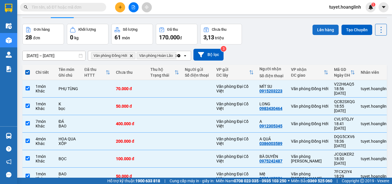
click at [317, 28] on button "Lên hàng" at bounding box center [326, 30] width 26 height 10
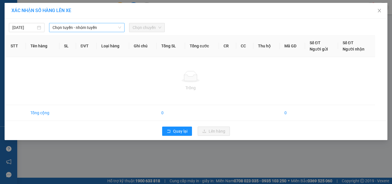
click at [55, 27] on span "Chọn tuyến - nhóm tuyến" at bounding box center [87, 27] width 69 height 9
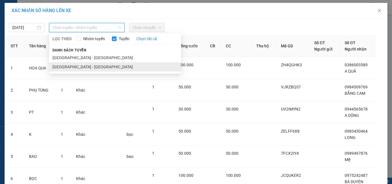
click at [60, 65] on li "Hà Nội - Quảng Bình" at bounding box center [115, 66] width 132 height 9
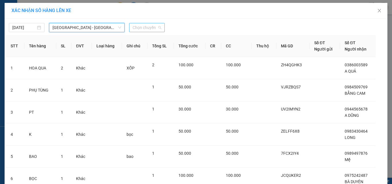
click at [140, 26] on span "Chọn chuyến" at bounding box center [147, 27] width 29 height 9
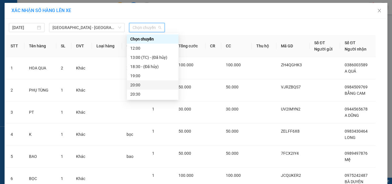
click at [133, 85] on div "20:00" at bounding box center [152, 85] width 45 height 6
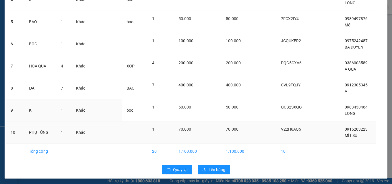
scroll to position [140, 0]
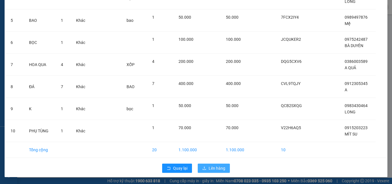
click at [213, 167] on span "Lên hàng" at bounding box center [217, 168] width 17 height 6
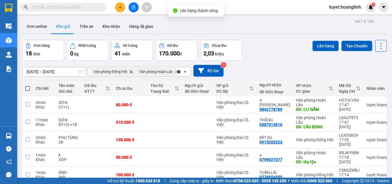
click at [33, 90] on th "Chi tiết" at bounding box center [44, 88] width 23 height 15
click at [28, 88] on span at bounding box center [27, 88] width 5 height 5
click at [28, 86] on input "checkbox" at bounding box center [28, 86] width 0 height 0
checkbox input "true"
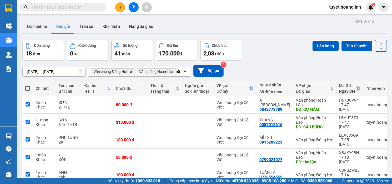
checkbox input "true"
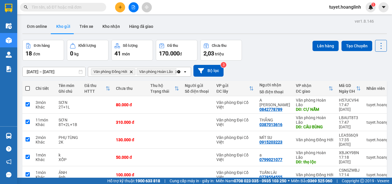
checkbox input "true"
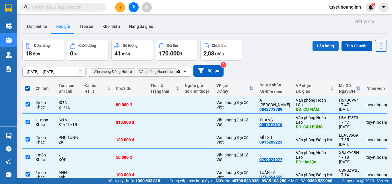
click at [320, 49] on button "Lên hàng" at bounding box center [326, 46] width 26 height 10
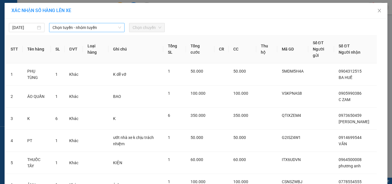
click at [91, 28] on span "Chọn tuyến - nhóm tuyến" at bounding box center [87, 27] width 69 height 9
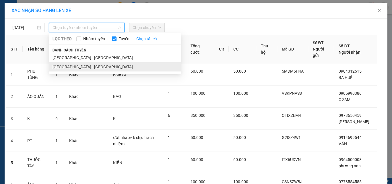
click at [69, 67] on li "Hà Nội - Quảng Bình" at bounding box center [115, 66] width 132 height 9
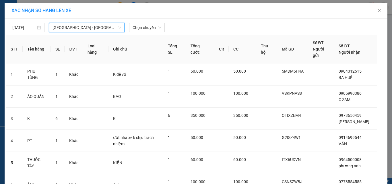
click at [139, 36] on th "Ghi chú" at bounding box center [136, 49] width 55 height 28
click at [146, 31] on span "Chọn chuyến" at bounding box center [147, 27] width 29 height 9
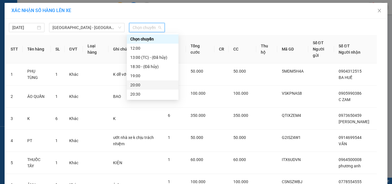
click at [136, 83] on div "20:00" at bounding box center [152, 85] width 45 height 6
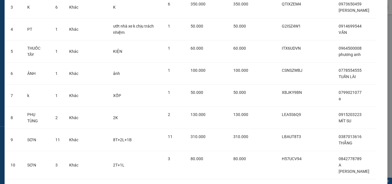
scroll to position [146, 0]
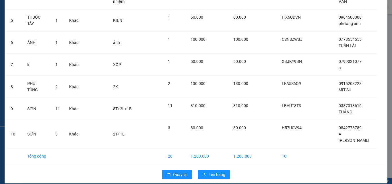
click at [210, 167] on div "Quay lại Lên hàng" at bounding box center [196, 174] width 380 height 15
click at [207, 170] on button "Lên hàng" at bounding box center [214, 174] width 32 height 9
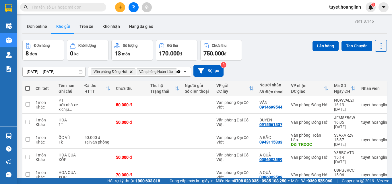
click at [27, 87] on span at bounding box center [27, 88] width 5 height 5
click at [28, 86] on input "checkbox" at bounding box center [28, 86] width 0 height 0
checkbox input "true"
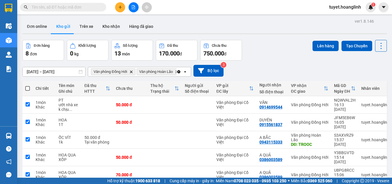
checkbox input "true"
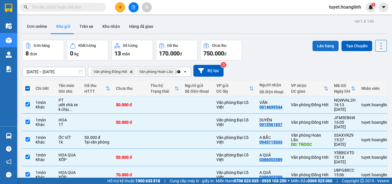
click at [313, 44] on button "Lên hàng" at bounding box center [326, 46] width 26 height 10
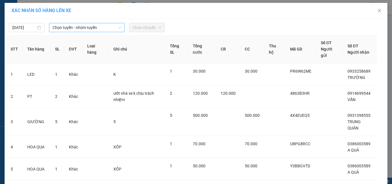
click at [98, 29] on span "Chọn tuyến - nhóm tuyến" at bounding box center [87, 27] width 69 height 9
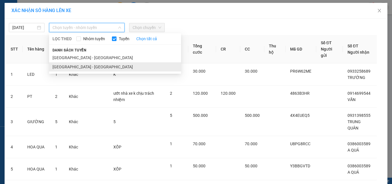
click at [88, 67] on li "Hà Nội - Quảng Bình" at bounding box center [115, 66] width 132 height 9
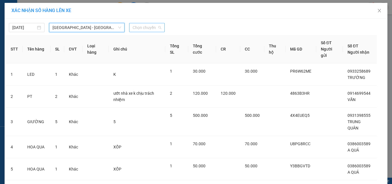
click at [151, 30] on span "Chọn chuyến" at bounding box center [147, 27] width 29 height 9
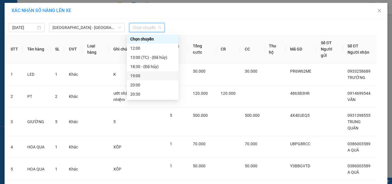
click at [139, 76] on div "19:00" at bounding box center [152, 76] width 45 height 6
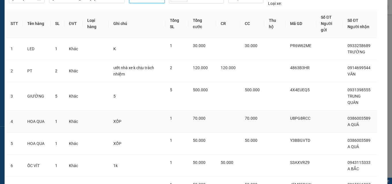
scroll to position [114, 0]
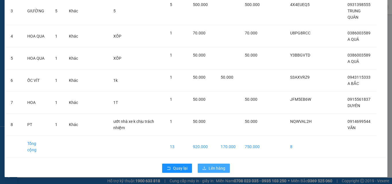
click at [213, 171] on span "Lên hàng" at bounding box center [217, 168] width 17 height 6
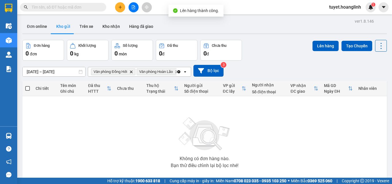
click at [177, 70] on icon "Clear all" at bounding box center [179, 71] width 5 height 5
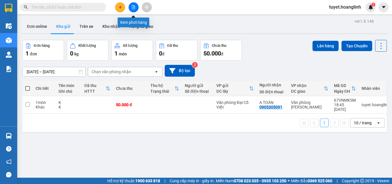
click at [133, 3] on button at bounding box center [134, 7] width 10 height 10
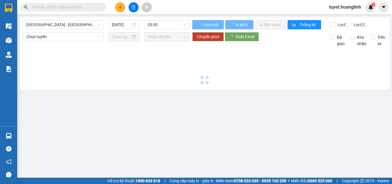
click at [66, 20] on div "Quảng Bình - Hà Nội 13/10/2025 20:30 Làm mới In phơi In đơn chọn Thống kê Lọc C…" at bounding box center [204, 53] width 369 height 72
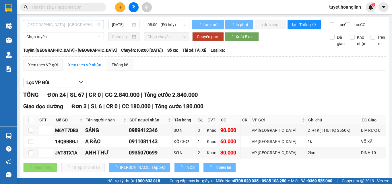
click at [64, 23] on span "Quảng Bình - Hà Nội" at bounding box center [63, 24] width 74 height 9
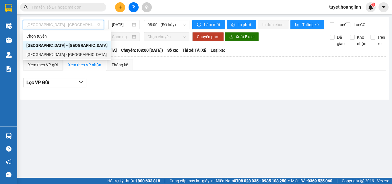
click at [53, 57] on div "Hà Nội - Quảng Bình" at bounding box center [66, 54] width 81 height 6
type input "13/10/2025"
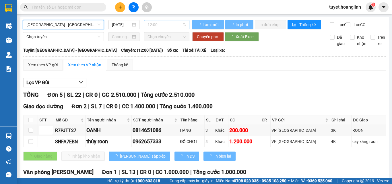
click at [164, 28] on span "12:00" at bounding box center [167, 24] width 38 height 9
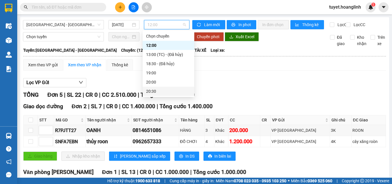
click at [157, 89] on div "20:30" at bounding box center [168, 91] width 45 height 6
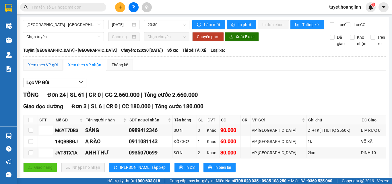
click at [40, 68] on div "Xem theo VP gửi" at bounding box center [43, 65] width 30 height 6
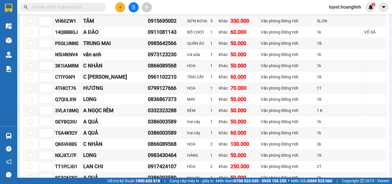
scroll to position [136, 0]
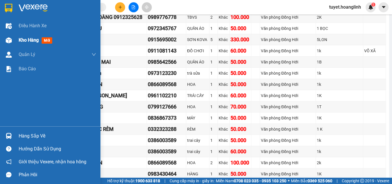
click at [12, 43] on div at bounding box center [9, 40] width 10 height 10
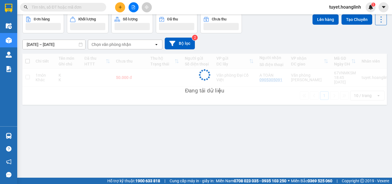
scroll to position [26, 0]
click at [133, 5] on icon "file-add" at bounding box center [133, 7] width 3 height 4
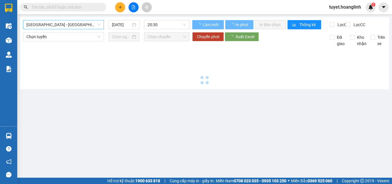
click at [67, 26] on span "Quảng Bình - Hà Nội" at bounding box center [63, 24] width 74 height 9
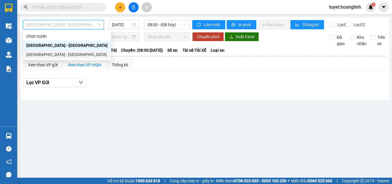
click at [66, 55] on div "Hà Nội - Quảng Bình" at bounding box center [66, 54] width 81 height 6
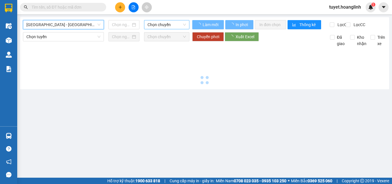
type input "13/10/2025"
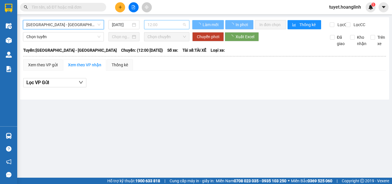
click at [155, 25] on span "12:00" at bounding box center [167, 24] width 38 height 9
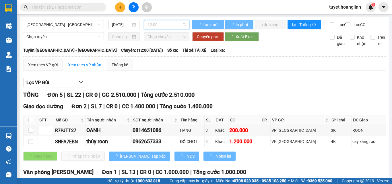
click at [164, 25] on span "12:00" at bounding box center [167, 24] width 38 height 9
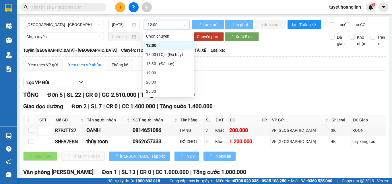
click at [164, 25] on span "12:00" at bounding box center [167, 24] width 38 height 9
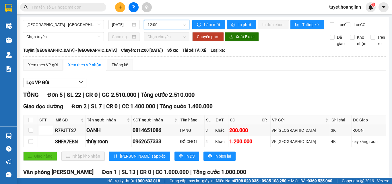
click at [167, 26] on span "12:00" at bounding box center [167, 24] width 38 height 9
click at [158, 27] on span "12:00" at bounding box center [167, 24] width 38 height 9
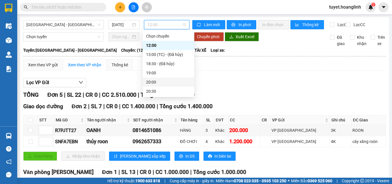
click at [152, 80] on div "20:00" at bounding box center [168, 82] width 45 height 6
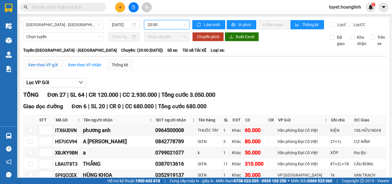
click at [45, 67] on div "Xem theo VP gửi" at bounding box center [43, 65] width 30 height 6
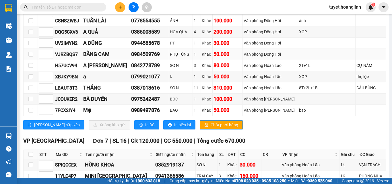
scroll to position [258, 0]
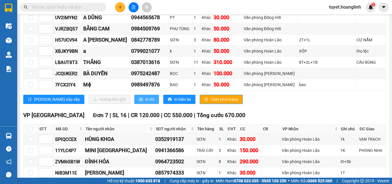
click at [145, 101] on span "In DS" at bounding box center [149, 99] width 9 height 6
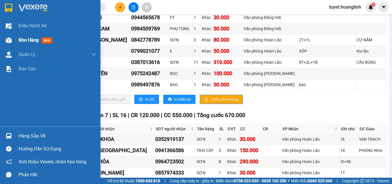
click at [47, 42] on span "mới" at bounding box center [47, 40] width 11 height 6
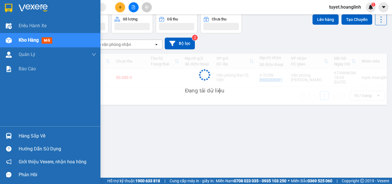
scroll to position [26, 0]
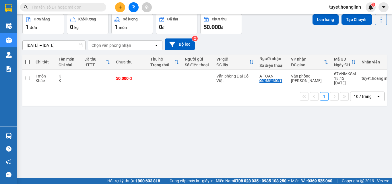
click at [26, 60] on span at bounding box center [27, 62] width 5 height 5
click at [28, 59] on input "checkbox" at bounding box center [28, 59] width 0 height 0
checkbox input "true"
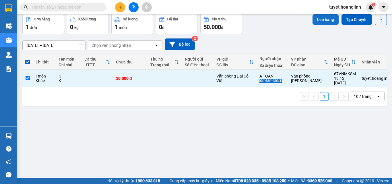
click at [314, 21] on button "Lên hàng" at bounding box center [326, 19] width 26 height 10
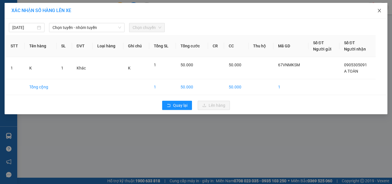
click at [377, 13] on span "Close" at bounding box center [379, 11] width 16 height 16
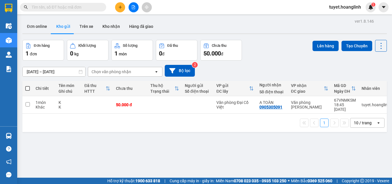
click at [27, 88] on span at bounding box center [27, 88] width 5 height 5
click at [28, 86] on input "checkbox" at bounding box center [28, 86] width 0 height 0
checkbox input "true"
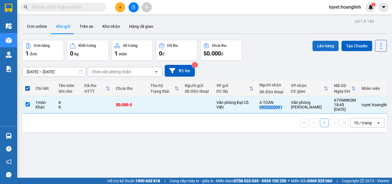
click at [315, 45] on button "Lên hàng" at bounding box center [326, 46] width 26 height 10
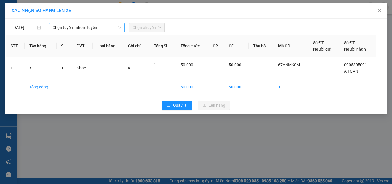
click at [64, 26] on span "Chọn tuyến - nhóm tuyến" at bounding box center [87, 27] width 69 height 9
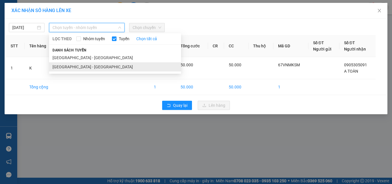
click at [70, 66] on li "Hà Nội - Quảng Bình" at bounding box center [115, 66] width 132 height 9
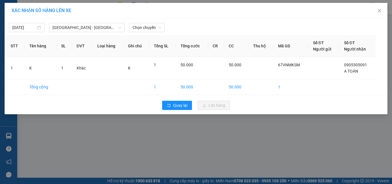
click at [146, 33] on div "13/10/2025 Hà Nội - Quảng Bình LỌC THEO Nhóm tuyến Tuyến Chọn tất cả Danh sách …" at bounding box center [196, 67] width 383 height 96
click at [148, 29] on span "Chọn chuyến" at bounding box center [147, 27] width 29 height 9
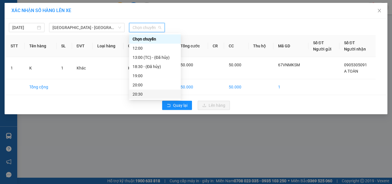
click at [147, 93] on div "20:30" at bounding box center [155, 94] width 45 height 6
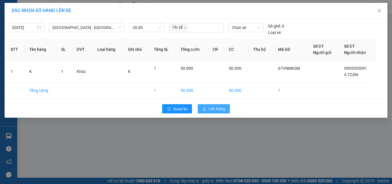
click at [219, 111] on span "Lên hàng" at bounding box center [217, 109] width 17 height 6
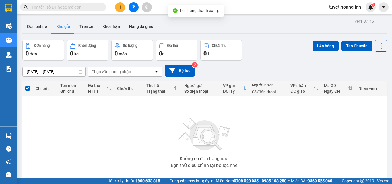
click at [129, 7] on button at bounding box center [134, 7] width 10 height 10
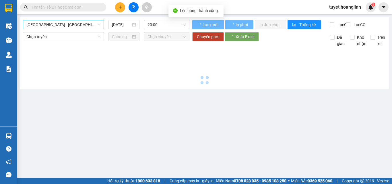
click at [71, 23] on span "Quảng Bình - Hà Nội" at bounding box center [63, 24] width 74 height 9
click at [70, 25] on span "Quảng Bình - Hà Nội" at bounding box center [63, 24] width 74 height 9
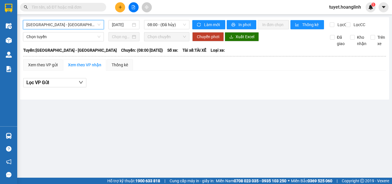
click at [70, 25] on span "Quảng Bình - Hà Nội" at bounding box center [63, 24] width 74 height 9
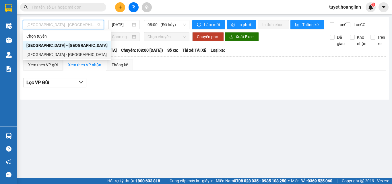
click at [57, 56] on div "Hà Nội - Quảng Bình" at bounding box center [66, 54] width 81 height 6
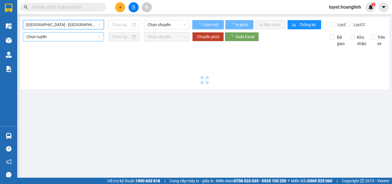
type input "13/10/2025"
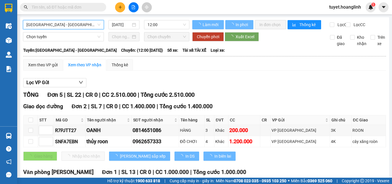
click at [154, 29] on div "Hà Nội - Quảng Bình Hà Nội - Quảng Bình 13/10/2025 12:00" at bounding box center [106, 24] width 167 height 9
click at [156, 28] on span "12:00" at bounding box center [167, 24] width 38 height 9
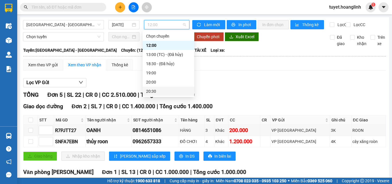
click at [164, 91] on div "20:30" at bounding box center [168, 91] width 45 height 6
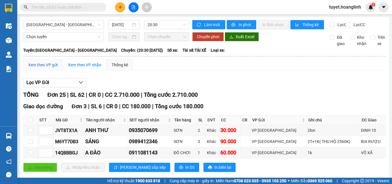
drag, startPoint x: 54, startPoint y: 70, endPoint x: 50, endPoint y: 76, distance: 7.8
click at [53, 68] on div "Xem theo VP gửi" at bounding box center [43, 65] width 30 height 6
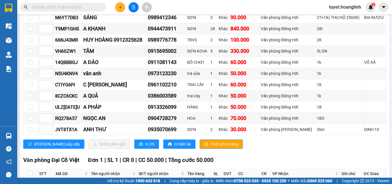
scroll to position [305, 0]
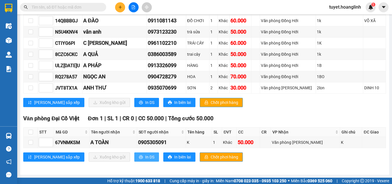
click at [145, 156] on span "In DS" at bounding box center [149, 157] width 9 height 6
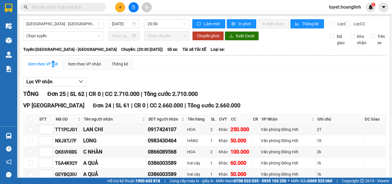
scroll to position [0, 0]
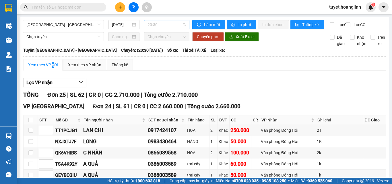
click at [158, 22] on span "20:30" at bounding box center [167, 24] width 38 height 9
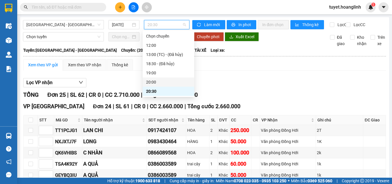
click at [157, 80] on div "20:00" at bounding box center [168, 82] width 45 height 6
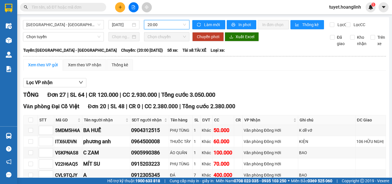
click at [170, 22] on span "20:00" at bounding box center [167, 24] width 38 height 9
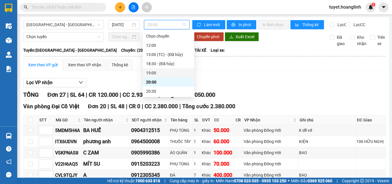
click at [152, 70] on div "19:00" at bounding box center [168, 73] width 45 height 6
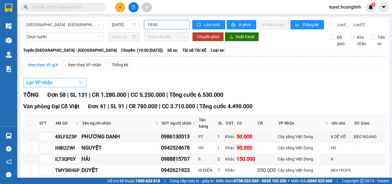
click at [67, 85] on button "Lọc VP nhận" at bounding box center [54, 82] width 63 height 9
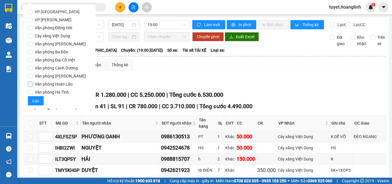
click at [54, 82] on span "Văn phòng Hoàn Lão" at bounding box center [53, 84] width 42 height 8
click at [32, 82] on input "Văn phòng Hoàn Lão" at bounding box center [30, 84] width 5 height 5
checkbox input "true"
click at [56, 76] on span "Văn phòng [PERSON_NAME]" at bounding box center [60, 76] width 56 height 8
click at [32, 76] on input "Văn phòng [PERSON_NAME]" at bounding box center [30, 76] width 5 height 5
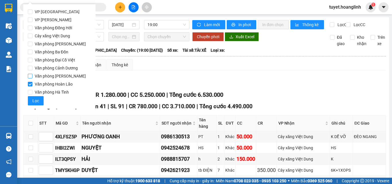
checkbox input "true"
click at [60, 28] on span "Văn phòng Đồng Hới" at bounding box center [53, 28] width 42 height 8
click at [32, 28] on input "Văn phòng Đồng Hới" at bounding box center [30, 28] width 5 height 5
checkbox input "true"
click at [35, 101] on span "Lọc" at bounding box center [35, 101] width 7 height 6
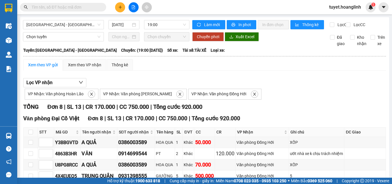
scroll to position [29, 0]
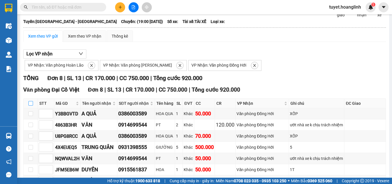
click at [31, 106] on input "checkbox" at bounding box center [30, 103] width 5 height 5
checkbox input "true"
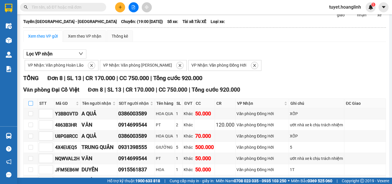
checkbox input "true"
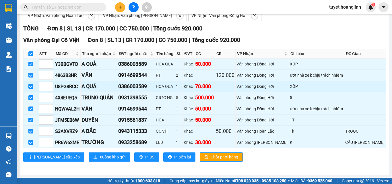
scroll to position [83, 0]
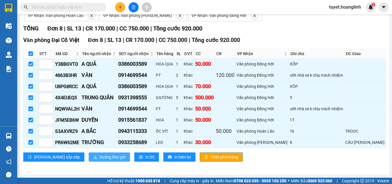
click at [100, 156] on span "Xuống kho gửi" at bounding box center [113, 157] width 26 height 6
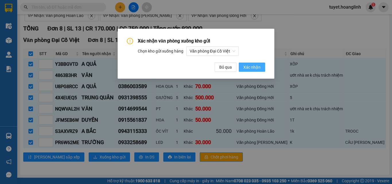
click at [256, 67] on span "Xác nhận" at bounding box center [251, 67] width 17 height 6
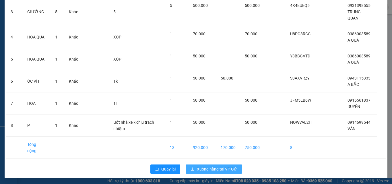
scroll to position [102, 0]
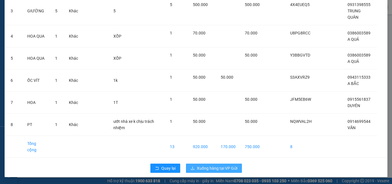
click at [202, 166] on span "Xuống hàng tại VP Gửi" at bounding box center [217, 168] width 40 height 6
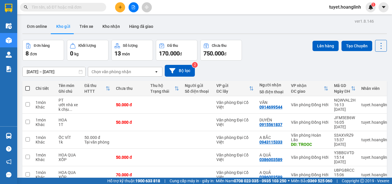
click at [28, 86] on span at bounding box center [27, 88] width 5 height 5
click at [28, 86] on input "checkbox" at bounding box center [28, 86] width 0 height 0
checkbox input "true"
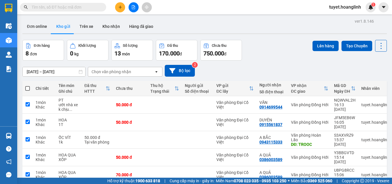
checkbox input "true"
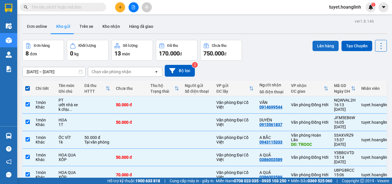
click at [324, 43] on button "Lên hàng" at bounding box center [326, 46] width 26 height 10
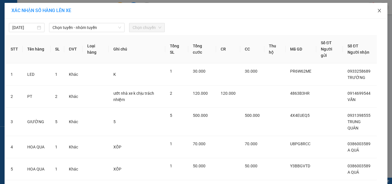
click at [374, 12] on span "Close" at bounding box center [379, 11] width 16 height 16
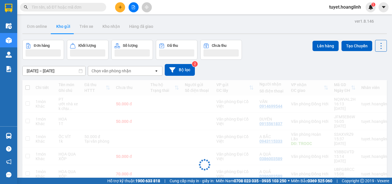
drag, startPoint x: 378, startPoint y: 10, endPoint x: 364, endPoint y: 40, distance: 33.3
click at [364, 40] on section "Kết quả tìm kiếm ( 0 ) Bộ lọc No Data tuyet.hoanglinh 1 Điều hành xe Kho hàng m…" at bounding box center [196, 92] width 392 height 184
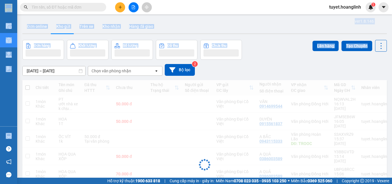
click at [264, 56] on div "Đơn hàng Khối lượng Số lượng Đã thu Chưa thu Lên hàng Tạo Chuyến" at bounding box center [204, 50] width 365 height 20
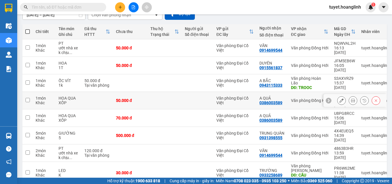
scroll to position [28, 0]
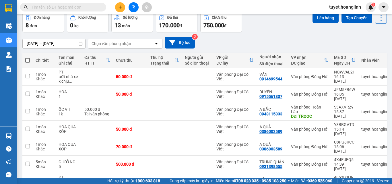
click at [117, 39] on div "Chọn văn phòng nhận" at bounding box center [121, 43] width 66 height 9
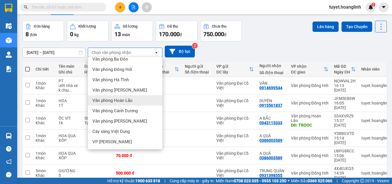
scroll to position [29, 0]
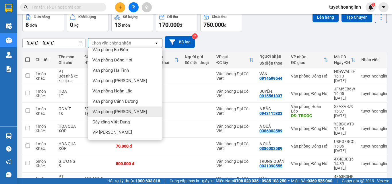
click at [121, 113] on span "Văn phòng [PERSON_NAME]" at bounding box center [119, 112] width 55 height 6
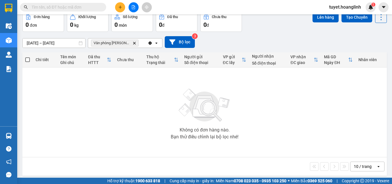
click at [133, 44] on icon "Văn phòng Lệ Thủy, close by backspace" at bounding box center [134, 43] width 3 height 3
click at [125, 44] on div "Chọn văn phòng nhận" at bounding box center [112, 43] width 40 height 6
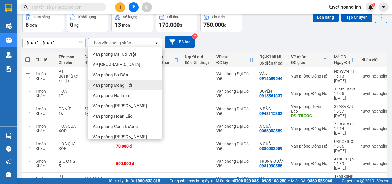
click at [118, 87] on span "Văn phòng Đồng Hới" at bounding box center [112, 85] width 40 height 6
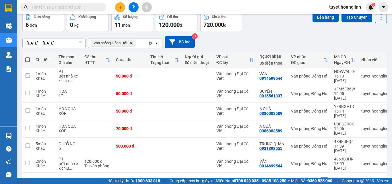
click at [28, 57] on span at bounding box center [27, 59] width 5 height 5
click at [28, 57] on input "checkbox" at bounding box center [28, 57] width 0 height 0
checkbox input "true"
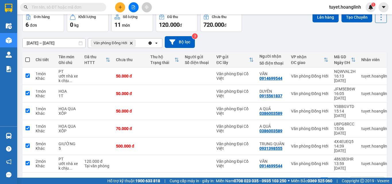
checkbox input "true"
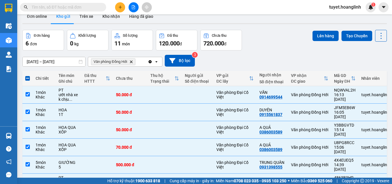
scroll to position [0, 0]
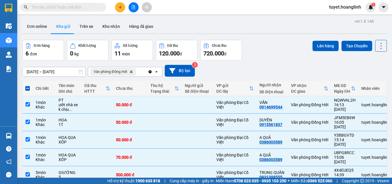
click at [321, 40] on div "ver 1.8.146 Đơn online Kho gửi Trên xe Kho nhận Hàng đã giao Đơn hàng 6 đơn Khố…" at bounding box center [204, 119] width 369 height 205
click at [315, 44] on button "Lên hàng" at bounding box center [326, 46] width 26 height 10
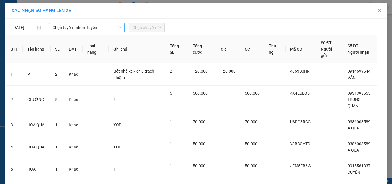
click at [78, 30] on span "Chọn tuyến - nhóm tuyến" at bounding box center [87, 27] width 69 height 9
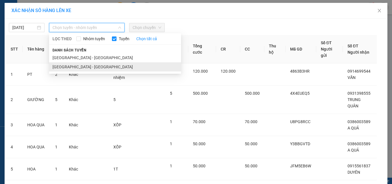
click at [76, 65] on li "Hà Nội - Quảng Bình" at bounding box center [115, 66] width 132 height 9
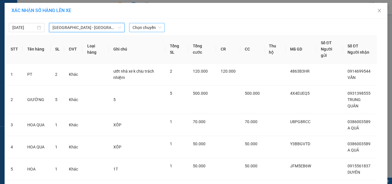
click at [130, 27] on div "Chọn chuyến" at bounding box center [147, 27] width 36 height 9
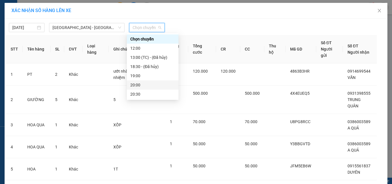
click at [143, 86] on div "20:00" at bounding box center [152, 85] width 45 height 6
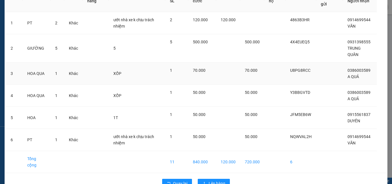
scroll to position [70, 0]
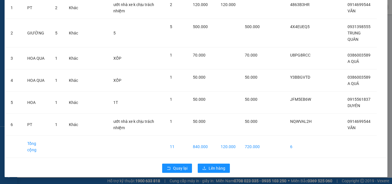
click at [218, 175] on div "Quay lại Lên hàng" at bounding box center [196, 168] width 380 height 15
click at [218, 172] on button "Lên hàng" at bounding box center [214, 168] width 32 height 9
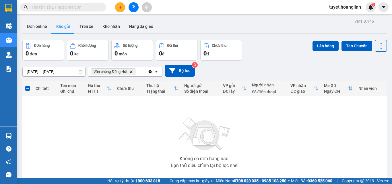
click at [133, 10] on button at bounding box center [134, 7] width 10 height 10
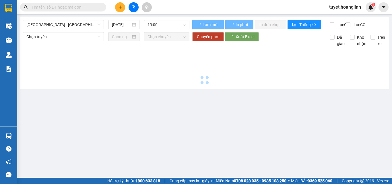
click at [68, 26] on span "Quảng Bình - Hà Nội" at bounding box center [63, 24] width 74 height 9
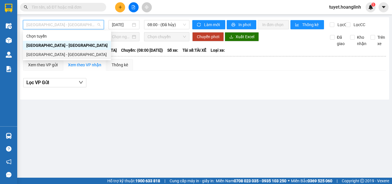
click at [71, 54] on div "Hà Nội - Quảng Bình" at bounding box center [66, 54] width 81 height 6
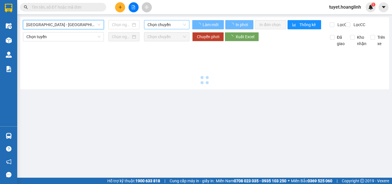
type input "13/10/2025"
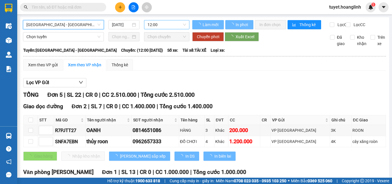
click at [160, 23] on span "12:00" at bounding box center [167, 24] width 38 height 9
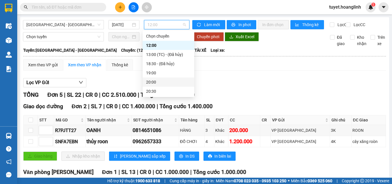
click at [153, 81] on div "20:00" at bounding box center [168, 82] width 45 height 6
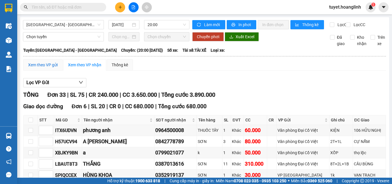
click at [52, 68] on div "Xem theo VP gửi" at bounding box center [43, 65] width 30 height 6
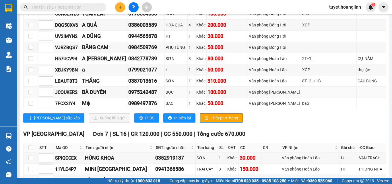
scroll to position [316, 0]
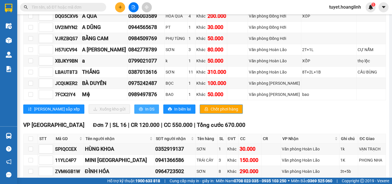
click at [145, 112] on span "In DS" at bounding box center [149, 109] width 9 height 6
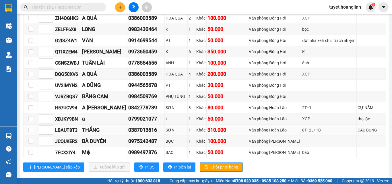
scroll to position [258, 0]
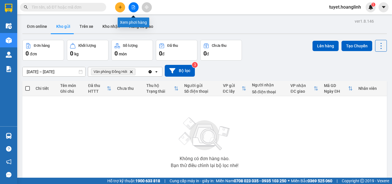
click at [135, 8] on icon "file-add" at bounding box center [133, 7] width 4 height 4
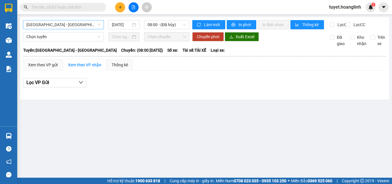
click at [64, 27] on span "[GEOGRAPHIC_DATA] - [GEOGRAPHIC_DATA]" at bounding box center [63, 24] width 74 height 9
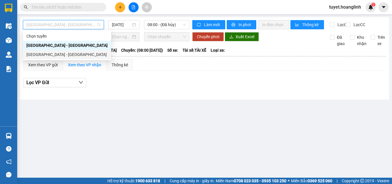
click at [54, 54] on div "[GEOGRAPHIC_DATA] - [GEOGRAPHIC_DATA]" at bounding box center [66, 54] width 81 height 6
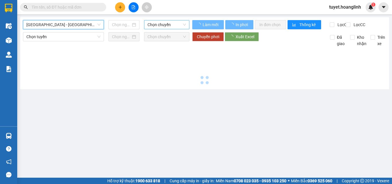
type input "[DATE]"
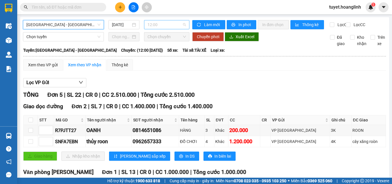
click at [157, 25] on span "12:00" at bounding box center [167, 24] width 38 height 9
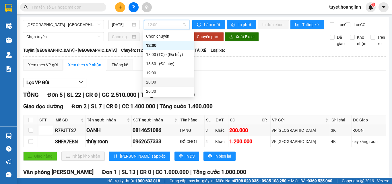
click at [158, 82] on div "20:00" at bounding box center [168, 82] width 45 height 6
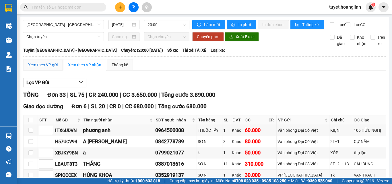
click at [37, 68] on div "Xem theo VP gửi" at bounding box center [43, 65] width 30 height 6
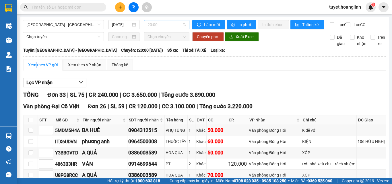
click at [149, 26] on span "20:00" at bounding box center [167, 24] width 38 height 9
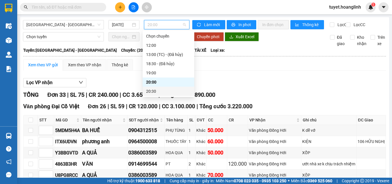
click at [156, 91] on div "20:30" at bounding box center [168, 91] width 45 height 6
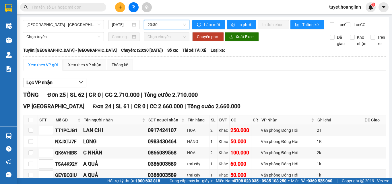
click at [153, 28] on span "20:30" at bounding box center [167, 24] width 38 height 9
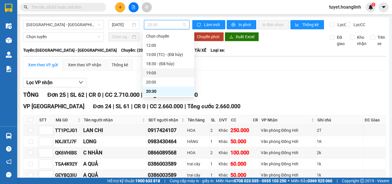
click at [150, 74] on div "19:00" at bounding box center [168, 73] width 45 height 6
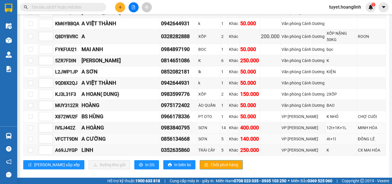
scroll to position [373, 0]
